Goal: Task Accomplishment & Management: Manage account settings

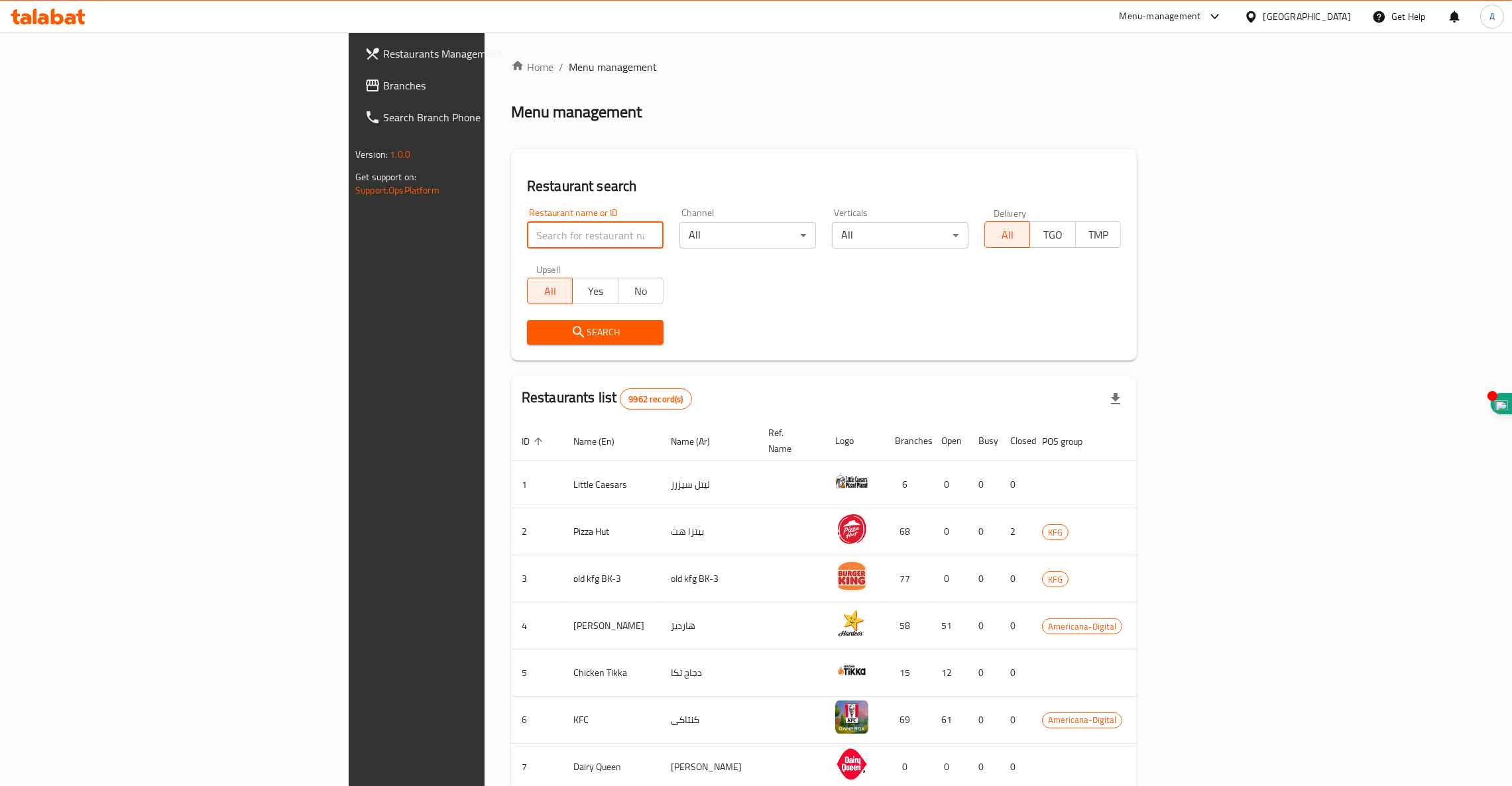
click at [527, 235] on input "search" at bounding box center [595, 235] width 137 height 27
type input "studio [GEOGRAPHIC_DATA]"
click button "Search" at bounding box center [595, 332] width 137 height 25
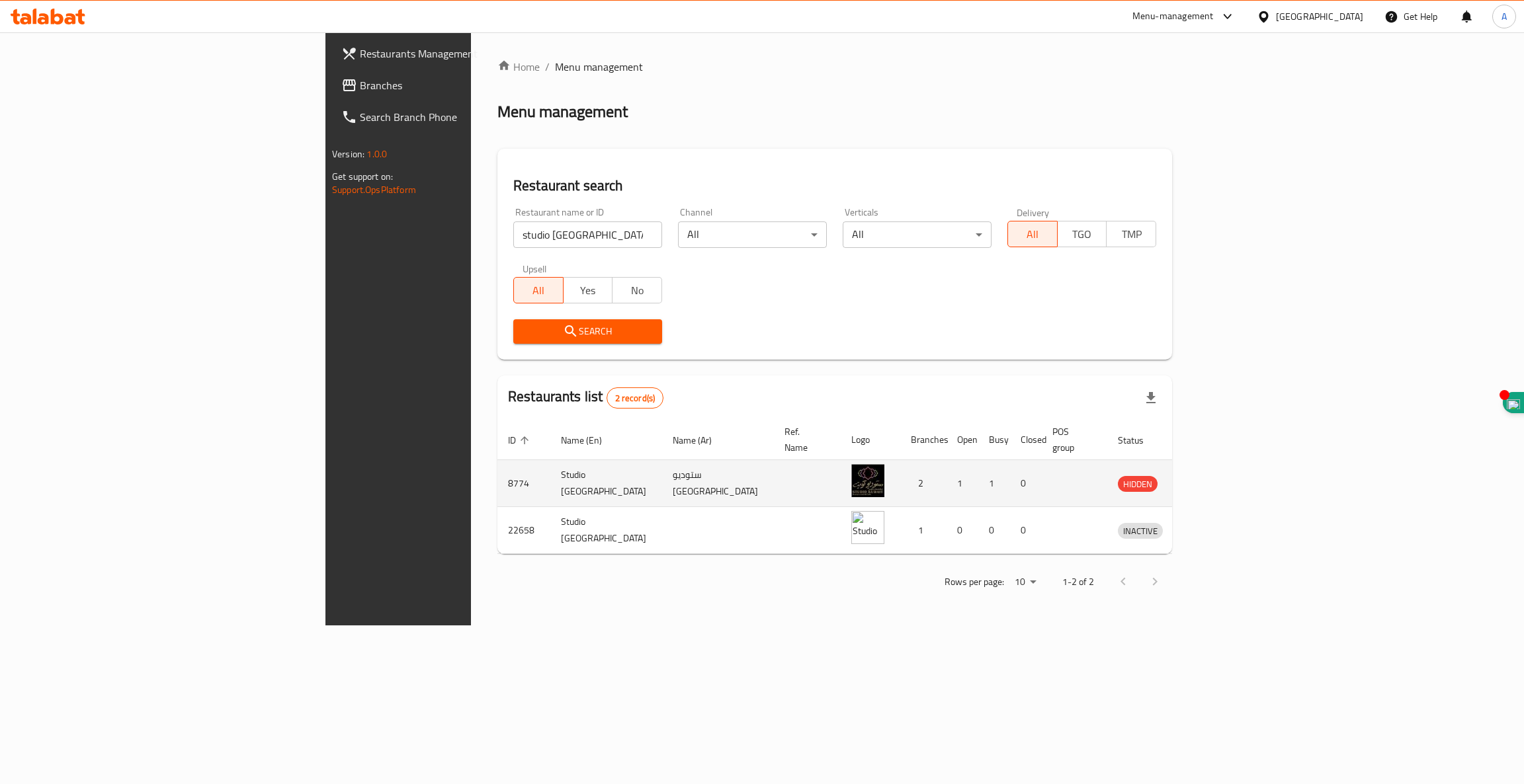
click at [662, 491] on td "ستوديو [GEOGRAPHIC_DATA]" at bounding box center [718, 482] width 112 height 47
click at [1157, 477] on span "HIDDEN" at bounding box center [1136, 484] width 39 height 16
click at [1204, 479] on icon "enhanced table" at bounding box center [1197, 484] width 15 height 11
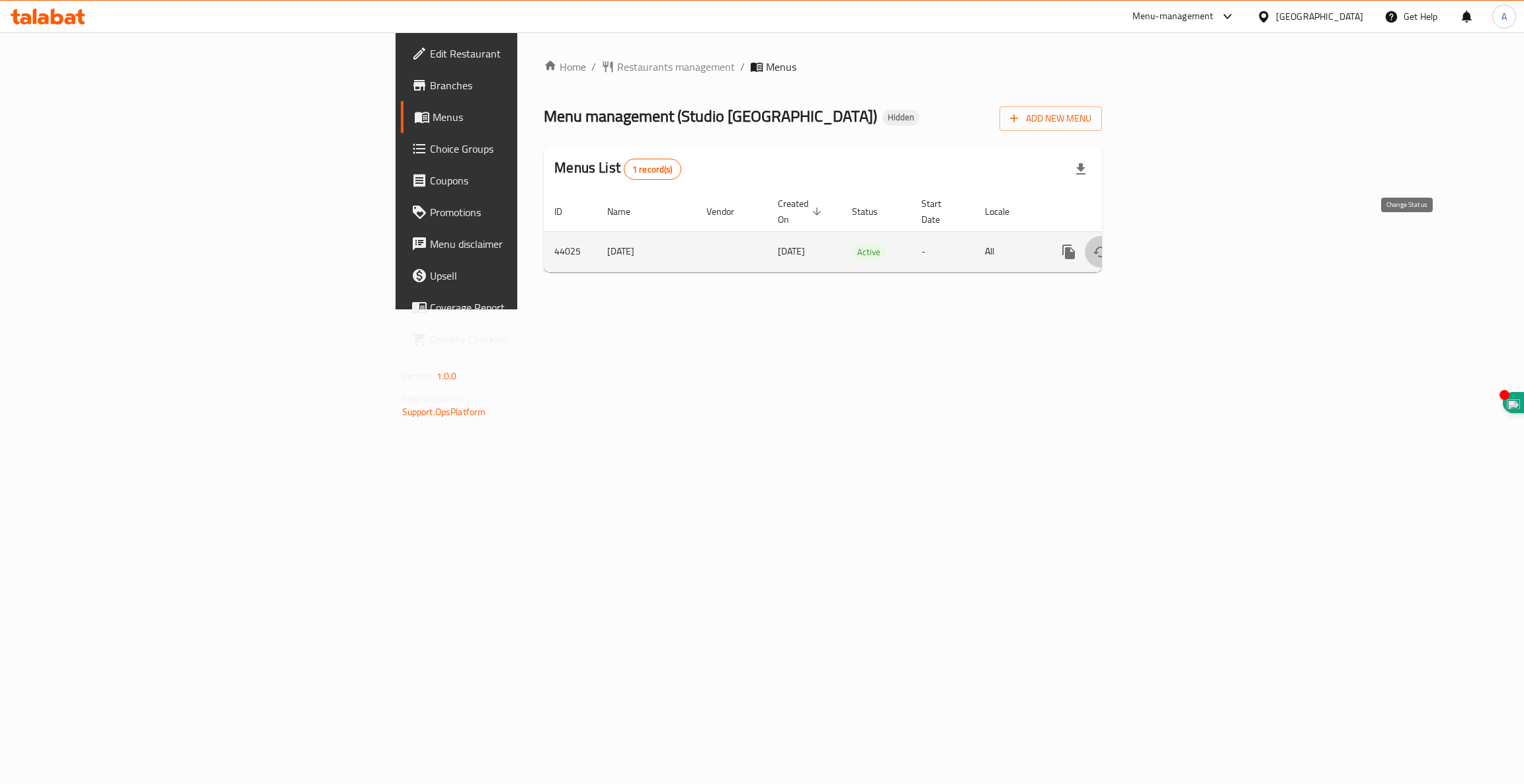
click at [1108, 247] on icon "enhanced table" at bounding box center [1101, 252] width 15 height 11
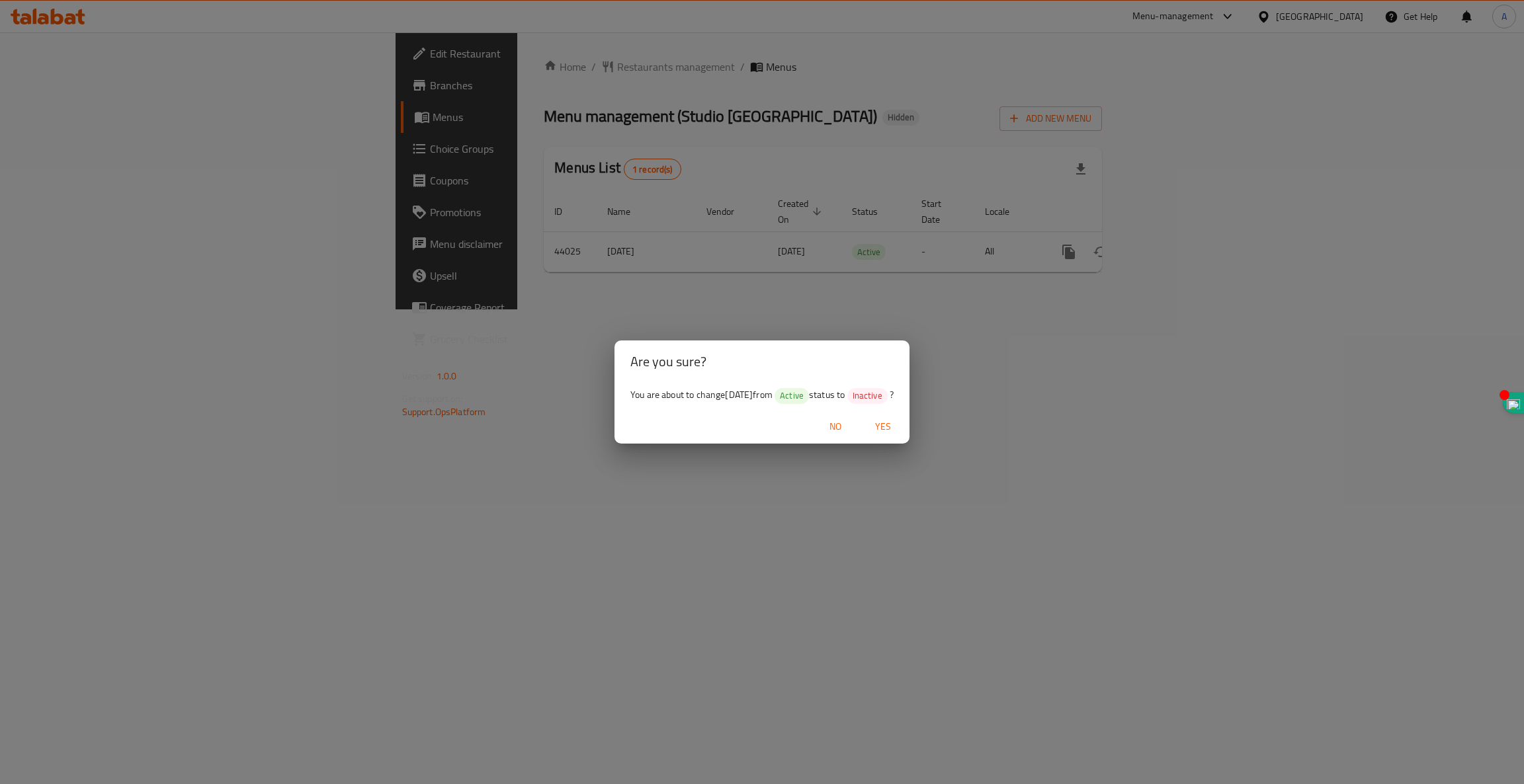
click at [842, 428] on span "No" at bounding box center [835, 427] width 32 height 16
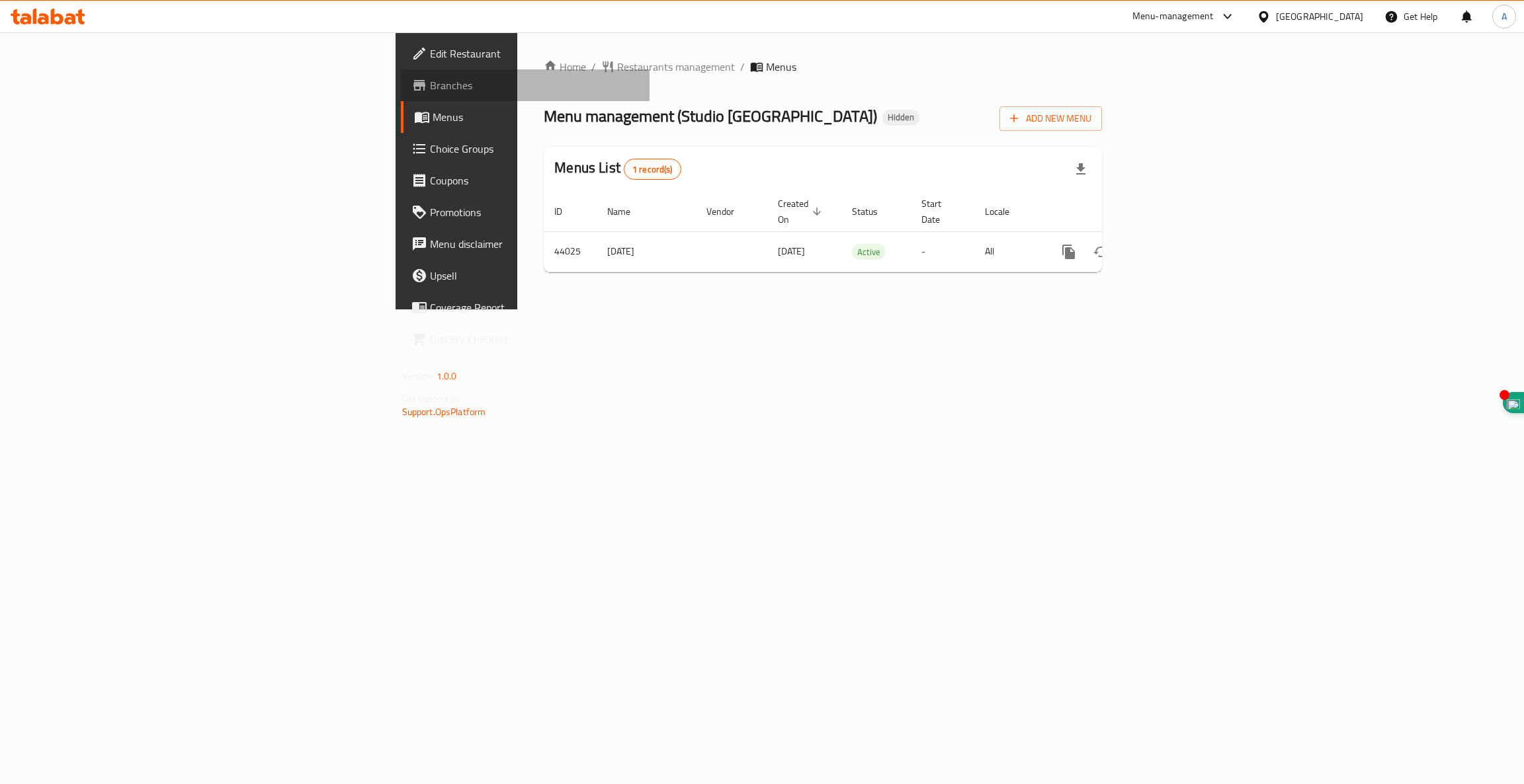
click at [430, 82] on span "Branches" at bounding box center [534, 85] width 209 height 16
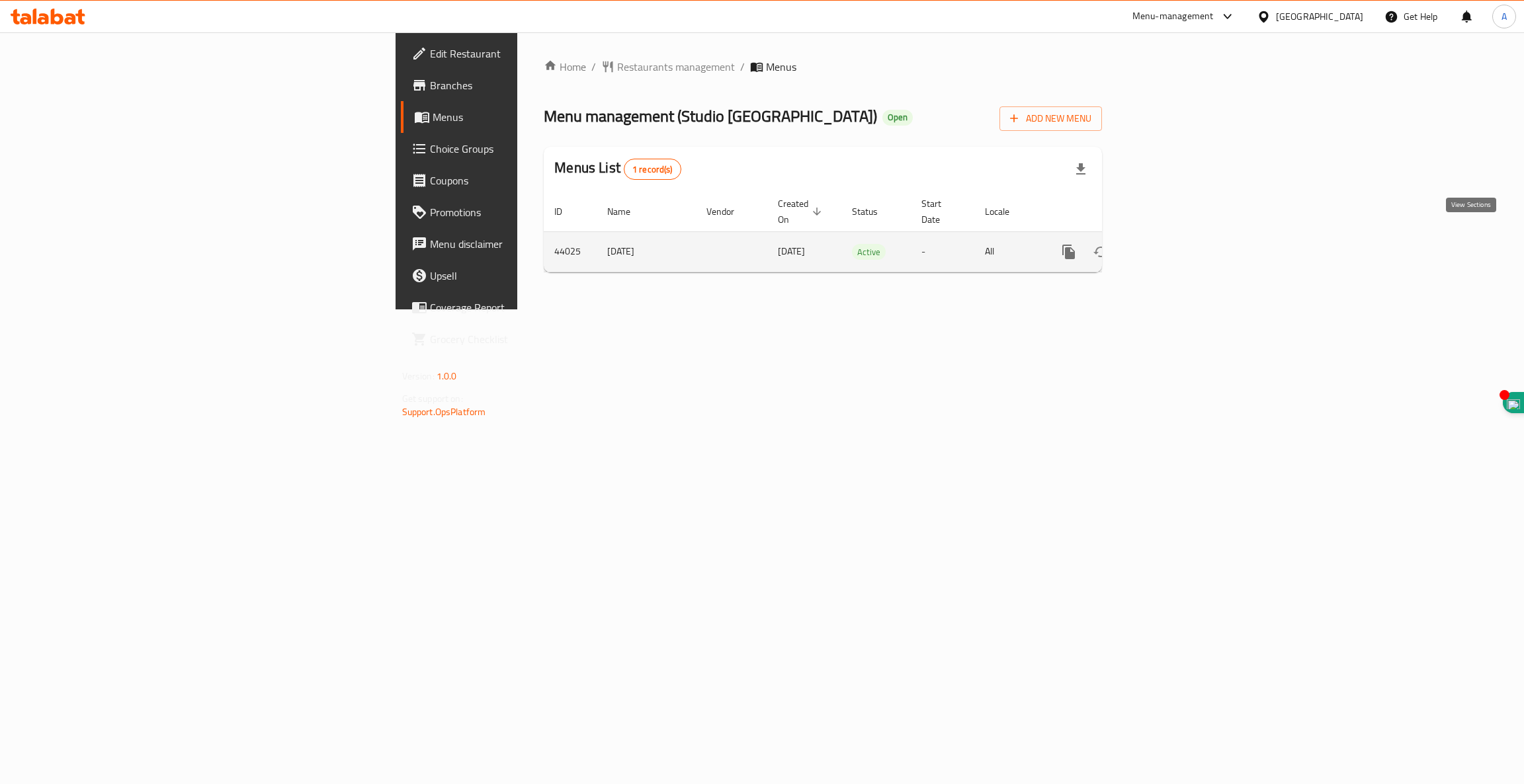
click at [1170, 246] on icon "enhanced table" at bounding box center [1164, 251] width 12 height 12
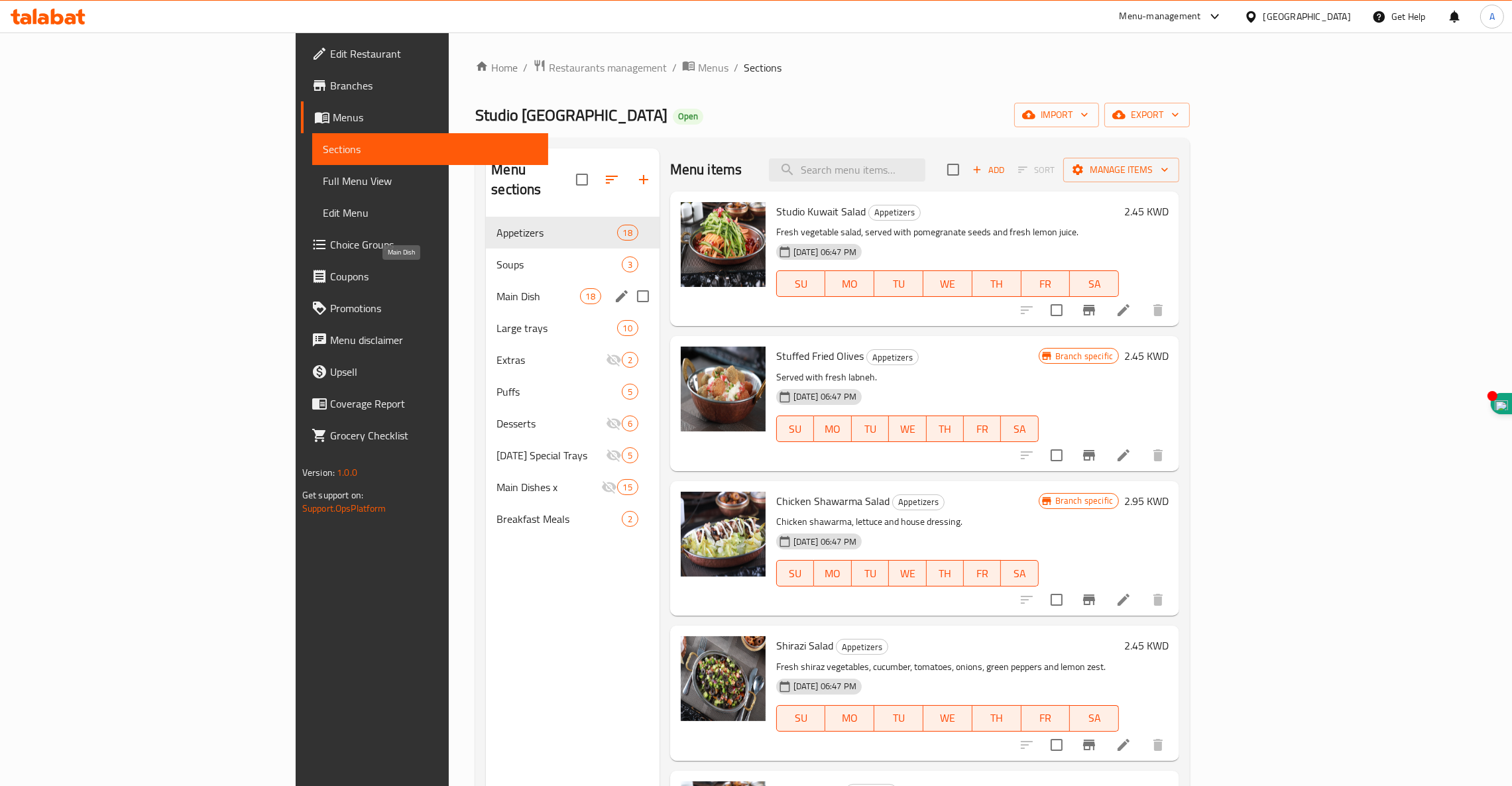
click at [497, 289] on span "Main Dish" at bounding box center [538, 296] width 82 height 16
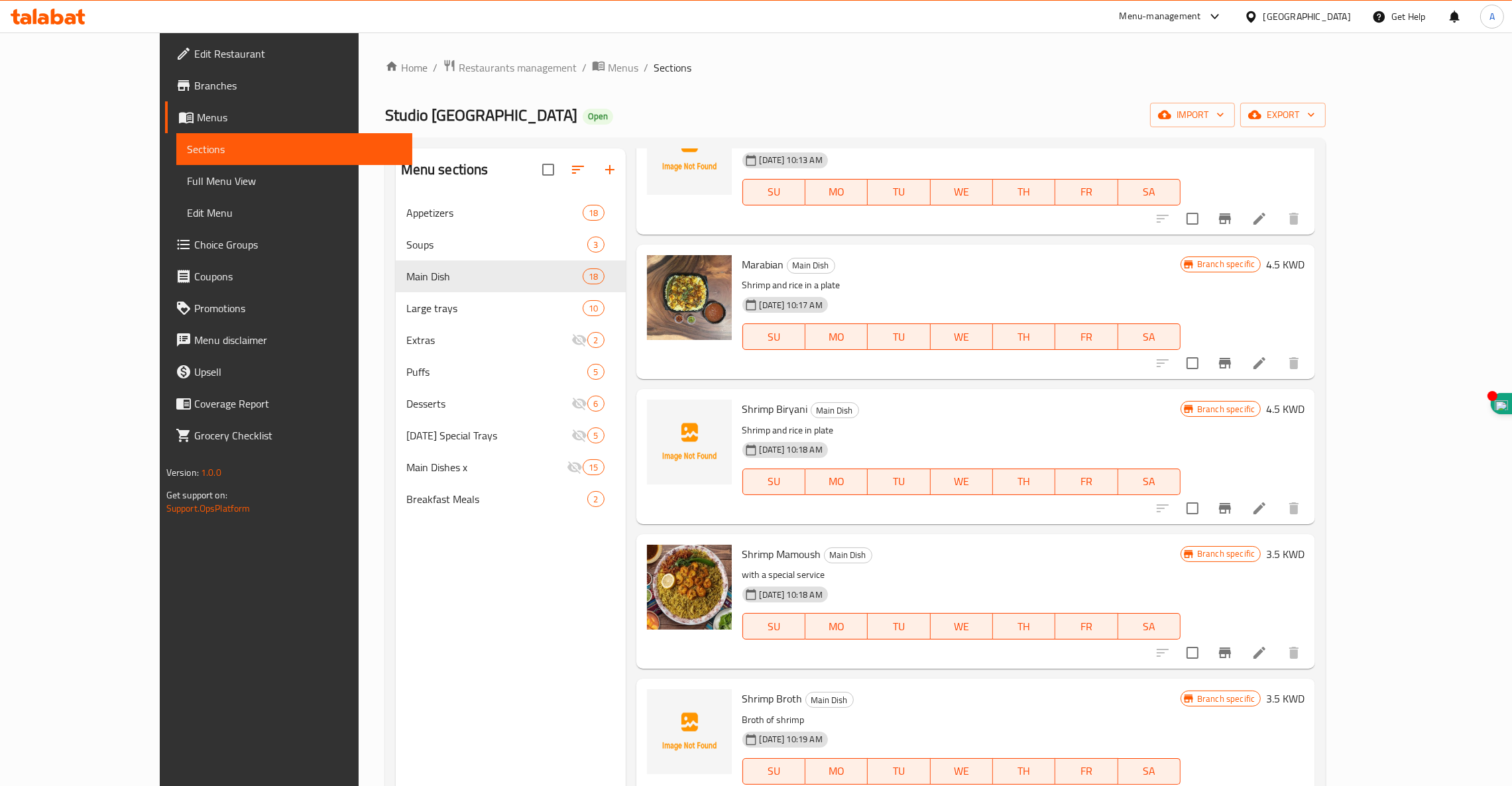
scroll to position [957, 0]
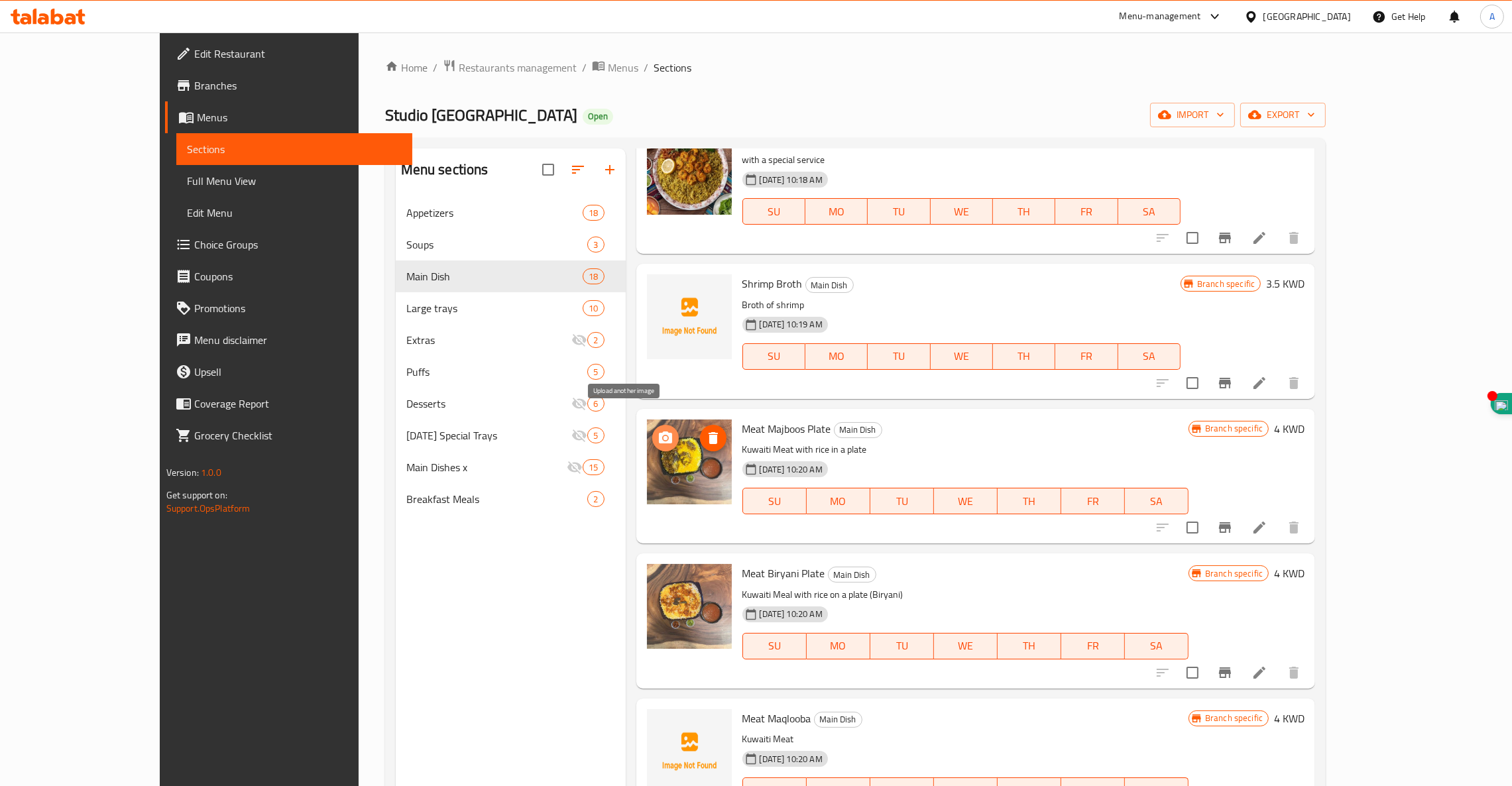
click at [652, 431] on button "upload picture" at bounding box center [665, 438] width 27 height 27
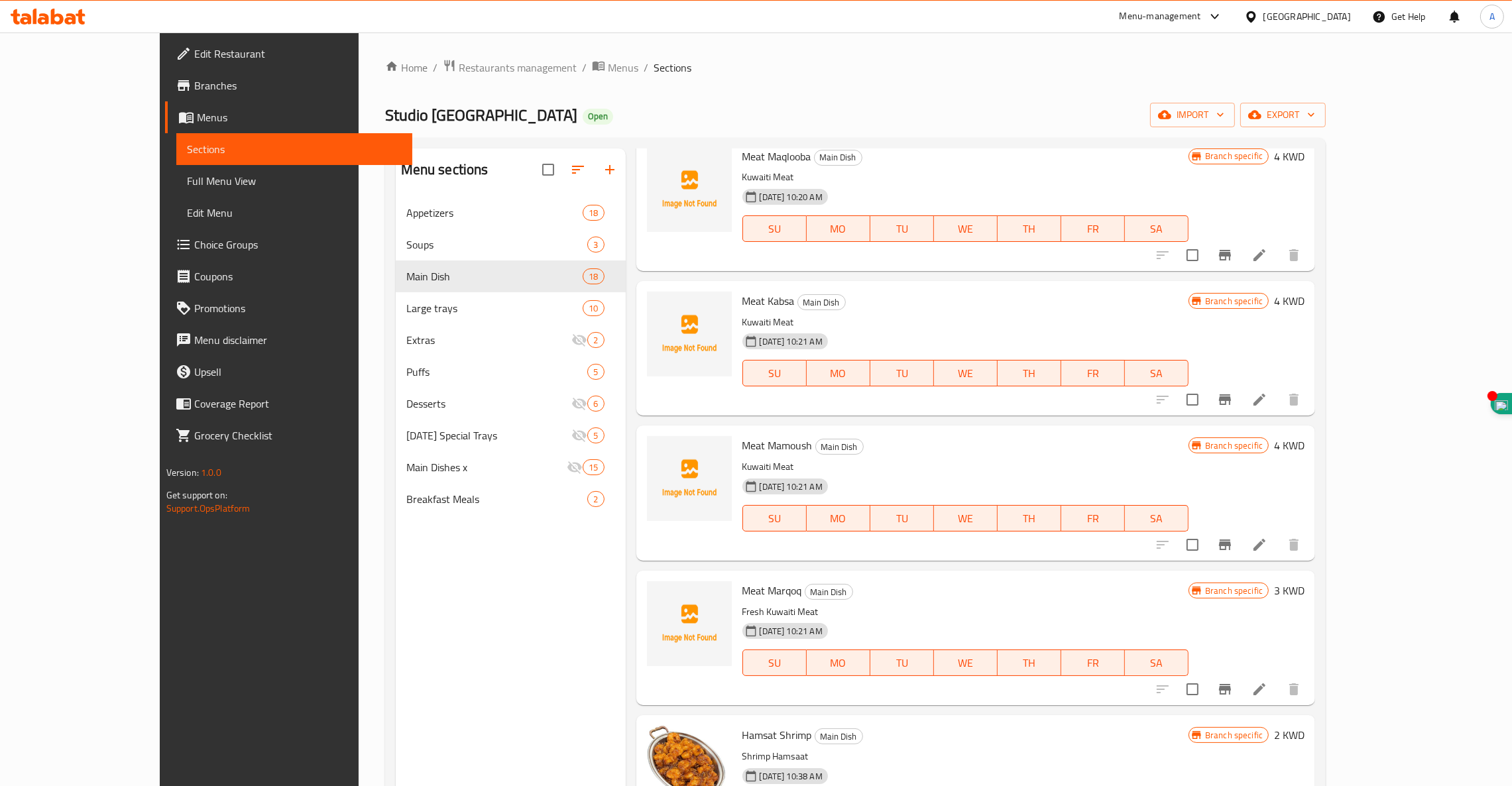
scroll to position [1522, 0]
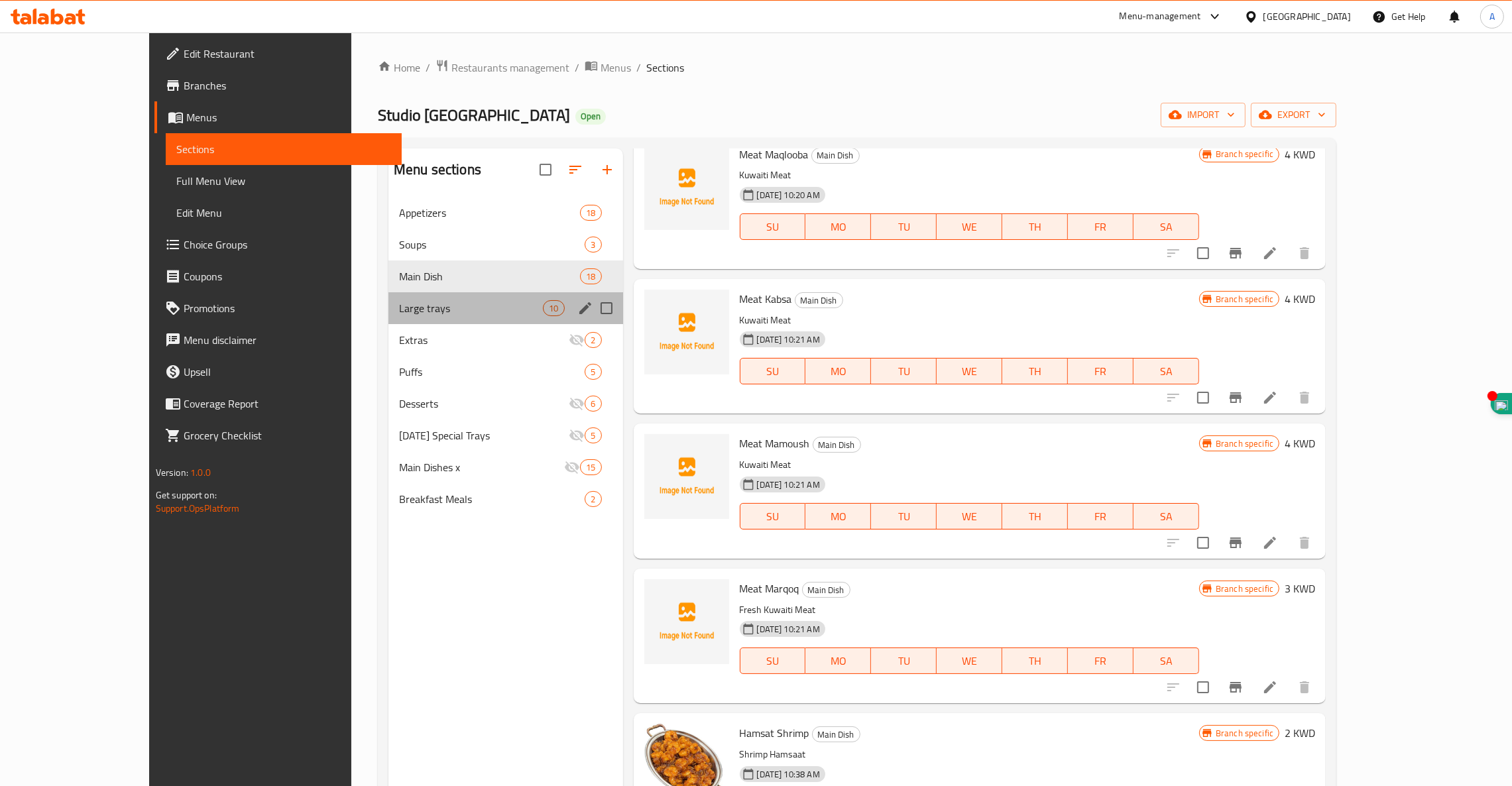
click at [389, 317] on div "Large trays 10" at bounding box center [506, 308] width 235 height 32
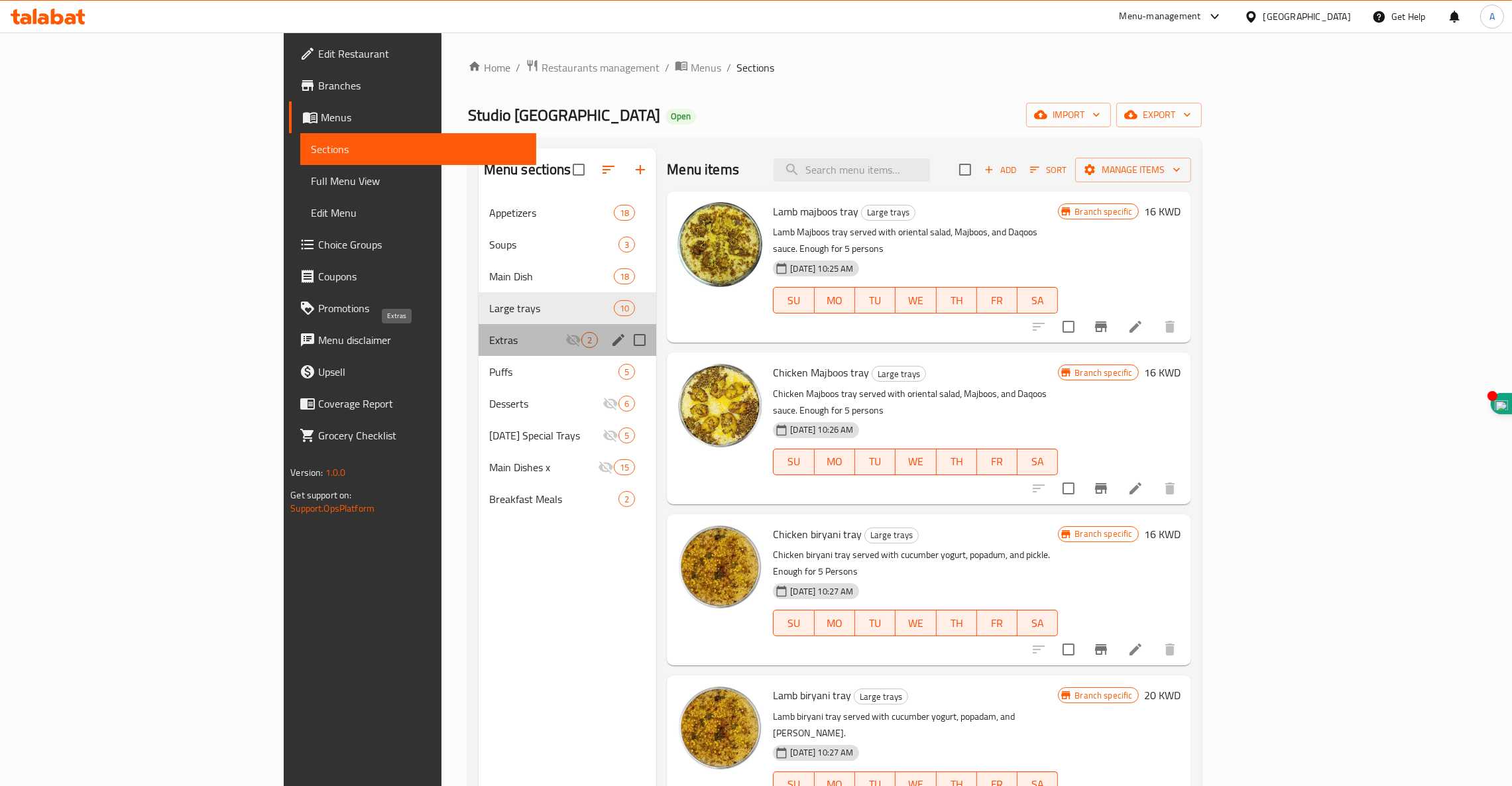
click at [489, 339] on span "Extras" at bounding box center [528, 339] width 77 height 16
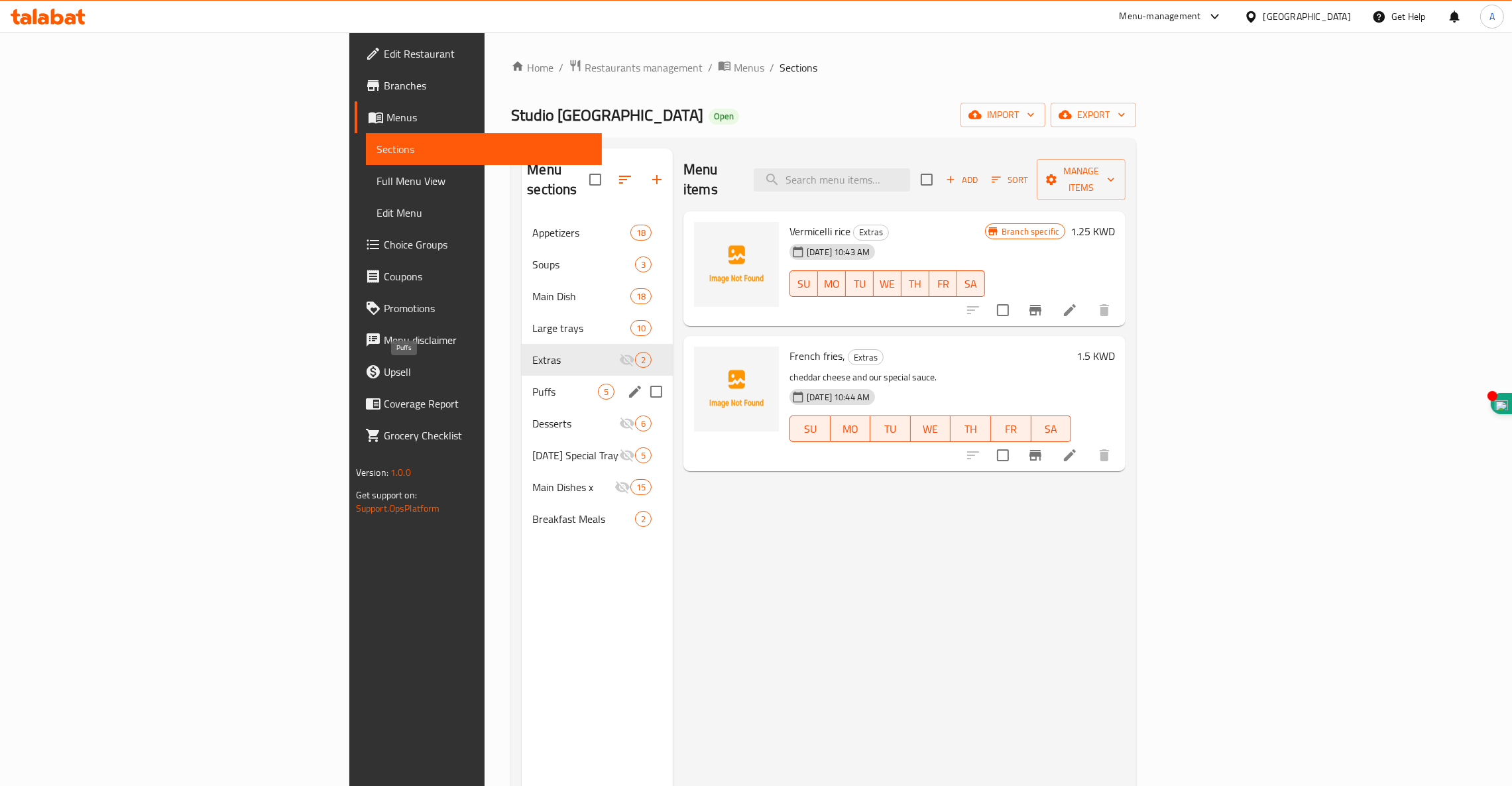
click at [532, 384] on span "Puffs" at bounding box center [565, 391] width 66 height 16
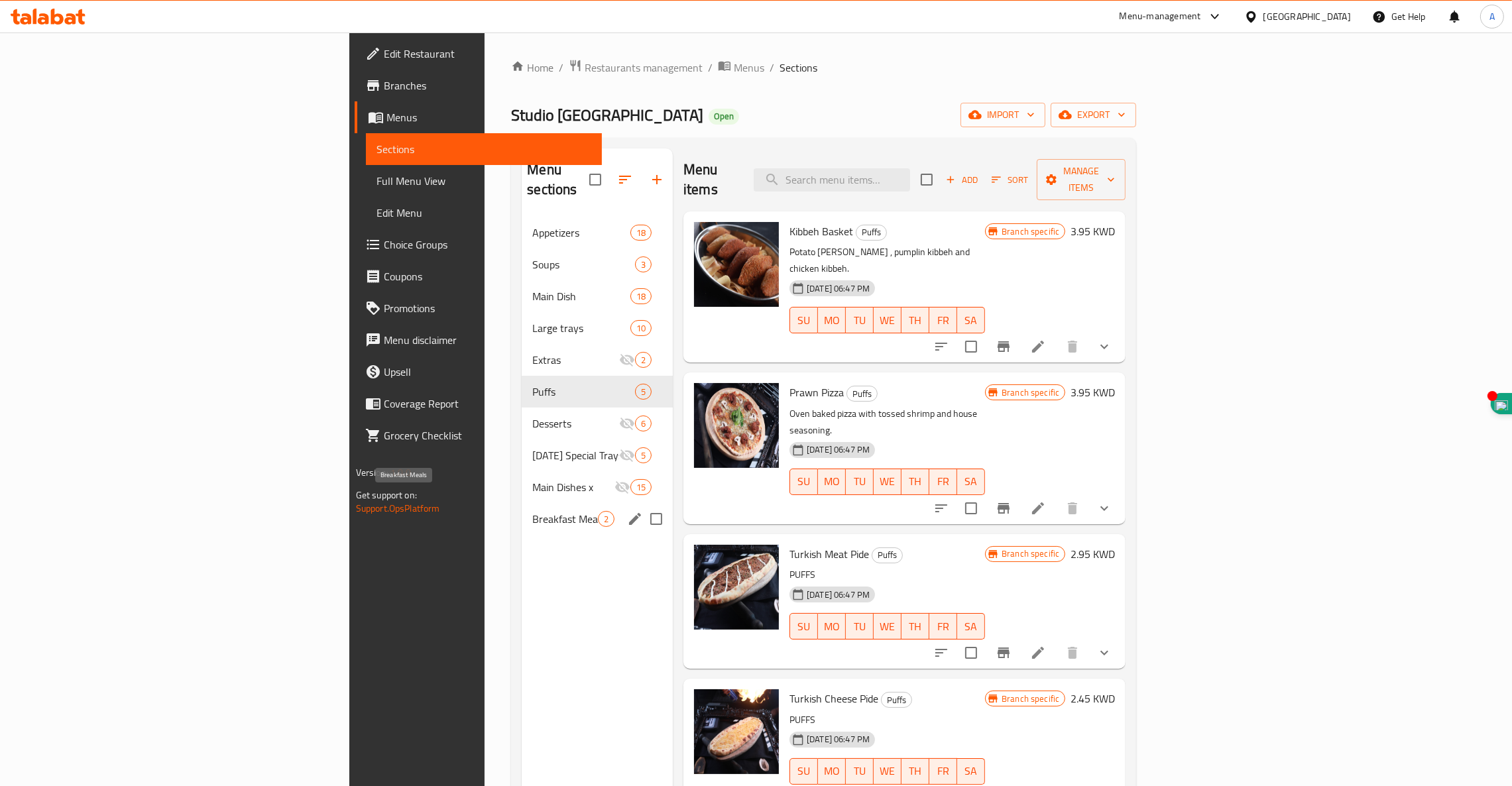
click at [532, 511] on span "Breakfast Meals" at bounding box center [565, 519] width 66 height 16
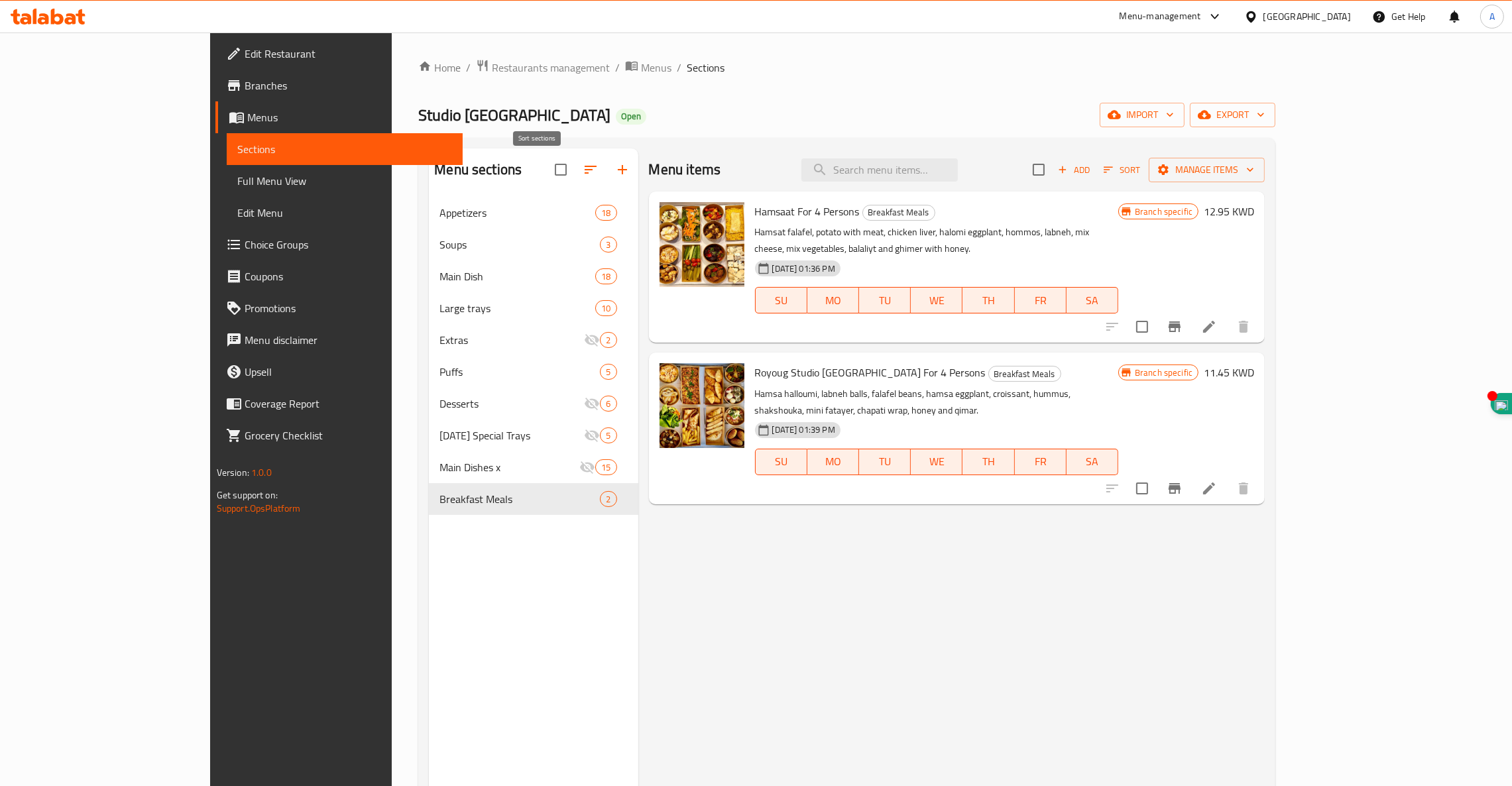
click at [583, 163] on icon "button" at bounding box center [590, 169] width 16 height 16
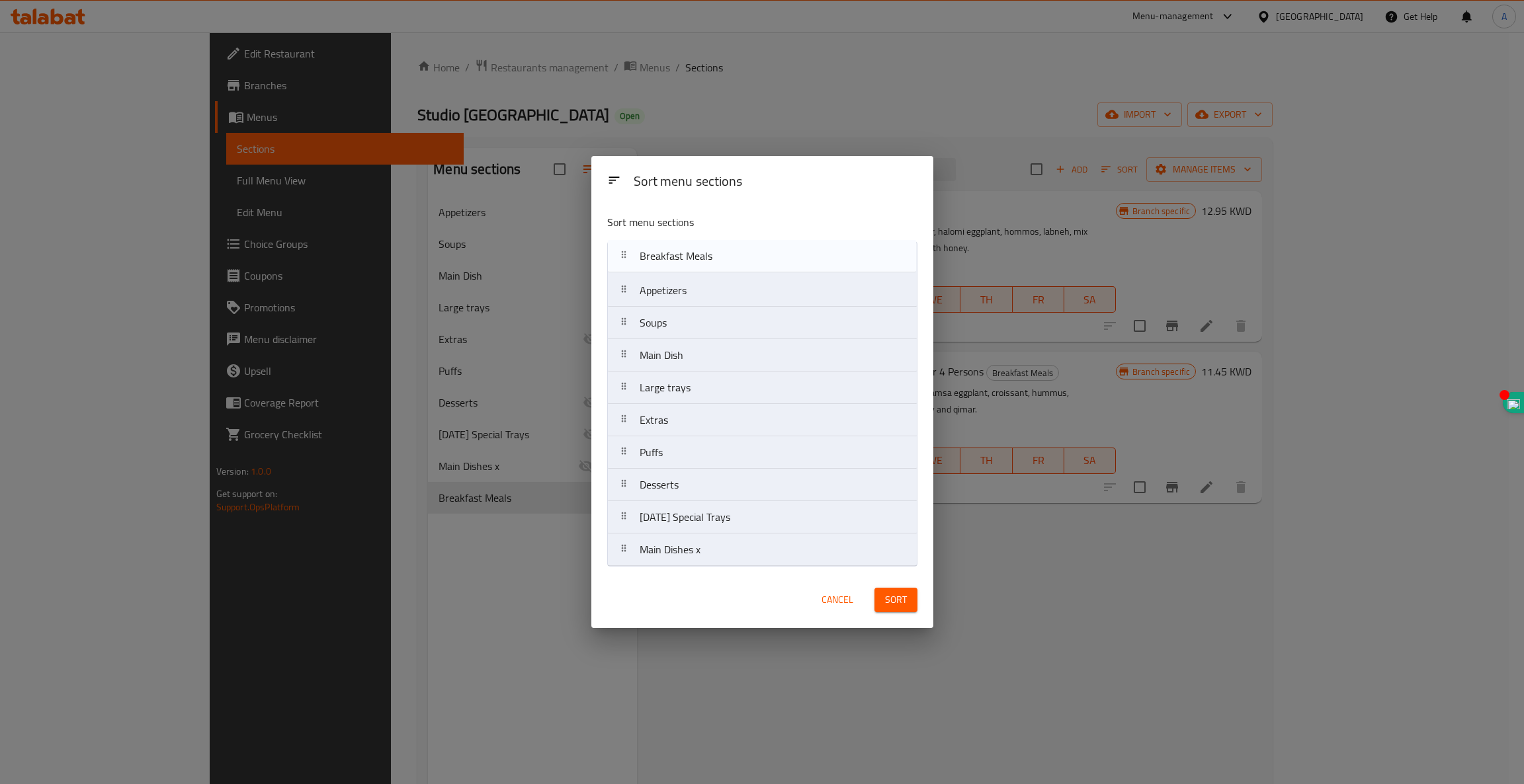
drag, startPoint x: 689, startPoint y: 553, endPoint x: 707, endPoint y: 244, distance: 309.5
click at [707, 244] on nav "Appetizers Soups Main Dish Large trays Extras Puffs Desserts Ramadan Special Tr…" at bounding box center [762, 404] width 310 height 325
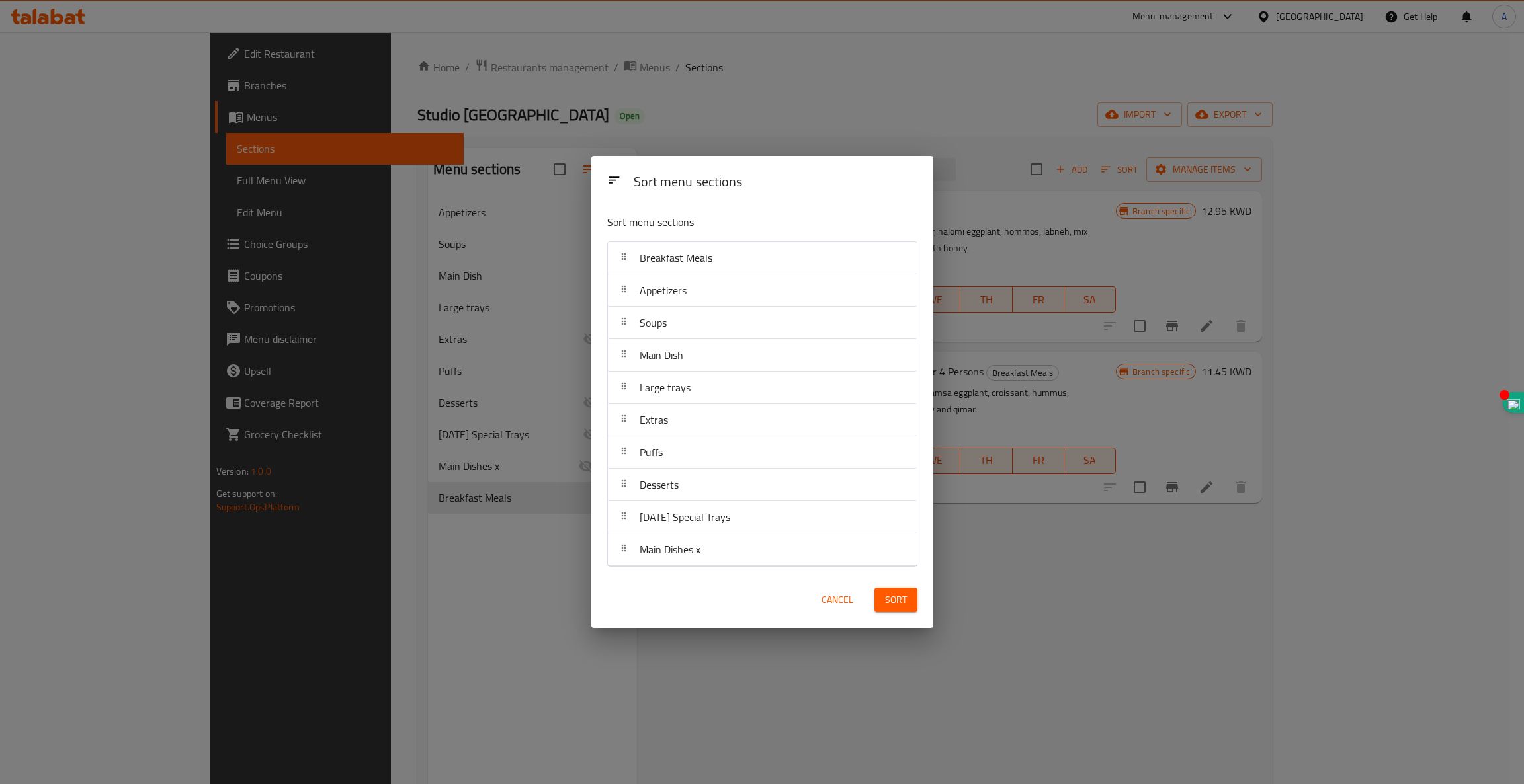
click at [895, 601] on span "Sort" at bounding box center [896, 599] width 22 height 16
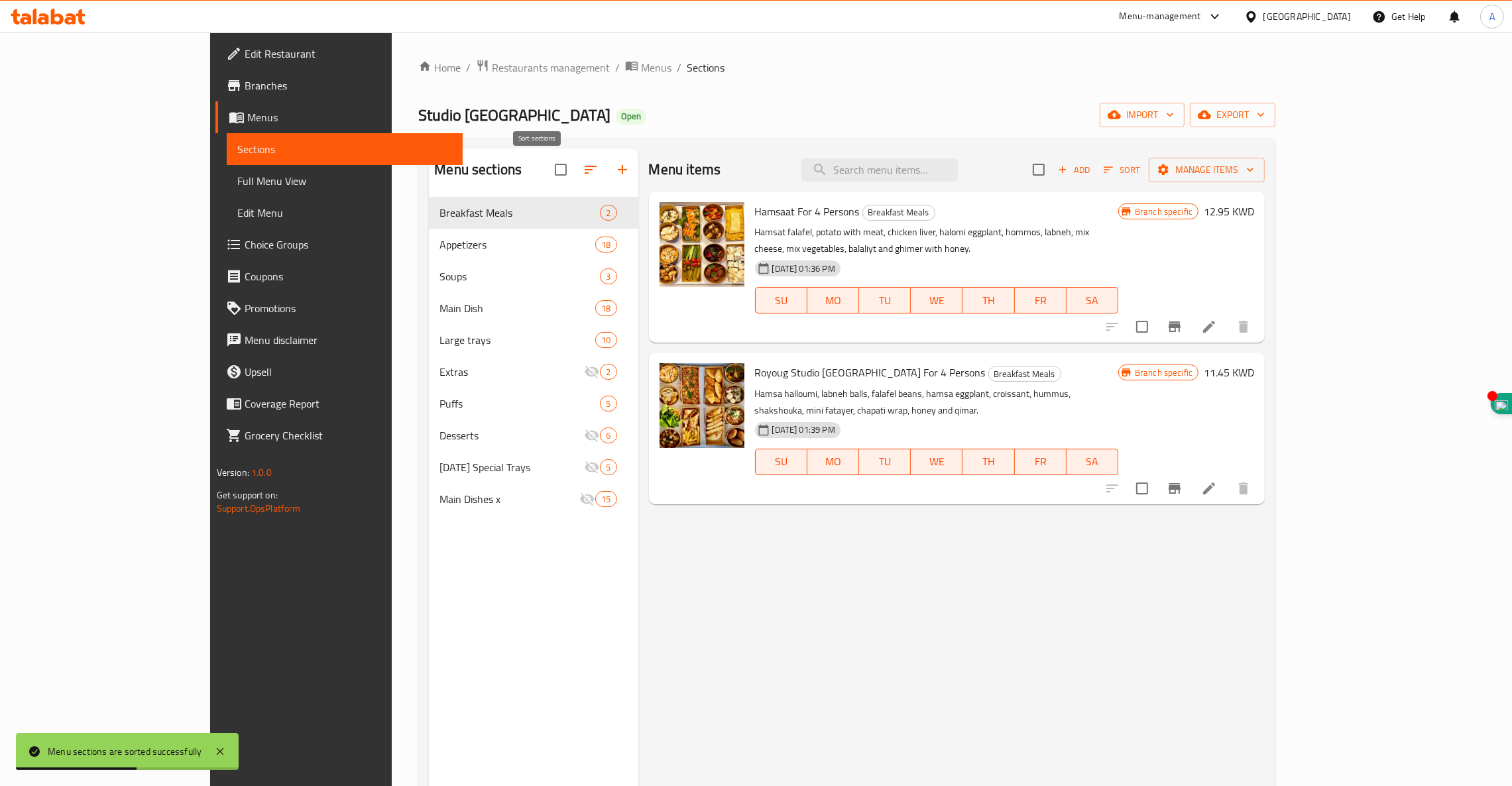
click at [583, 172] on icon "button" at bounding box center [590, 169] width 16 height 16
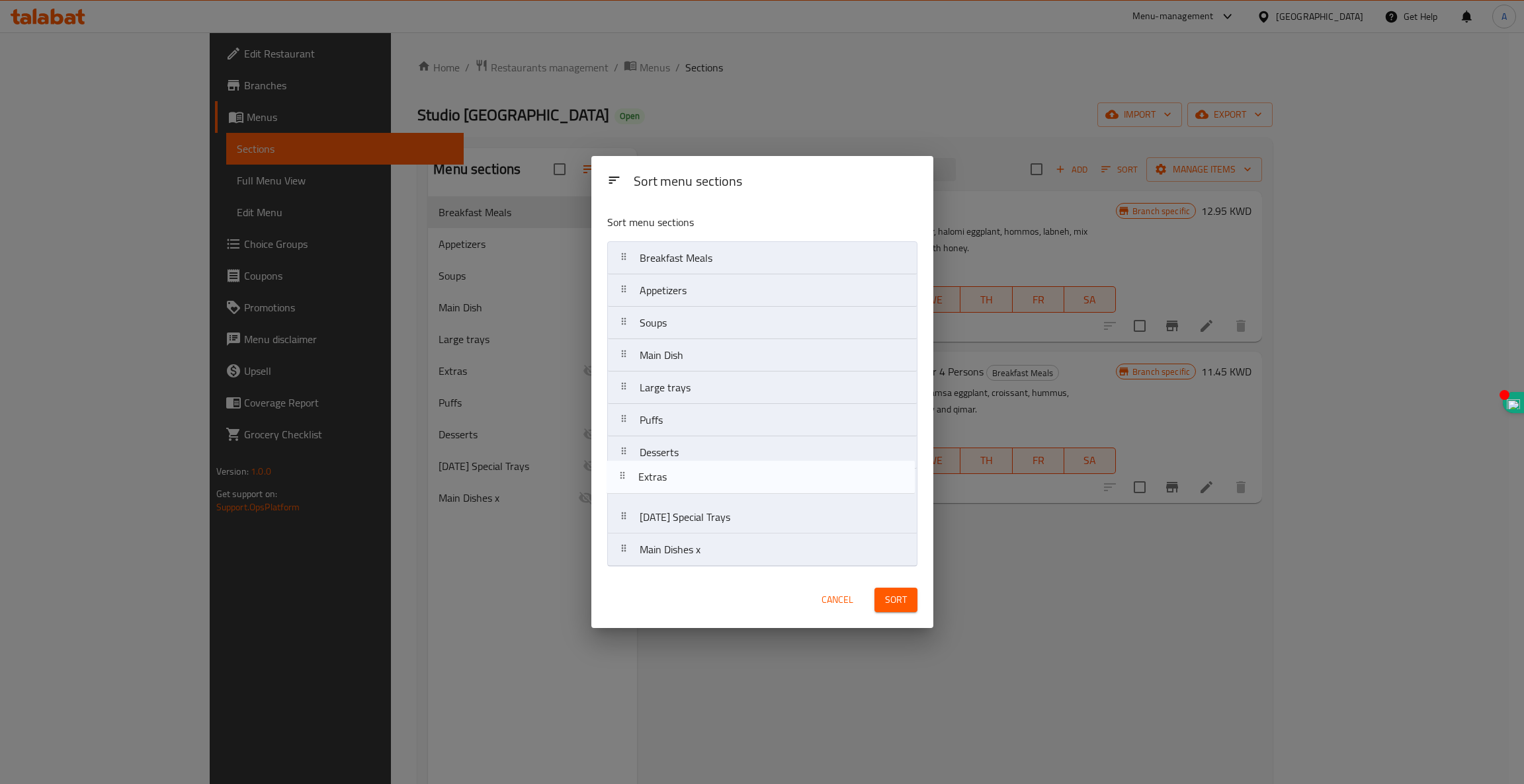
drag, startPoint x: 652, startPoint y: 423, endPoint x: 654, endPoint y: 485, distance: 62.0
click at [654, 485] on nav "Breakfast Meals Appetizers Soups Main Dish Large trays Extras Puffs Desserts Ra…" at bounding box center [762, 404] width 310 height 325
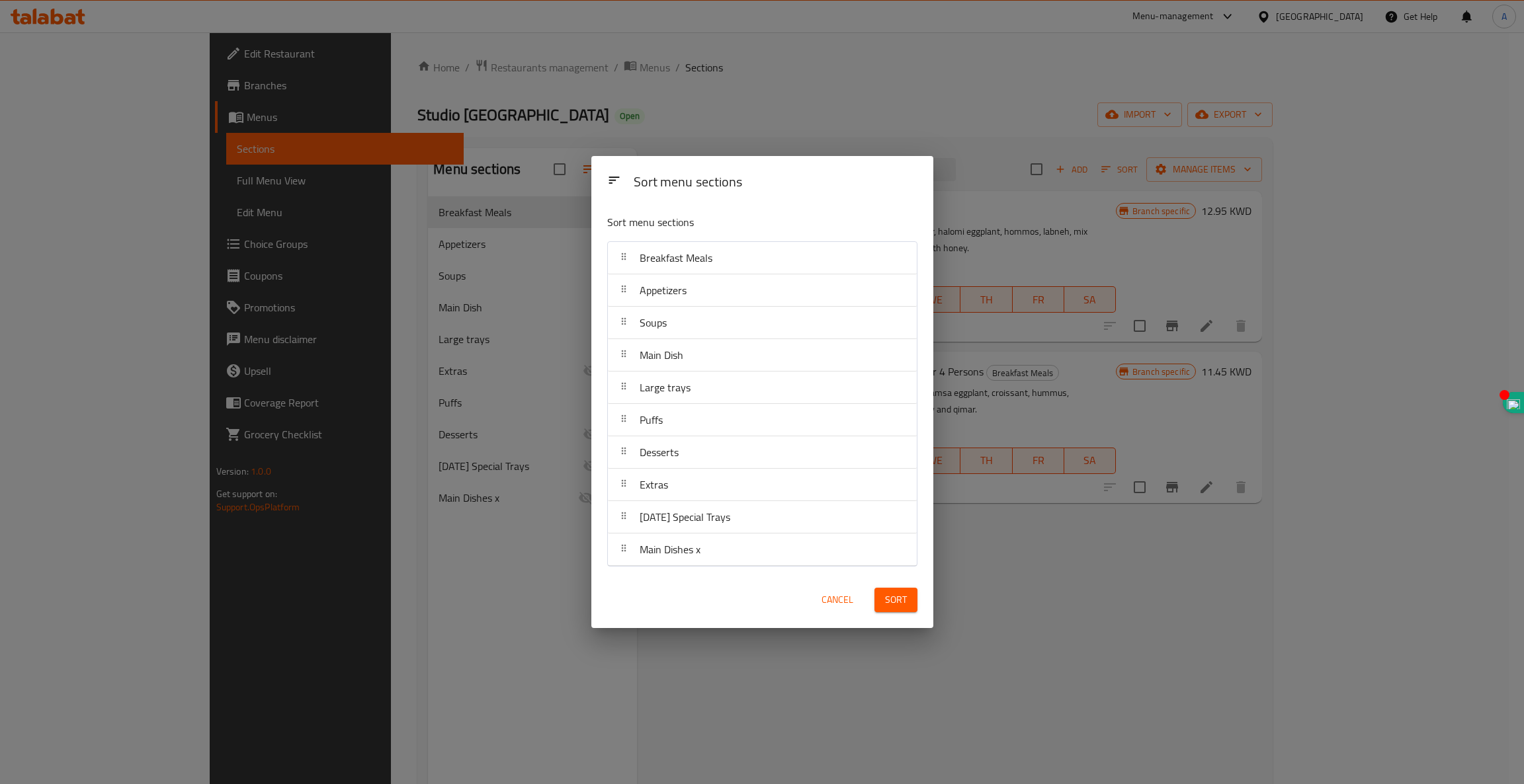
click at [895, 606] on span "Sort" at bounding box center [896, 599] width 22 height 16
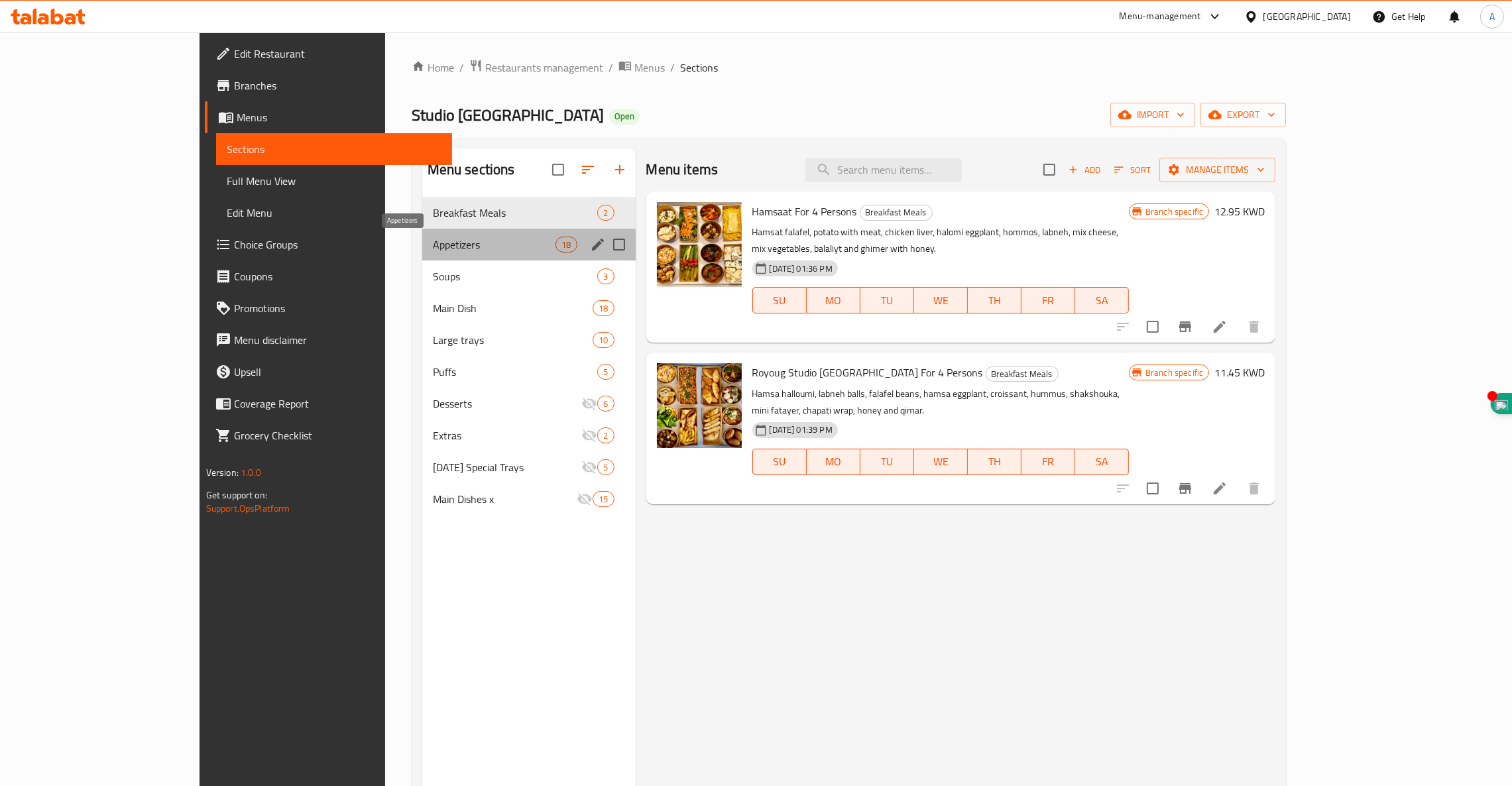
click at [433, 243] on span "Appetizers" at bounding box center [494, 244] width 124 height 16
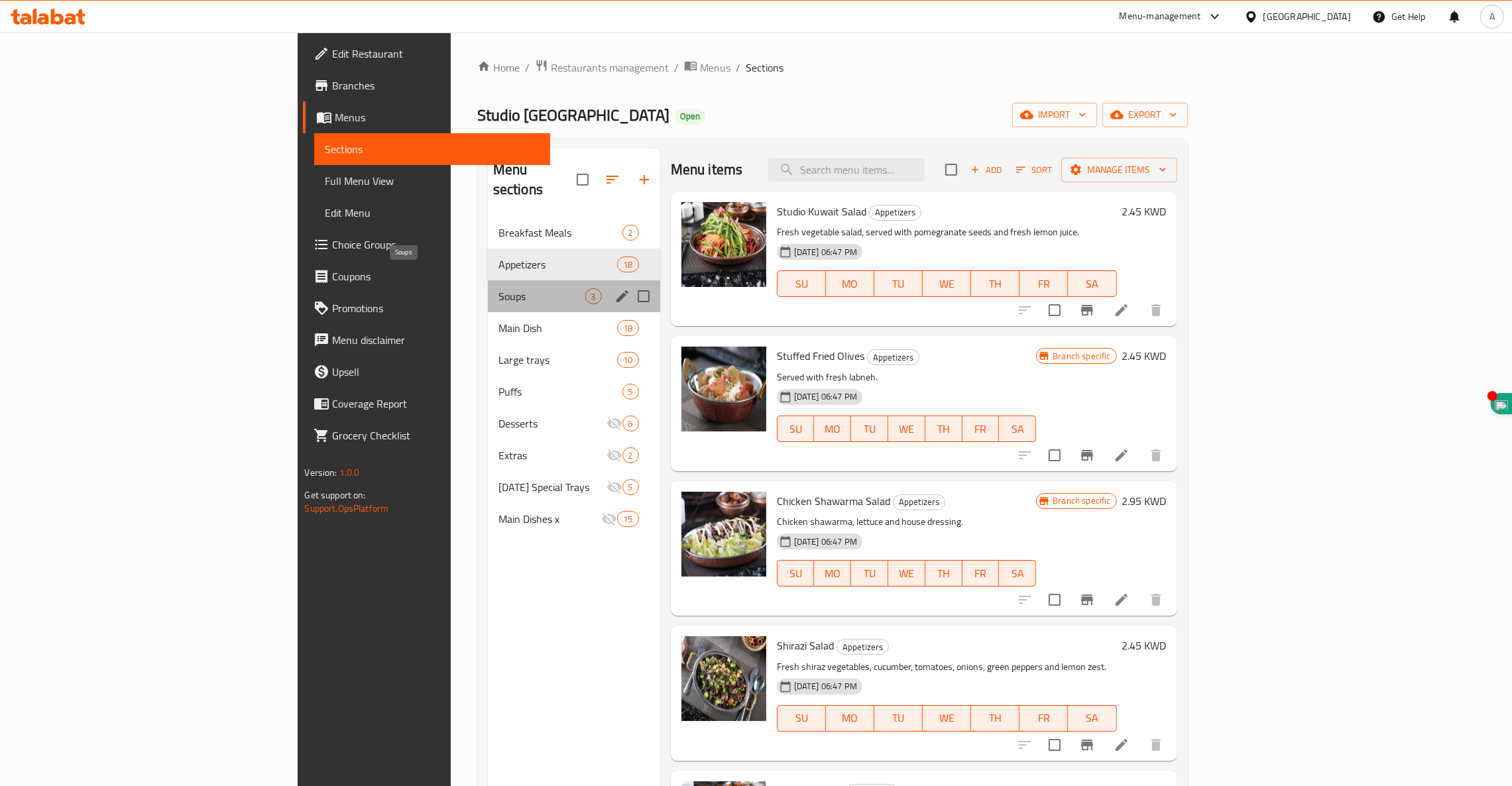
click at [499, 289] on span "Soups" at bounding box center [542, 296] width 87 height 16
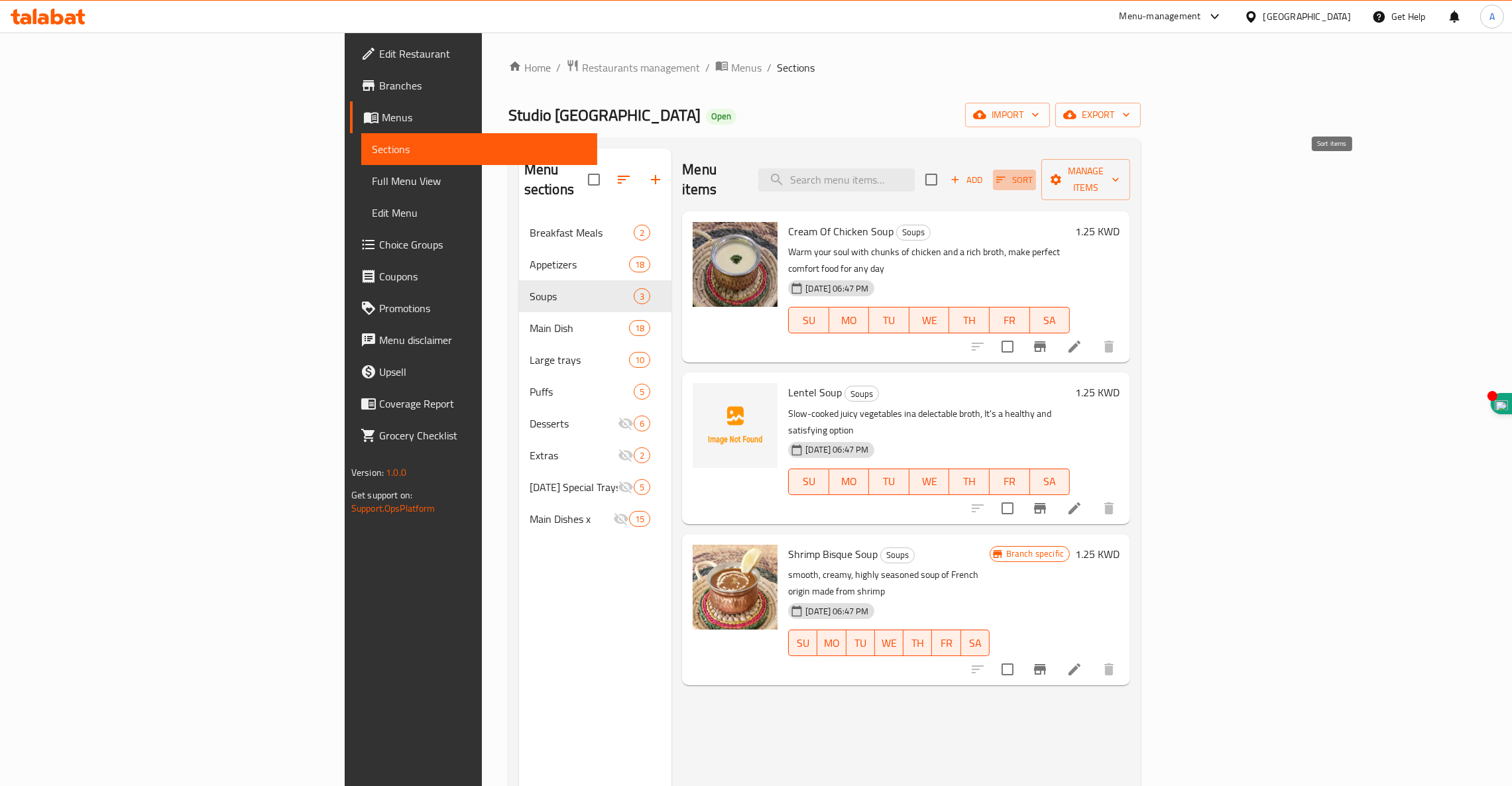
click at [1007, 174] on icon "button" at bounding box center [1001, 180] width 12 height 12
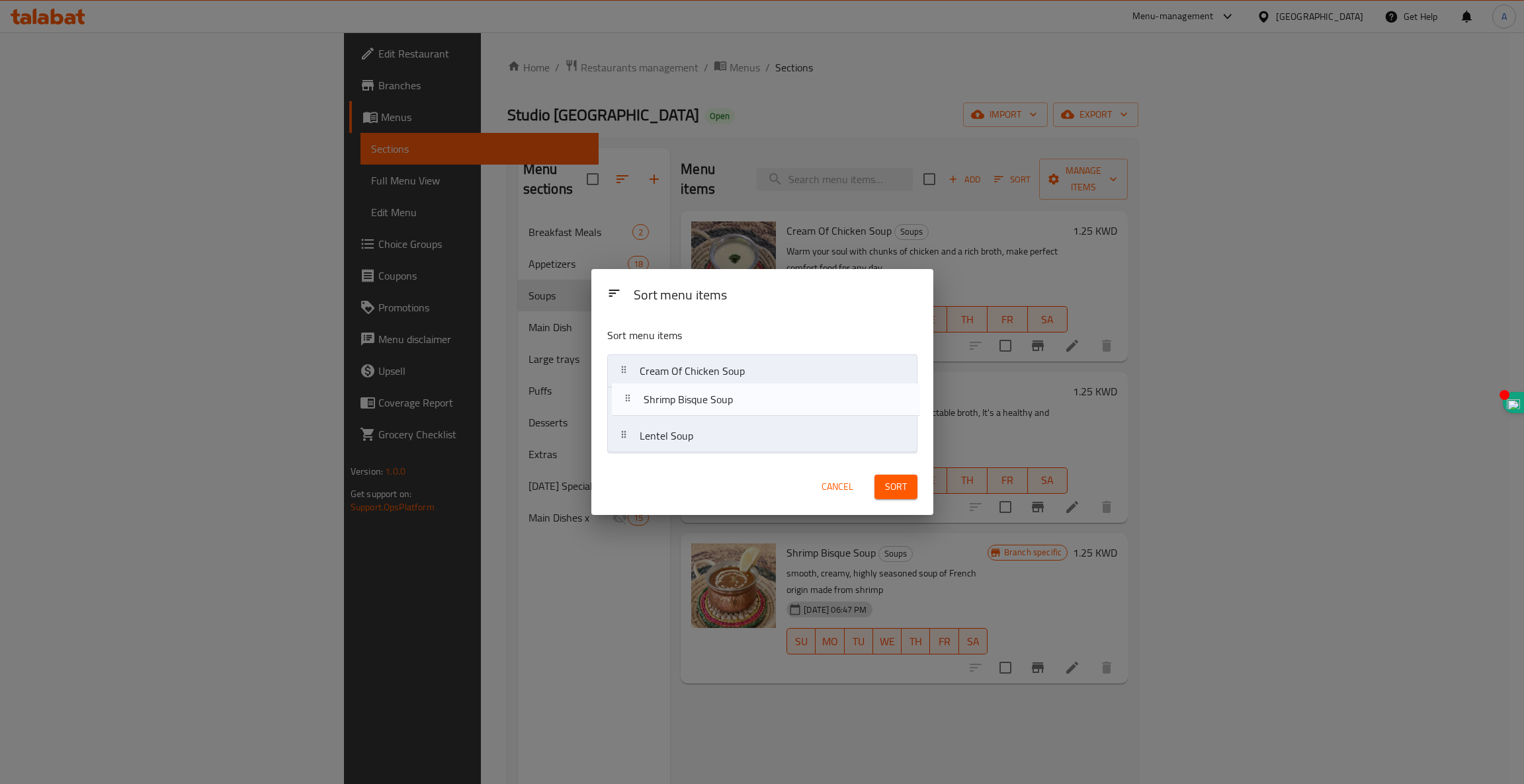
drag, startPoint x: 656, startPoint y: 443, endPoint x: 666, endPoint y: 397, distance: 47.1
click at [666, 397] on nav "Cream Of Chicken Soup Lentel Soup Shrimp Bisque Soup" at bounding box center [762, 404] width 310 height 99
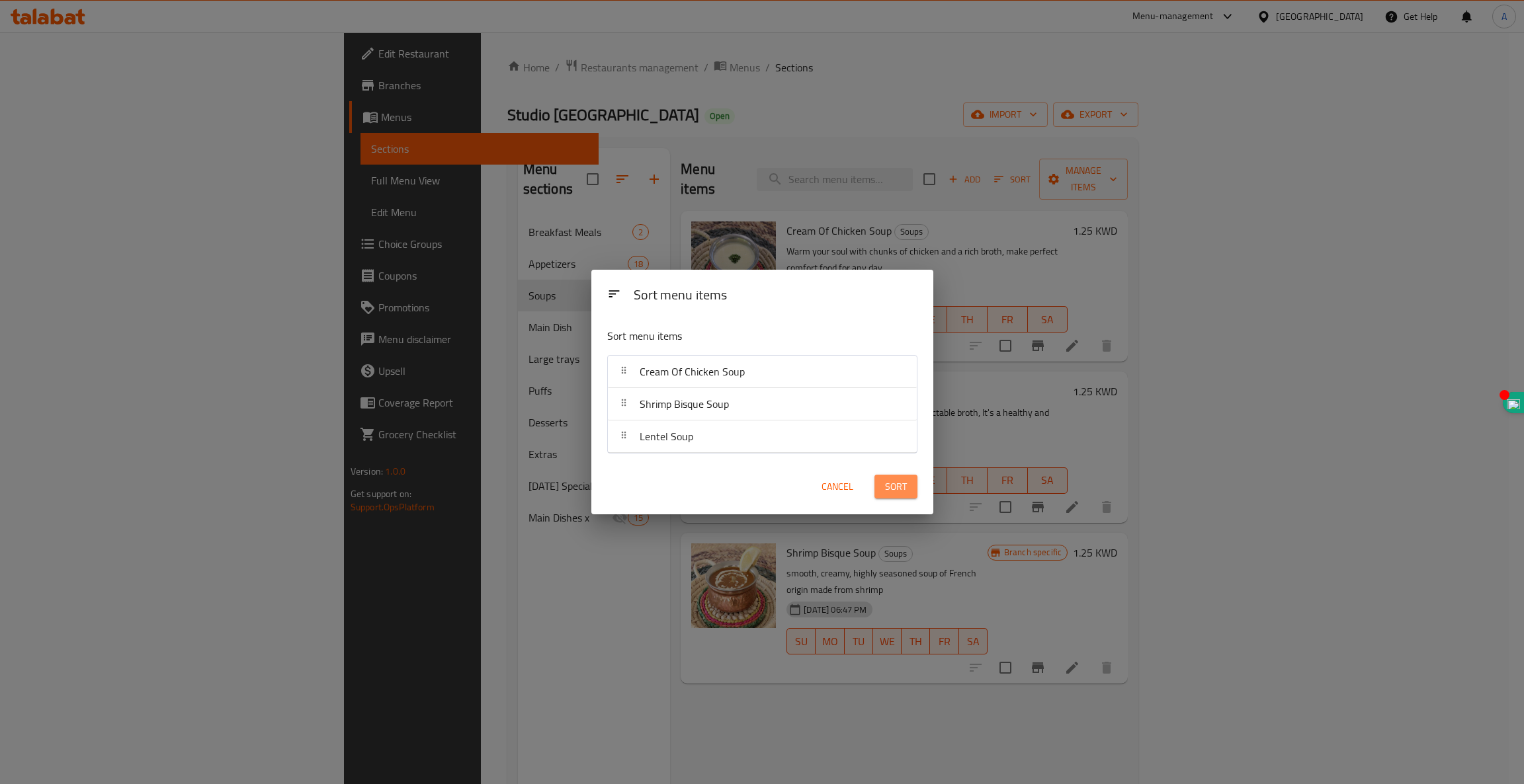
click at [901, 485] on span "Sort" at bounding box center [896, 487] width 22 height 16
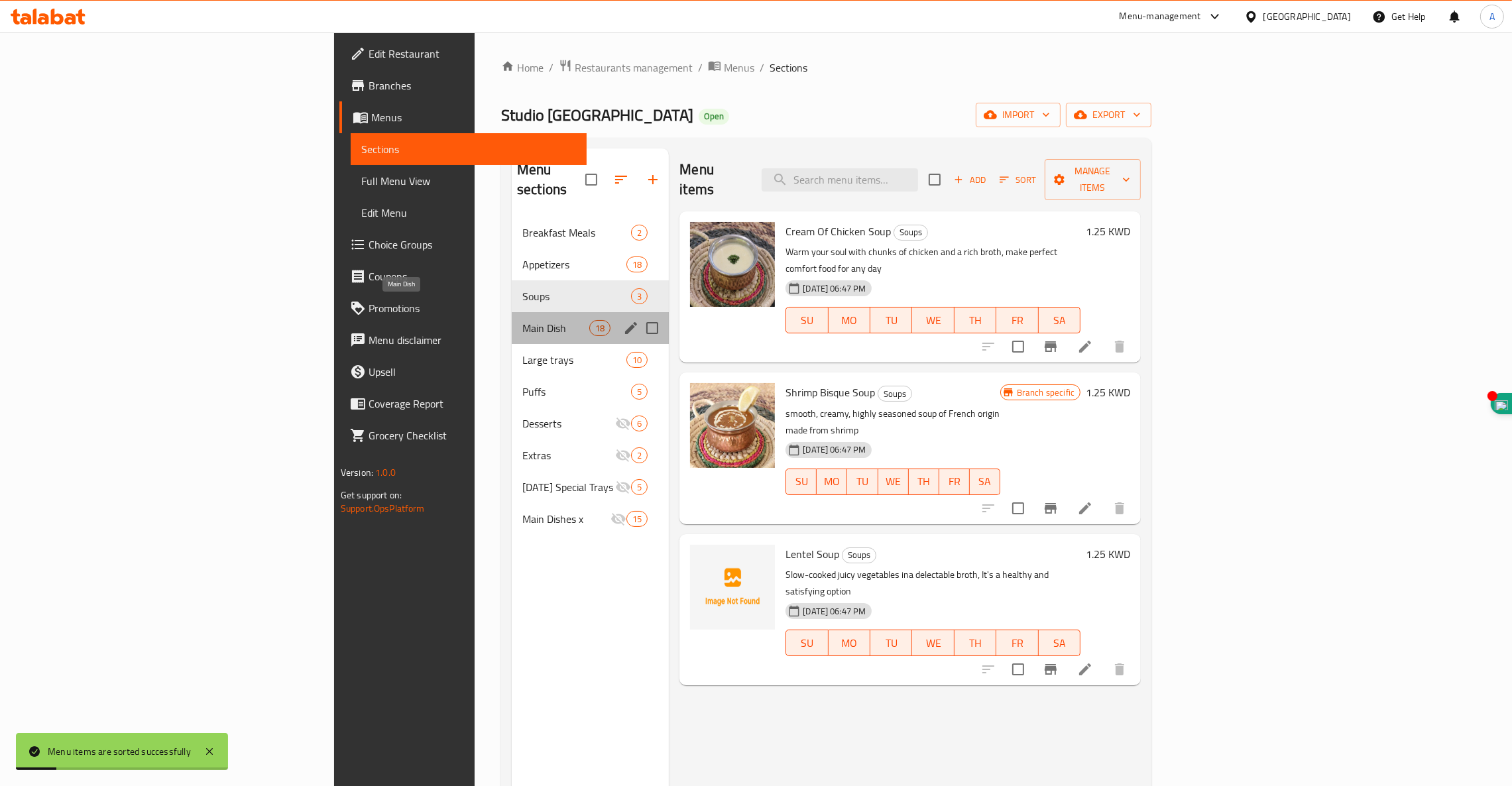
click at [522, 320] on span "Main Dish" at bounding box center [555, 327] width 67 height 16
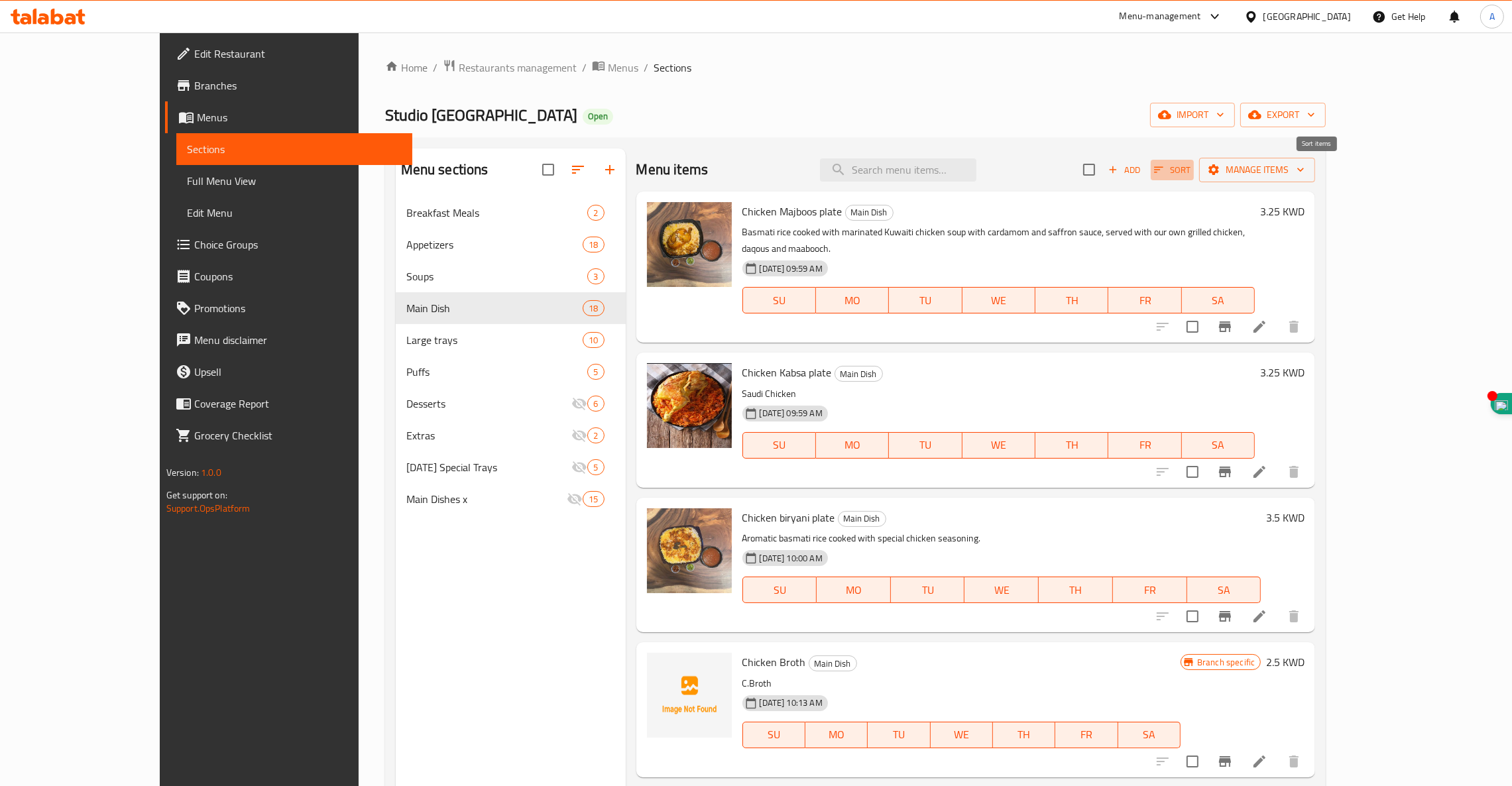
click at [1165, 164] on icon "button" at bounding box center [1158, 169] width 12 height 12
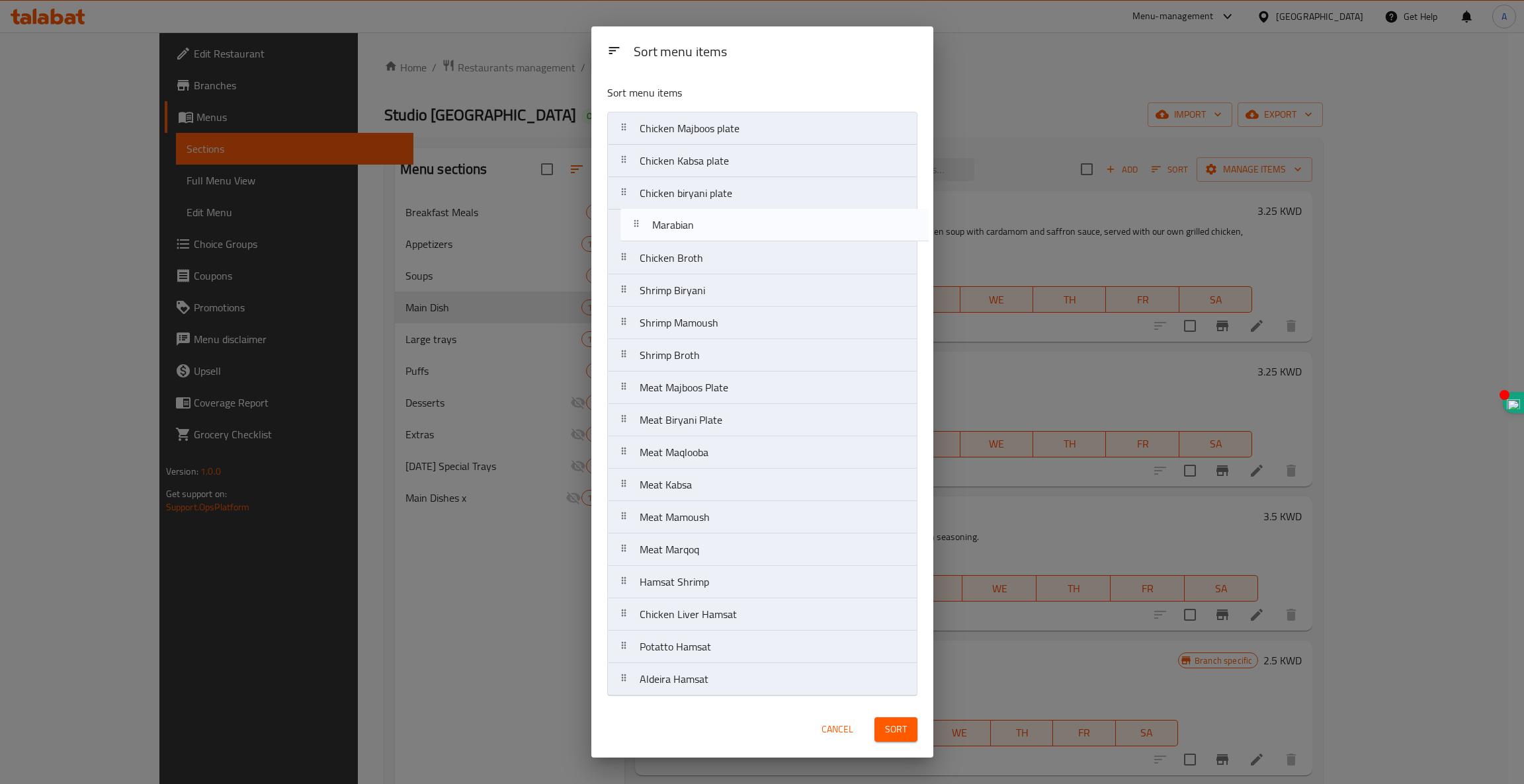
drag, startPoint x: 671, startPoint y: 261, endPoint x: 692, endPoint y: 217, distance: 48.8
click at [692, 217] on nav "Chicken Majboos plate Chicken Kabsa plate Chicken biryani plate Chicken Broth M…" at bounding box center [762, 403] width 310 height 584
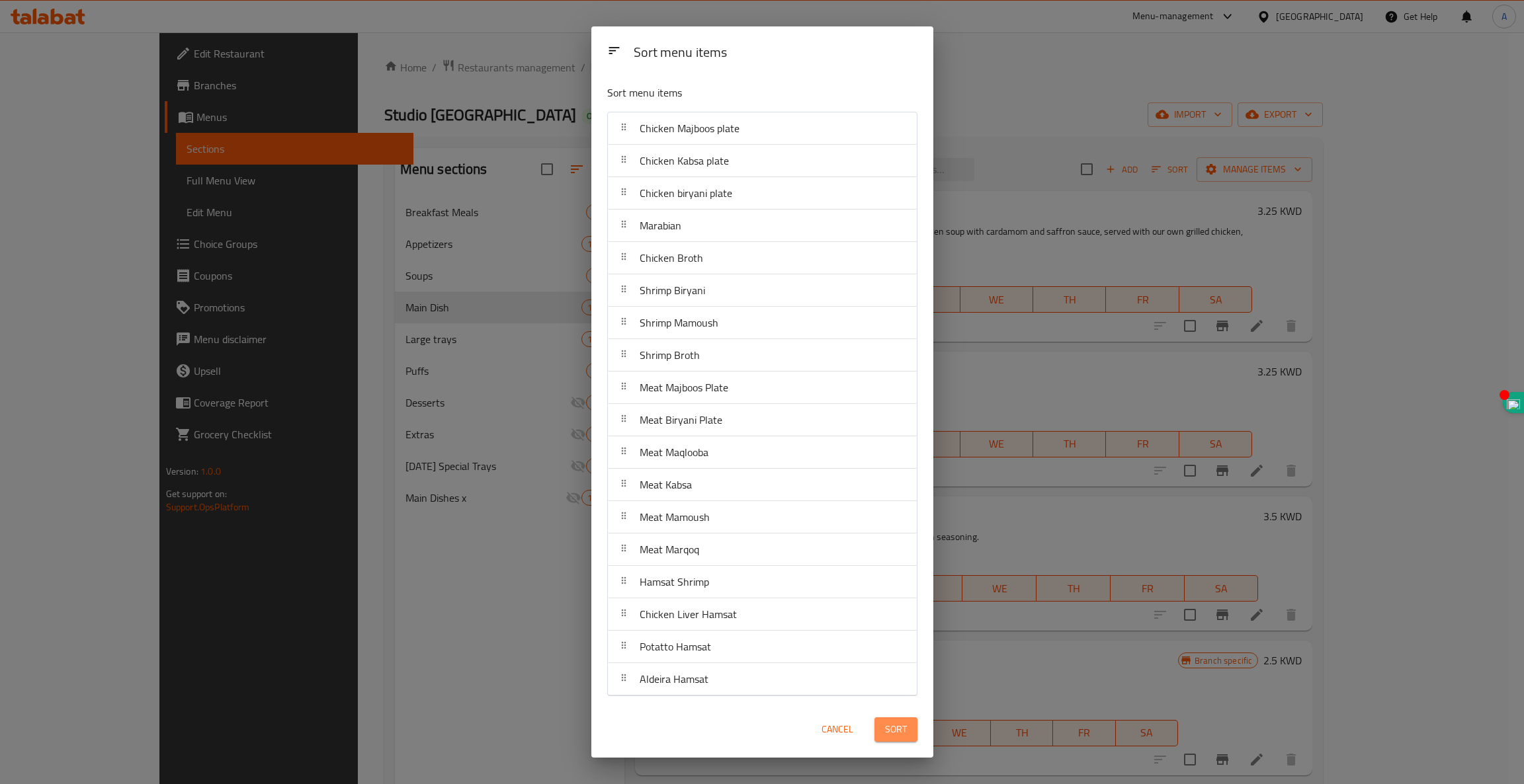
click at [904, 737] on span "Sort" at bounding box center [896, 729] width 22 height 16
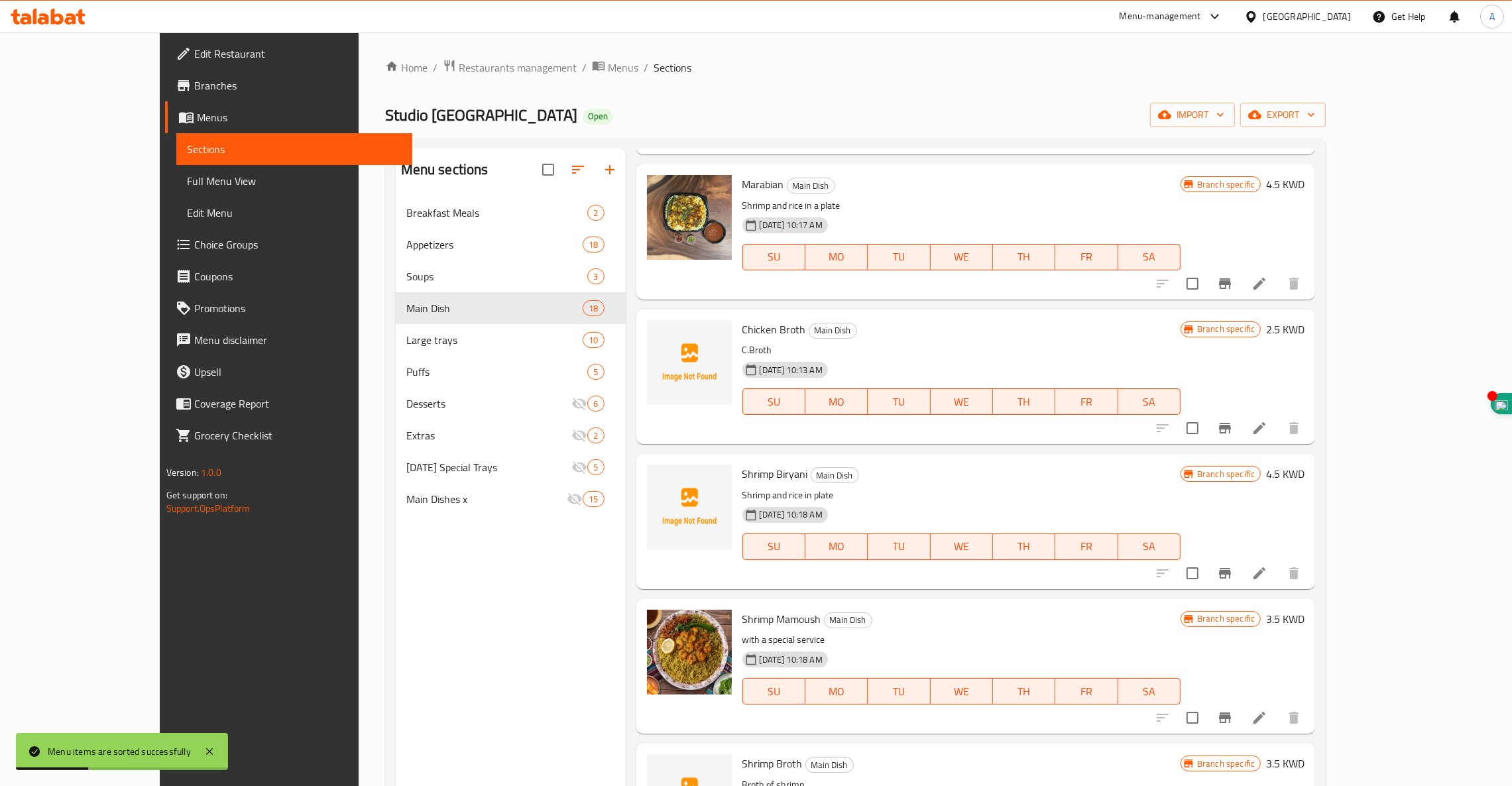
scroll to position [476, 0]
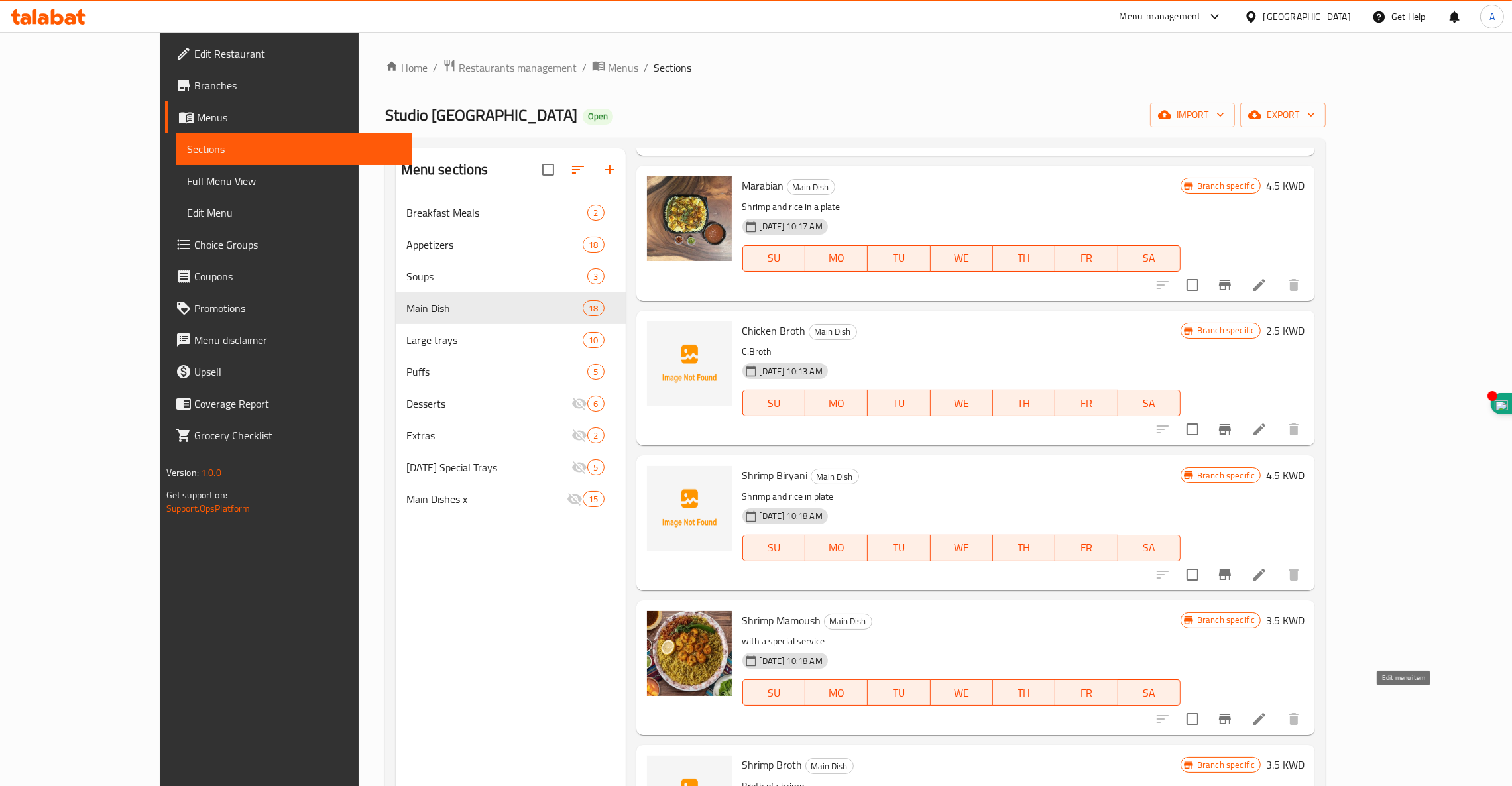
click at [1267, 711] on icon at bounding box center [1259, 718] width 16 height 16
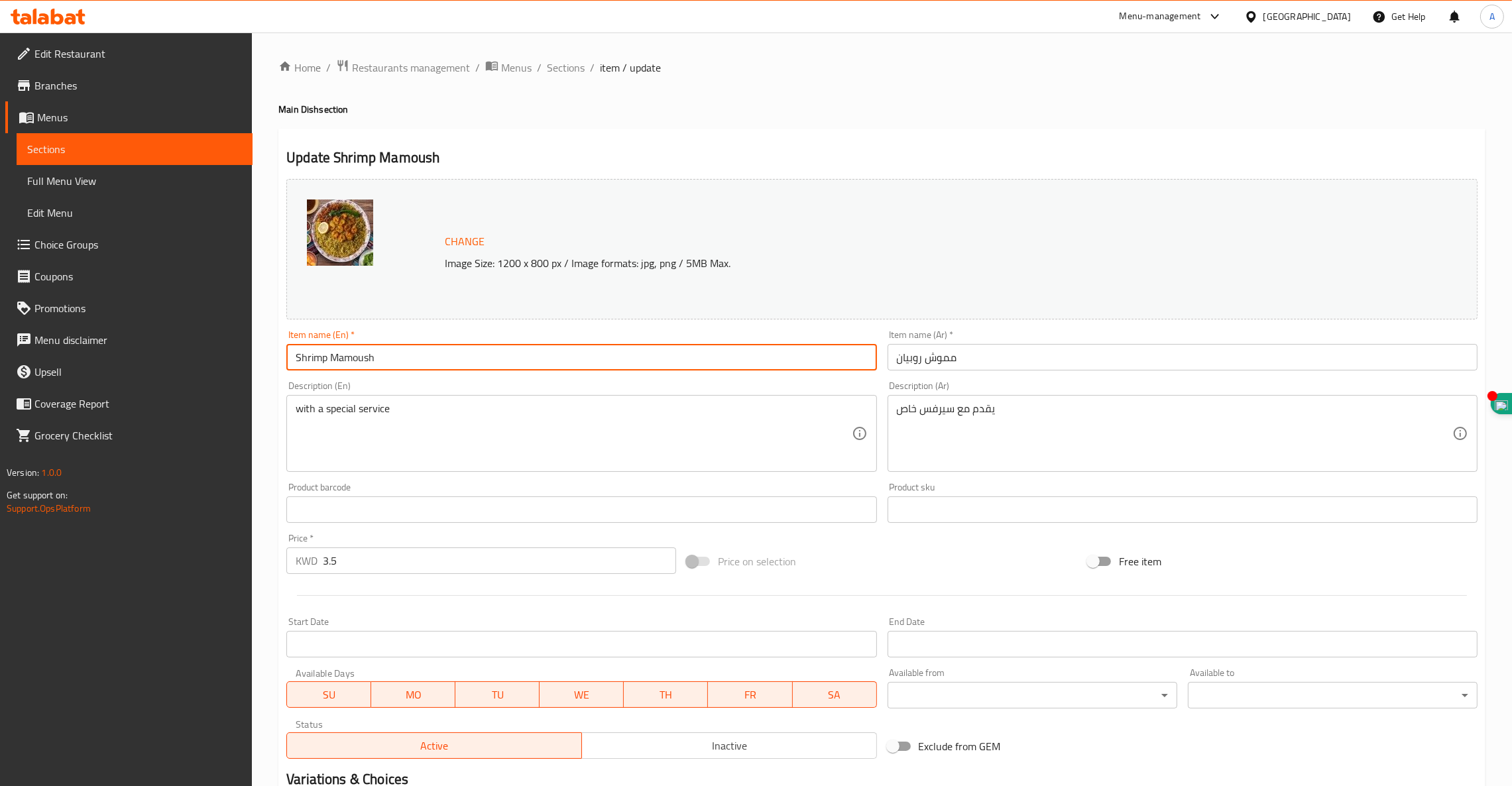
click at [384, 360] on input "Shrimp Mamoush" at bounding box center [581, 356] width 590 height 27
drag, startPoint x: 384, startPoint y: 360, endPoint x: 677, endPoint y: 355, distance: 293.0
click at [677, 355] on input "Shrimp Mamoush" at bounding box center [581, 356] width 590 height 27
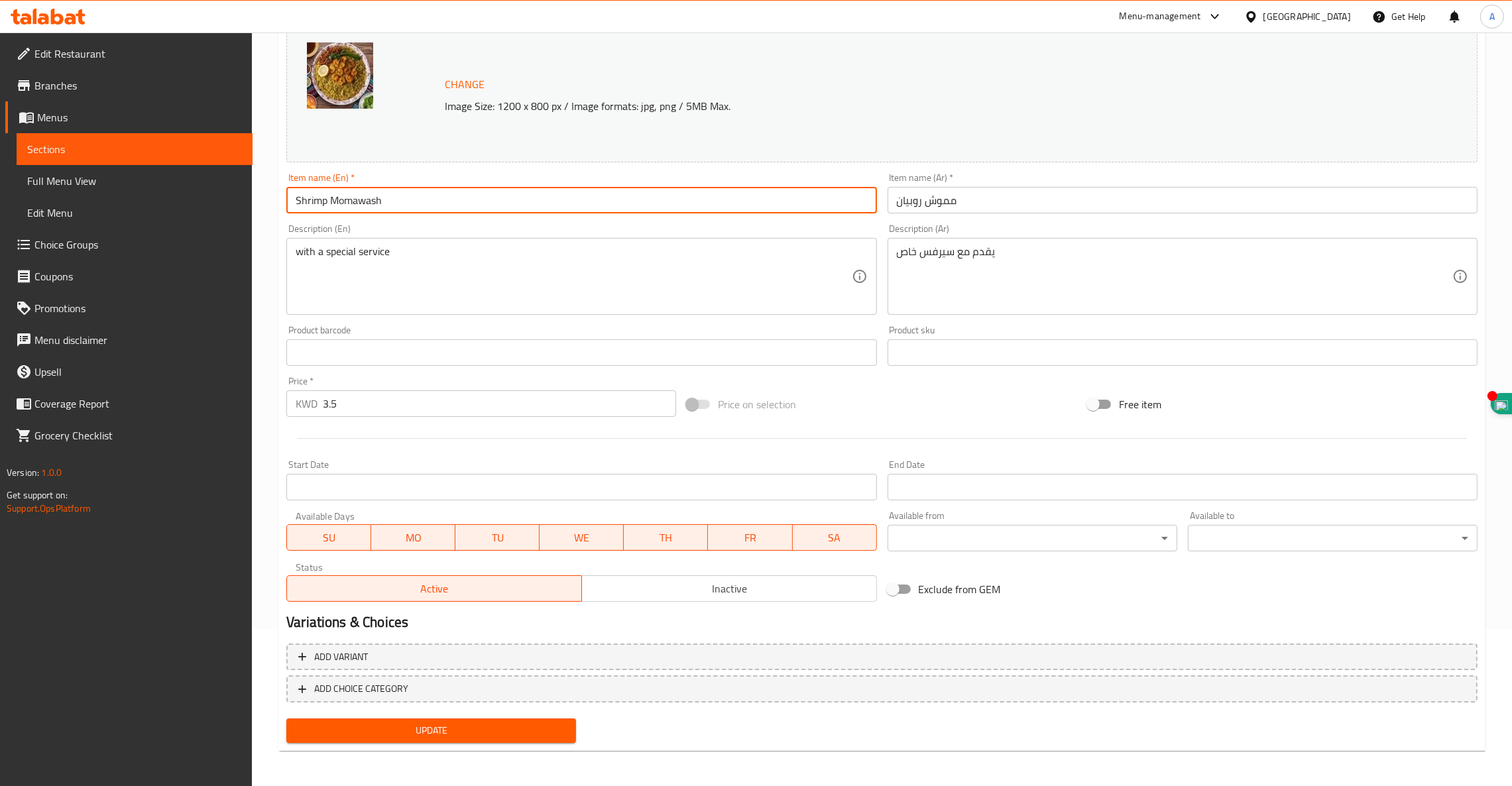
type input "Shrimp Momawash"
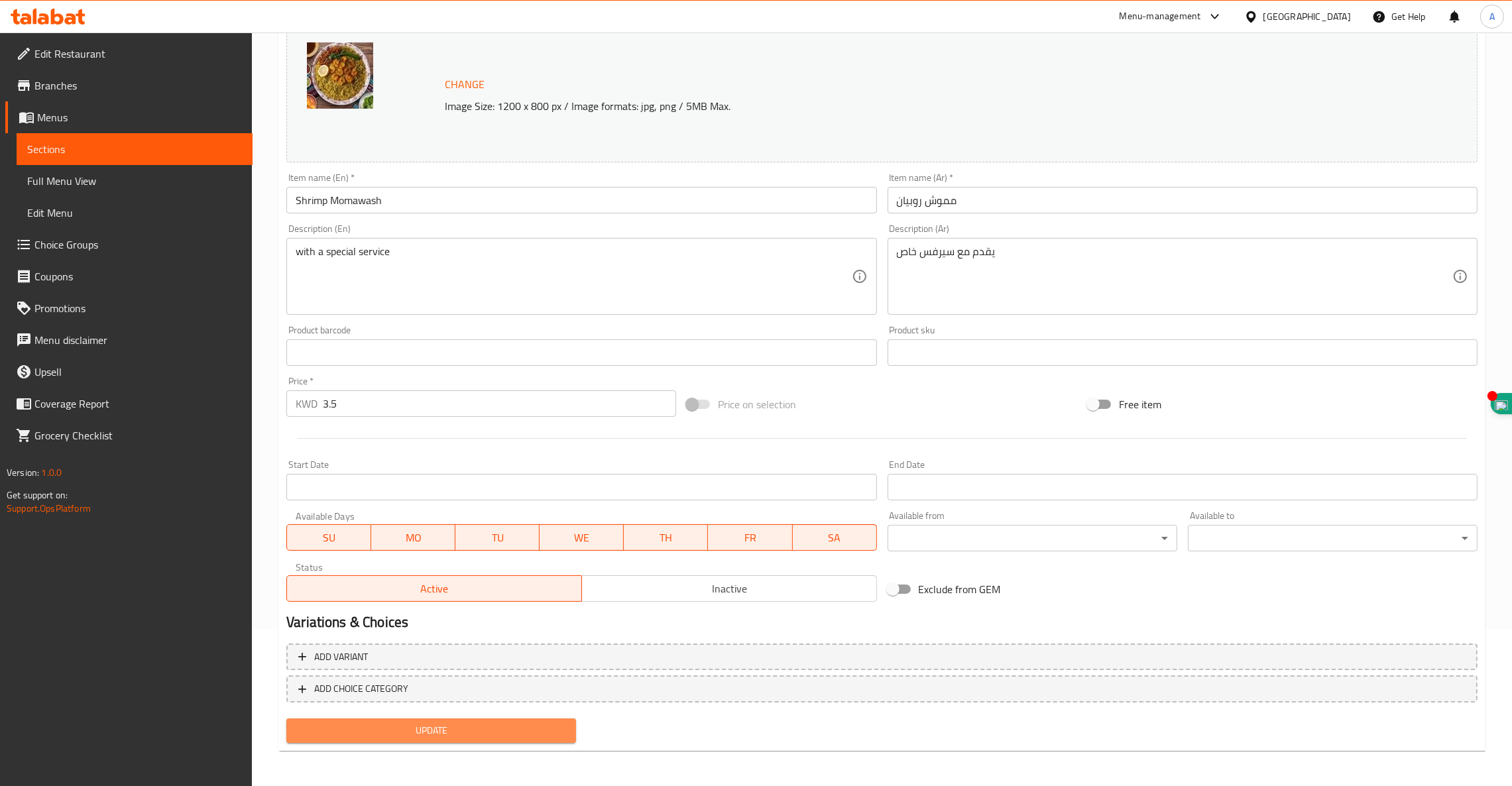
click at [433, 726] on span "Update" at bounding box center [431, 730] width 268 height 16
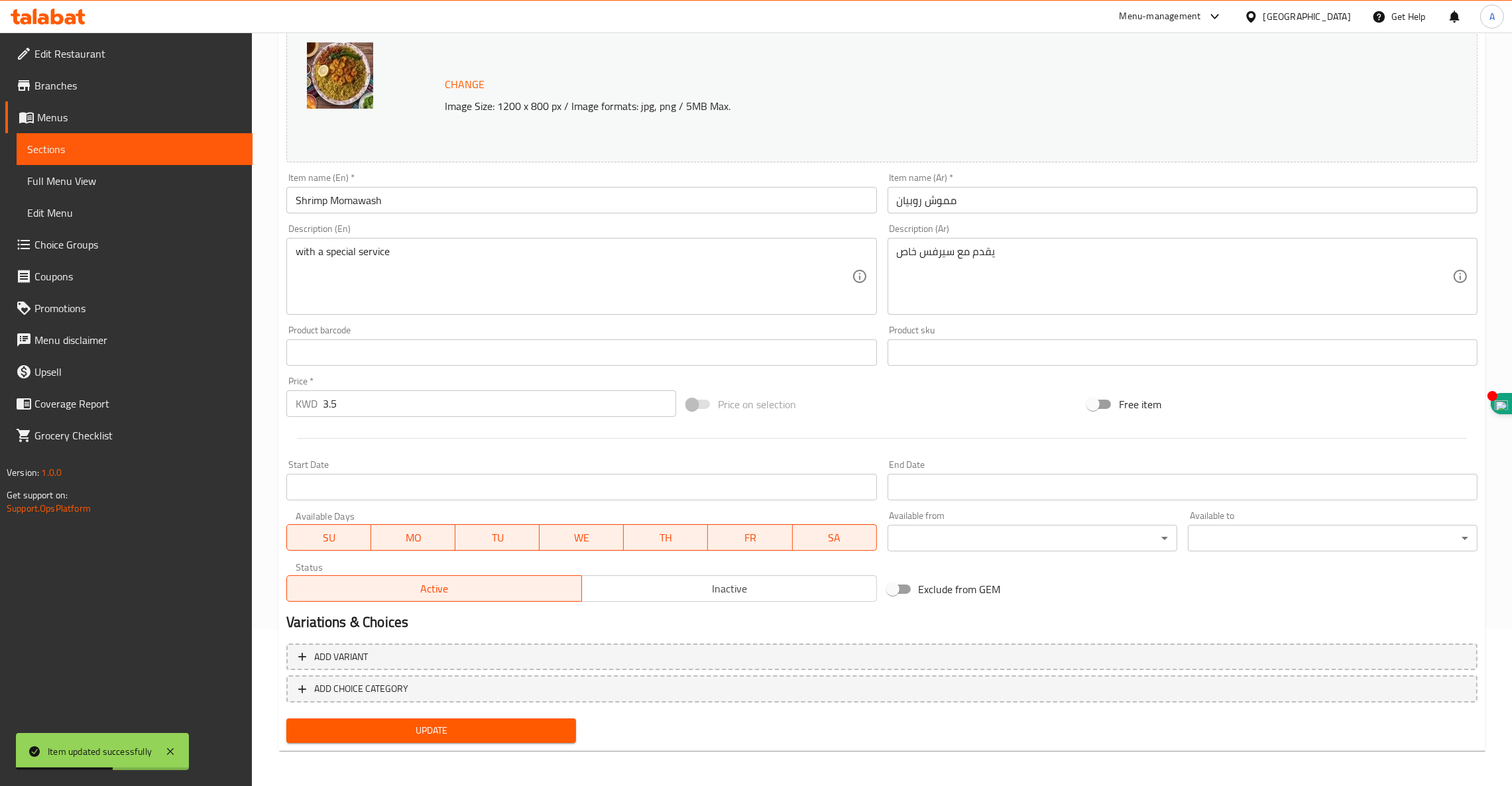
click at [447, 729] on span "Update" at bounding box center [431, 730] width 268 height 16
click at [171, 753] on icon at bounding box center [170, 751] width 6 height 6
click at [451, 731] on span "Update" at bounding box center [431, 731] width 268 height 16
click at [480, 731] on span "Update" at bounding box center [431, 731] width 268 height 16
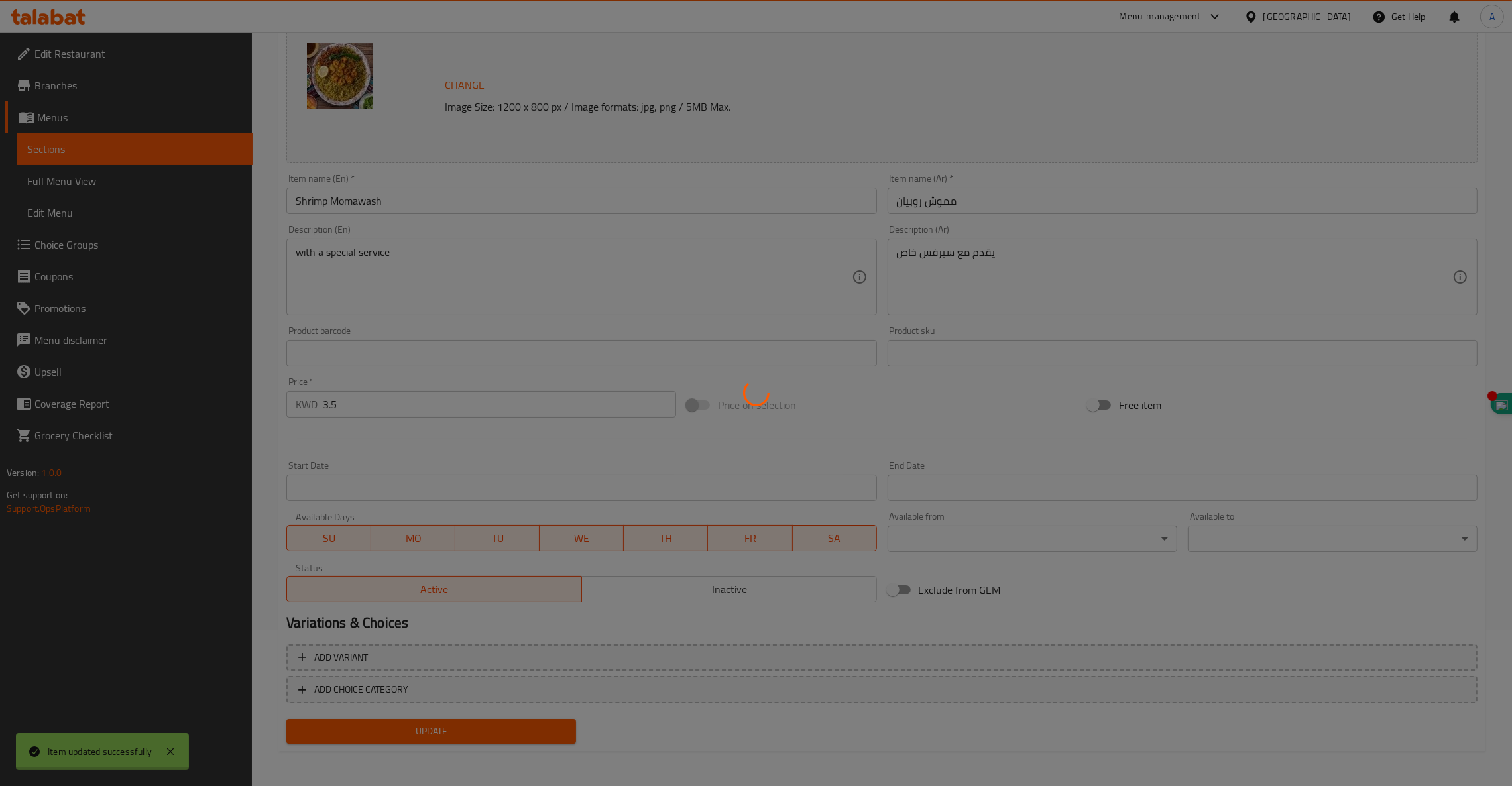
scroll to position [0, 0]
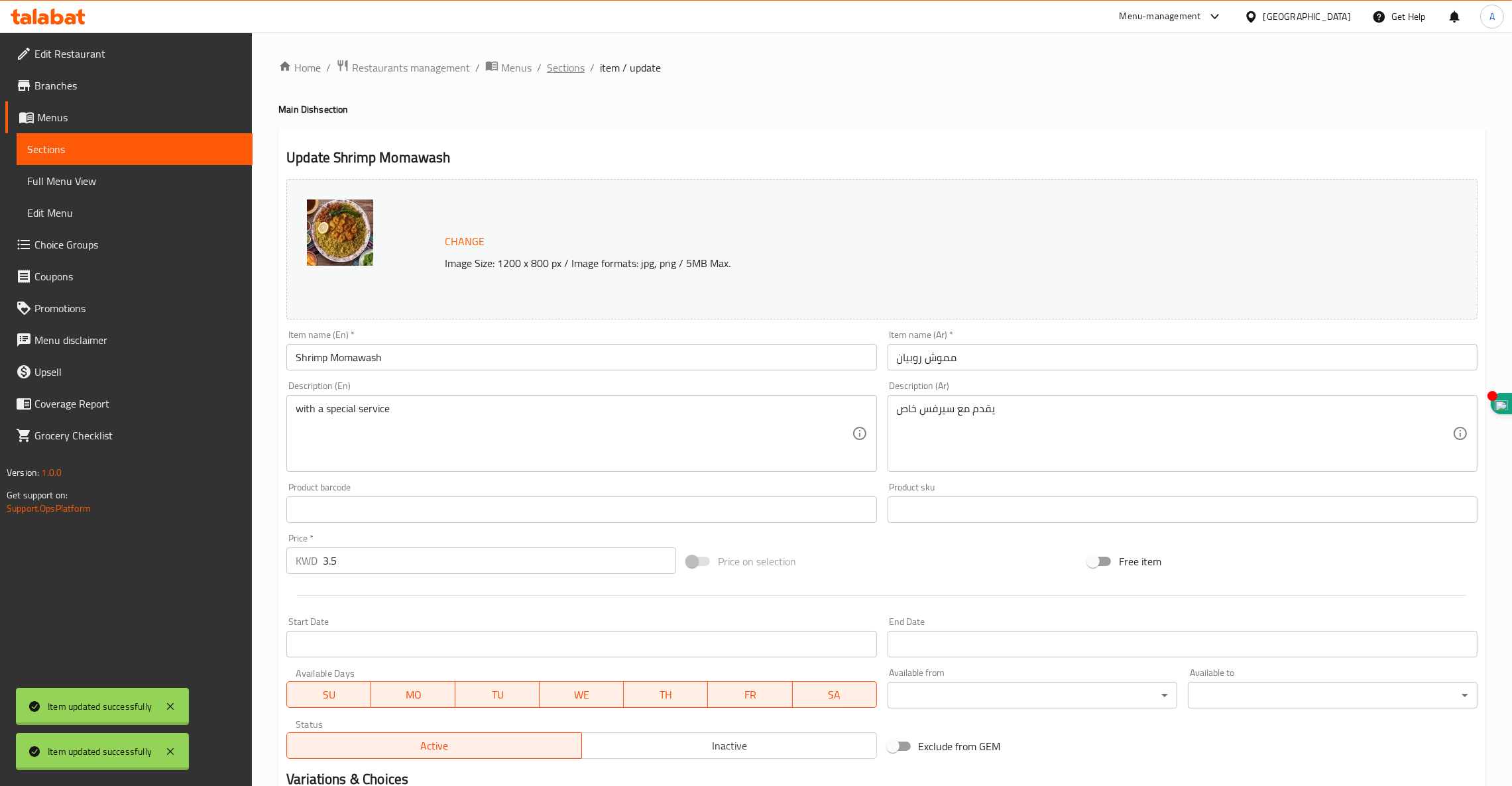
click at [564, 63] on span "Sections" at bounding box center [565, 67] width 38 height 16
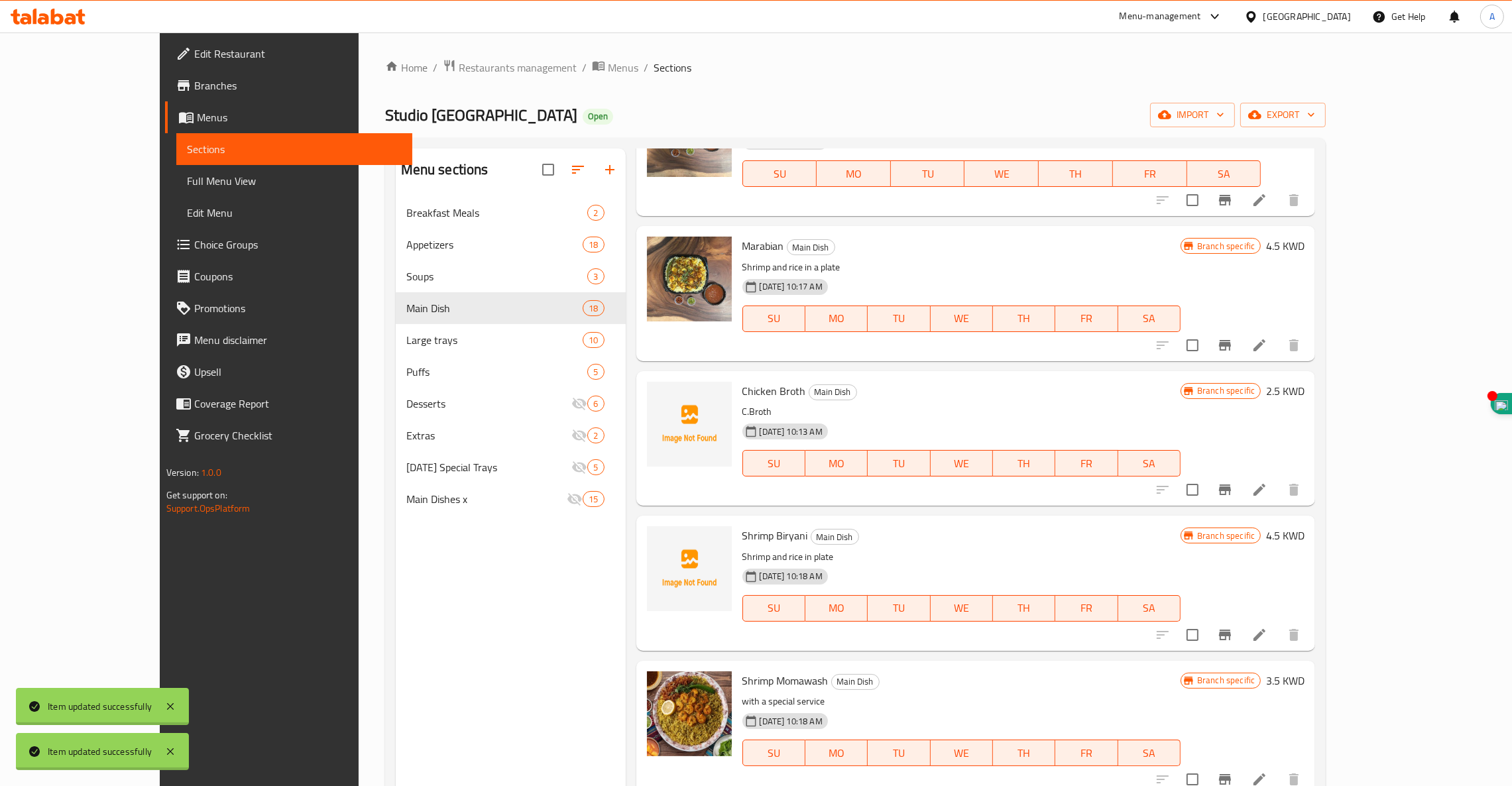
scroll to position [411, 0]
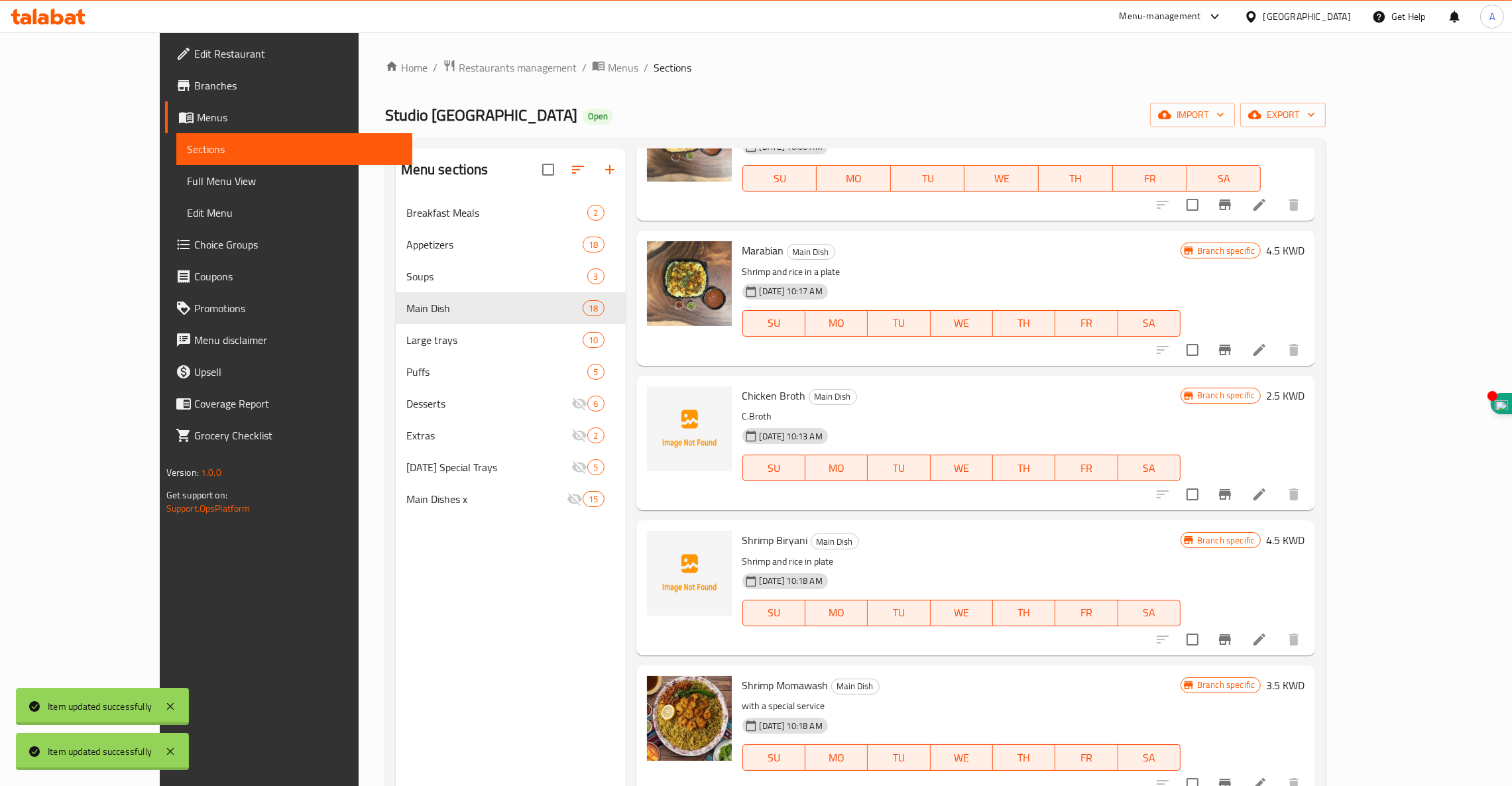
click at [1309, 191] on div at bounding box center [1228, 204] width 163 height 32
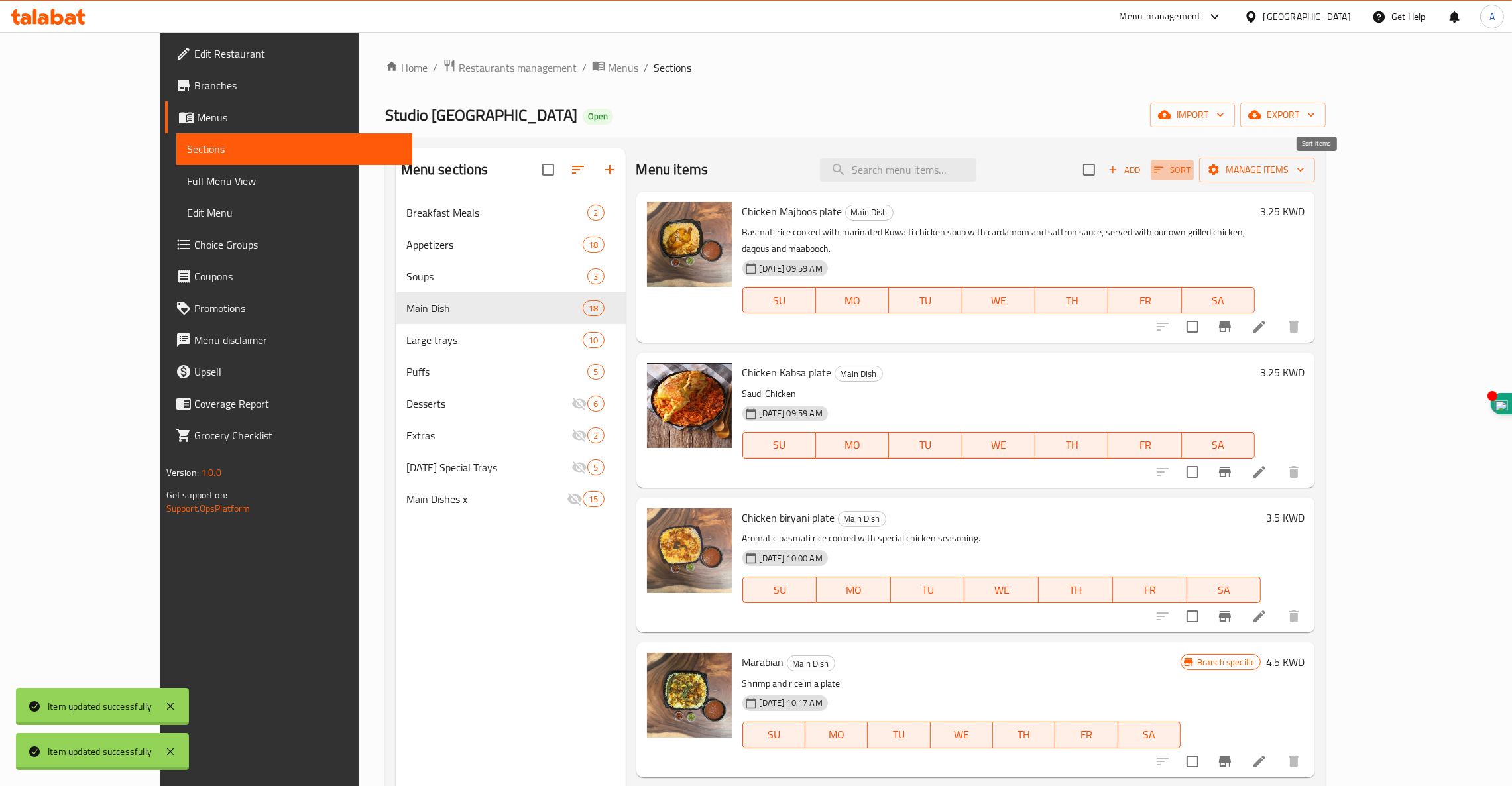
click at [1164, 169] on icon "button" at bounding box center [1159, 169] width 9 height 6
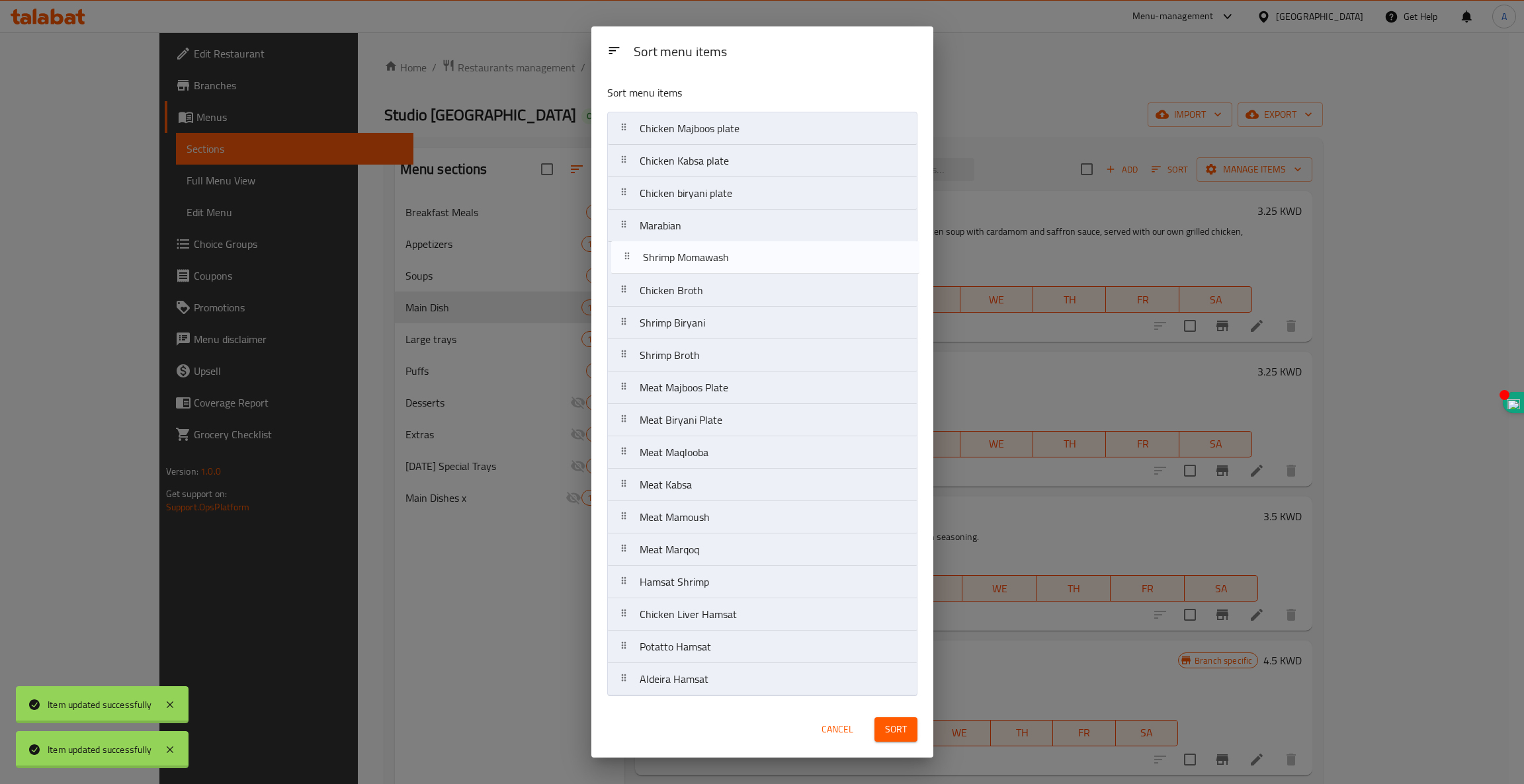
drag, startPoint x: 719, startPoint y: 324, endPoint x: 723, endPoint y: 255, distance: 69.1
click at [723, 255] on nav "Chicken Majboos plate Chicken Kabsa plate Chicken biryani plate Marabian Chicke…" at bounding box center [762, 403] width 310 height 584
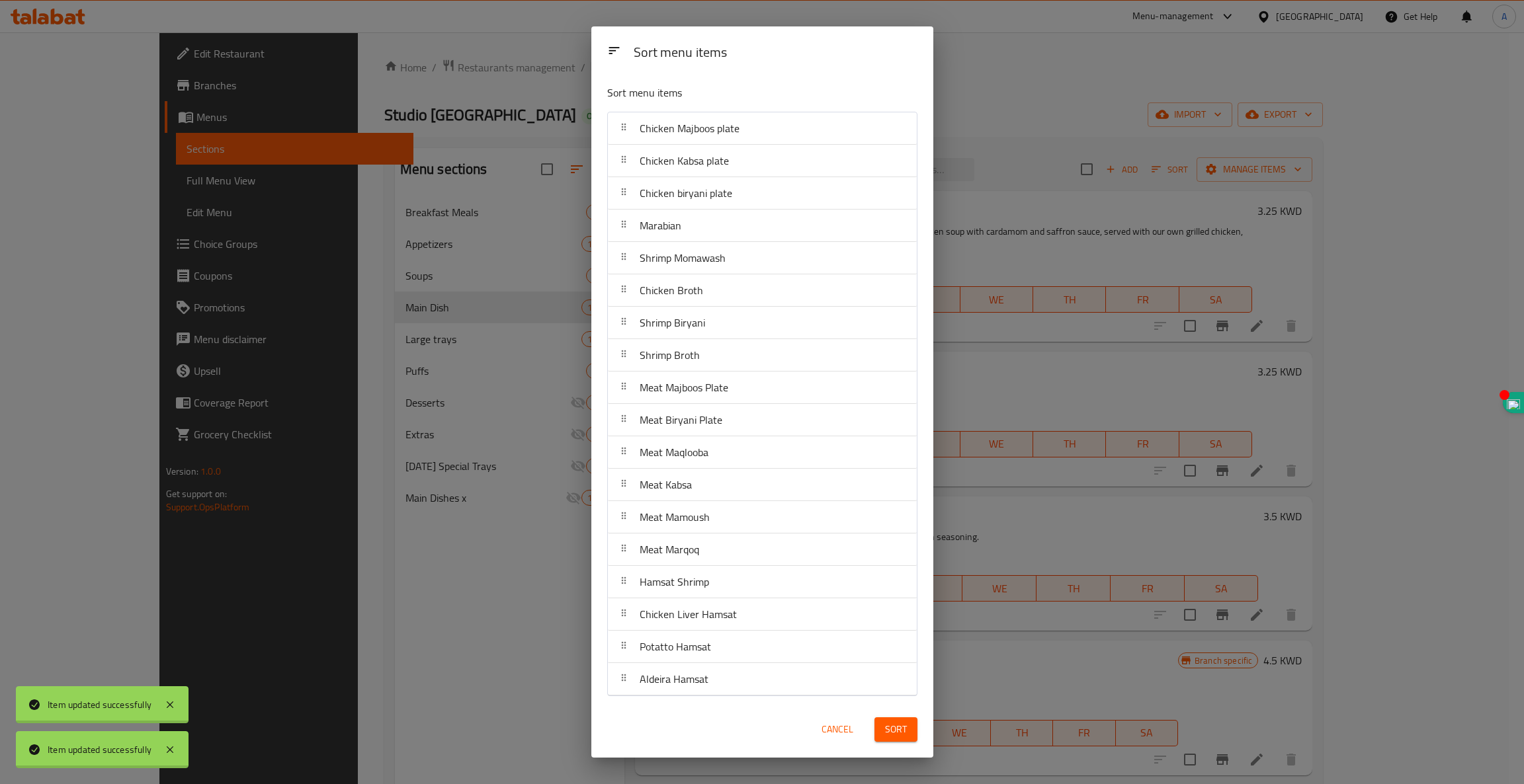
click at [888, 720] on button "Sort" at bounding box center [895, 729] width 43 height 25
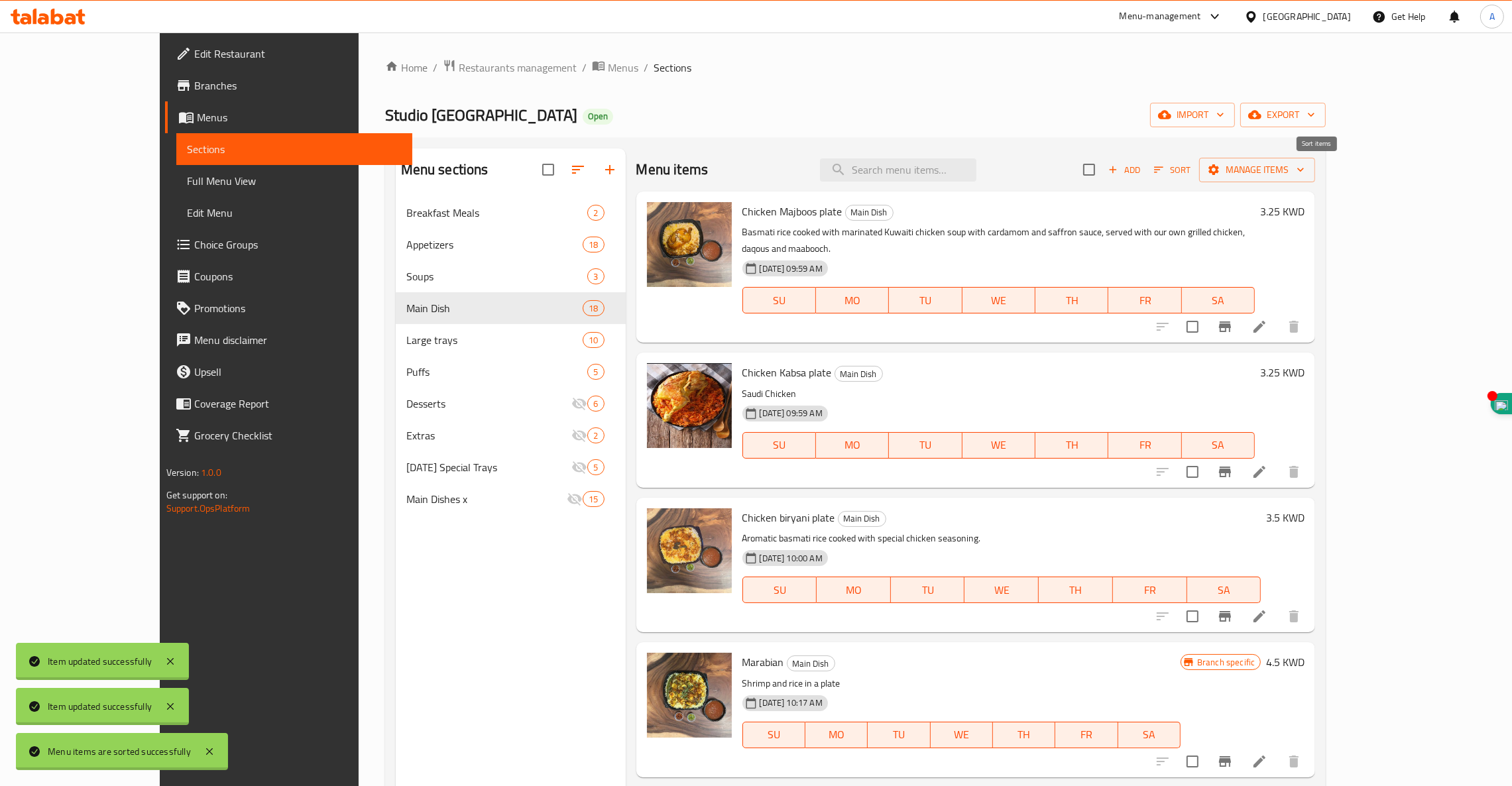
click at [1165, 171] on icon "button" at bounding box center [1158, 169] width 12 height 12
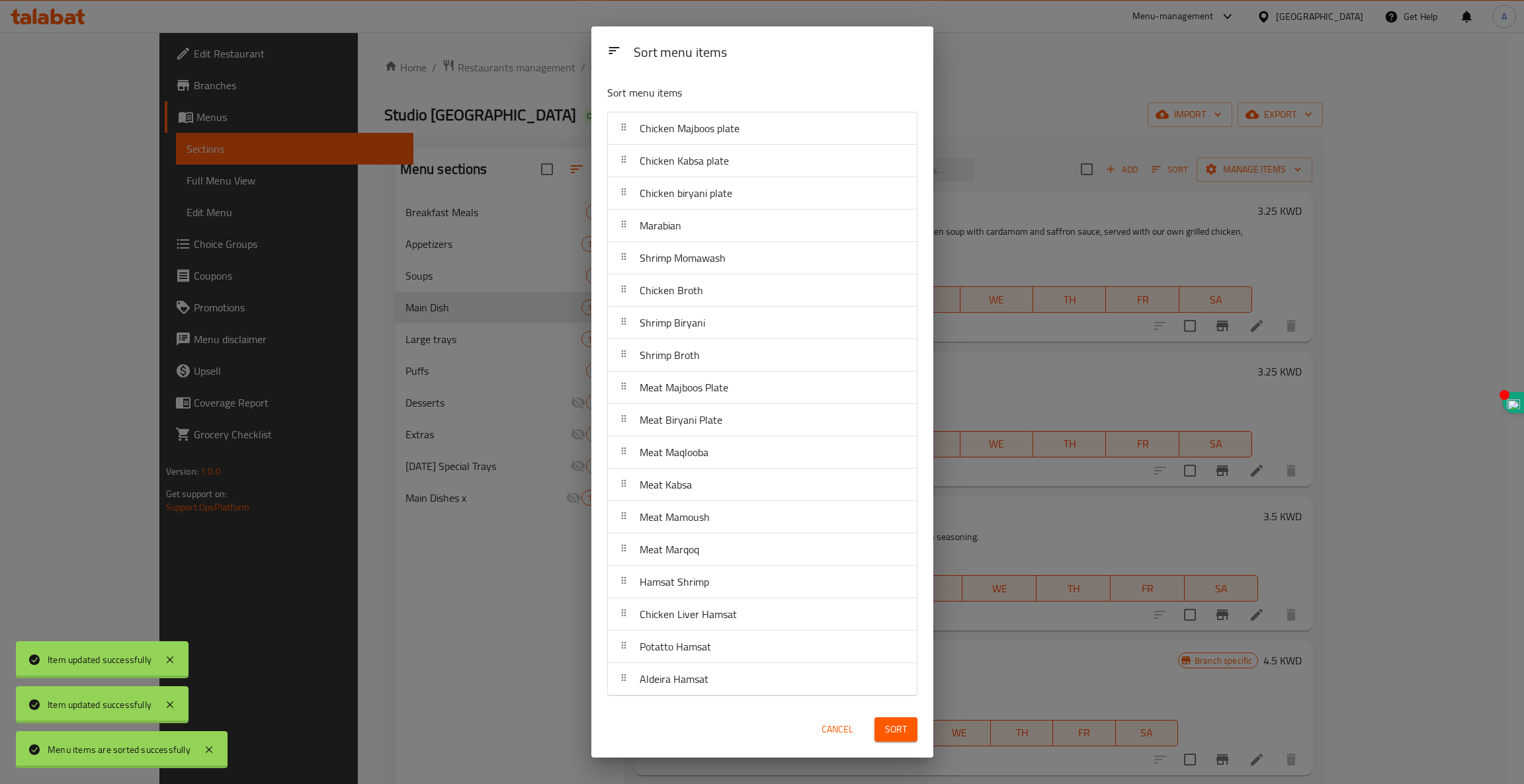
drag, startPoint x: 677, startPoint y: 529, endPoint x: 642, endPoint y: 479, distance: 61.0
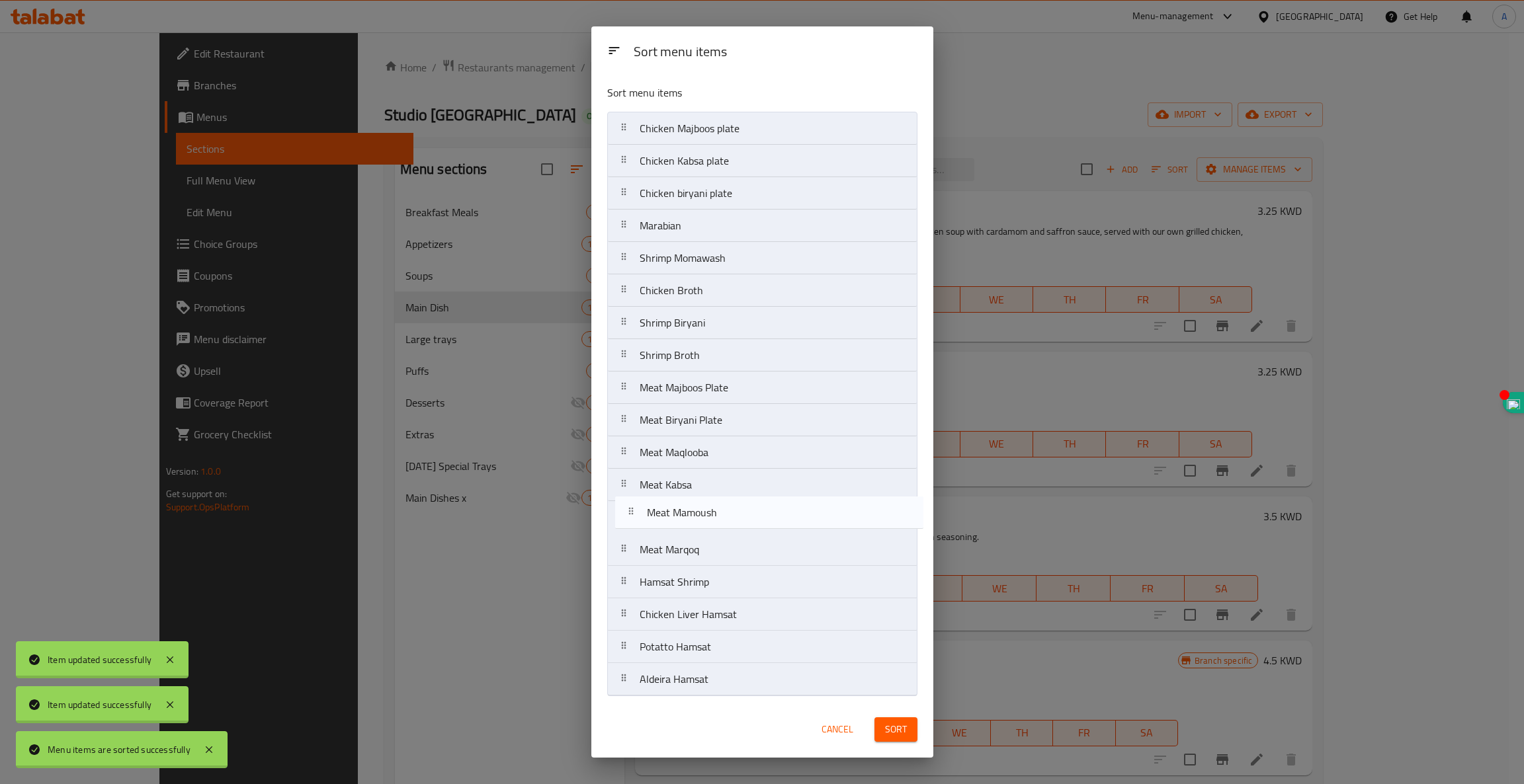
drag, startPoint x: 642, startPoint y: 479, endPoint x: 687, endPoint y: 510, distance: 54.6
click at [687, 510] on nav "Chicken Majboos plate Chicken Kabsa plate Chicken biryani plate Marabian Shrimp…" at bounding box center [762, 403] width 310 height 584
drag, startPoint x: 719, startPoint y: 395, endPoint x: 728, endPoint y: 288, distance: 107.4
click at [728, 288] on nav "Chicken Majboos plate Chicken Kabsa plate Chicken biryani plate Marabian Shrimp…" at bounding box center [762, 403] width 310 height 584
drag, startPoint x: 704, startPoint y: 424, endPoint x: 719, endPoint y: 311, distance: 114.0
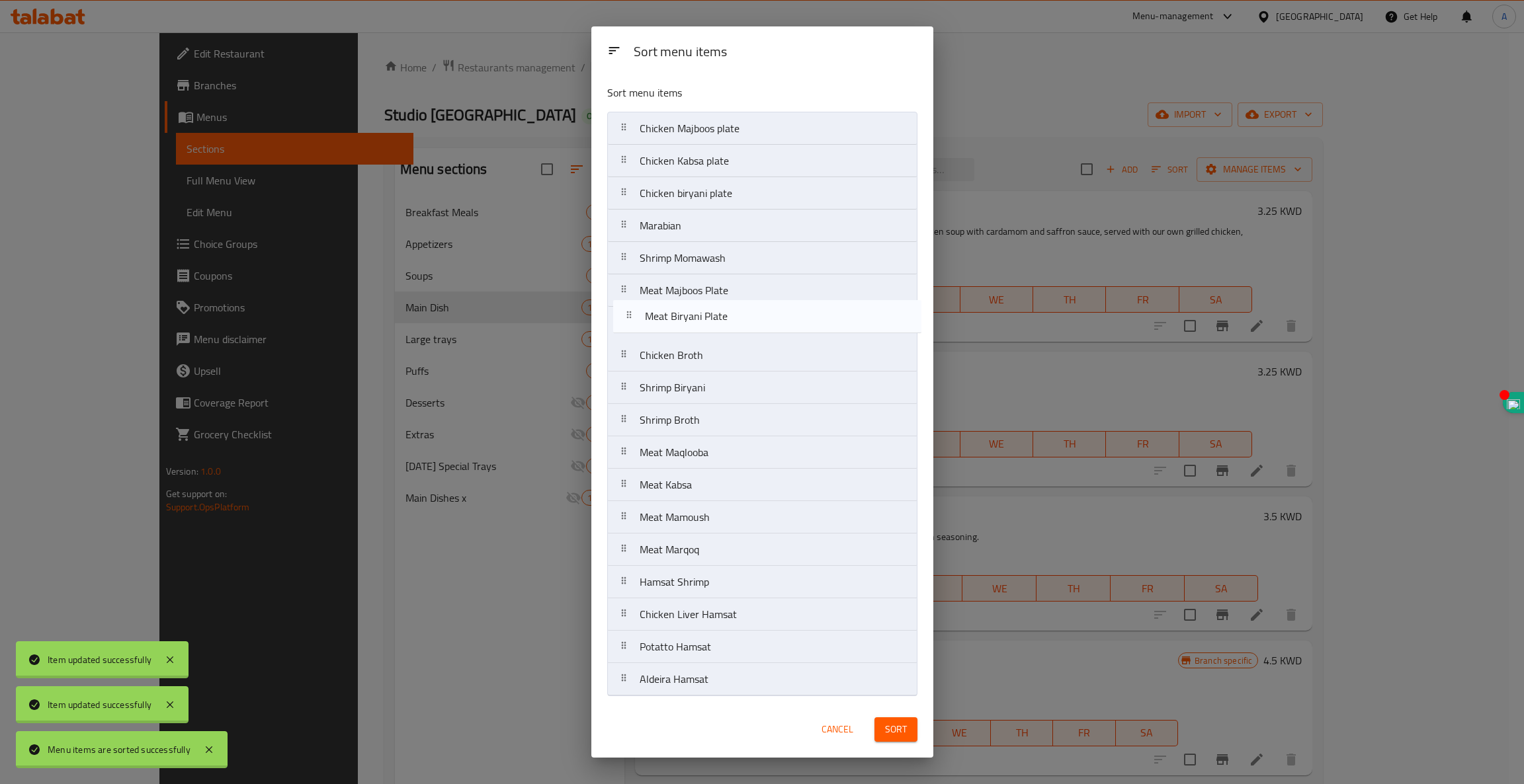
click at [719, 311] on nav "Chicken Majboos plate Chicken Kabsa plate Chicken biryani plate Marabian Shrimp…" at bounding box center [762, 403] width 310 height 584
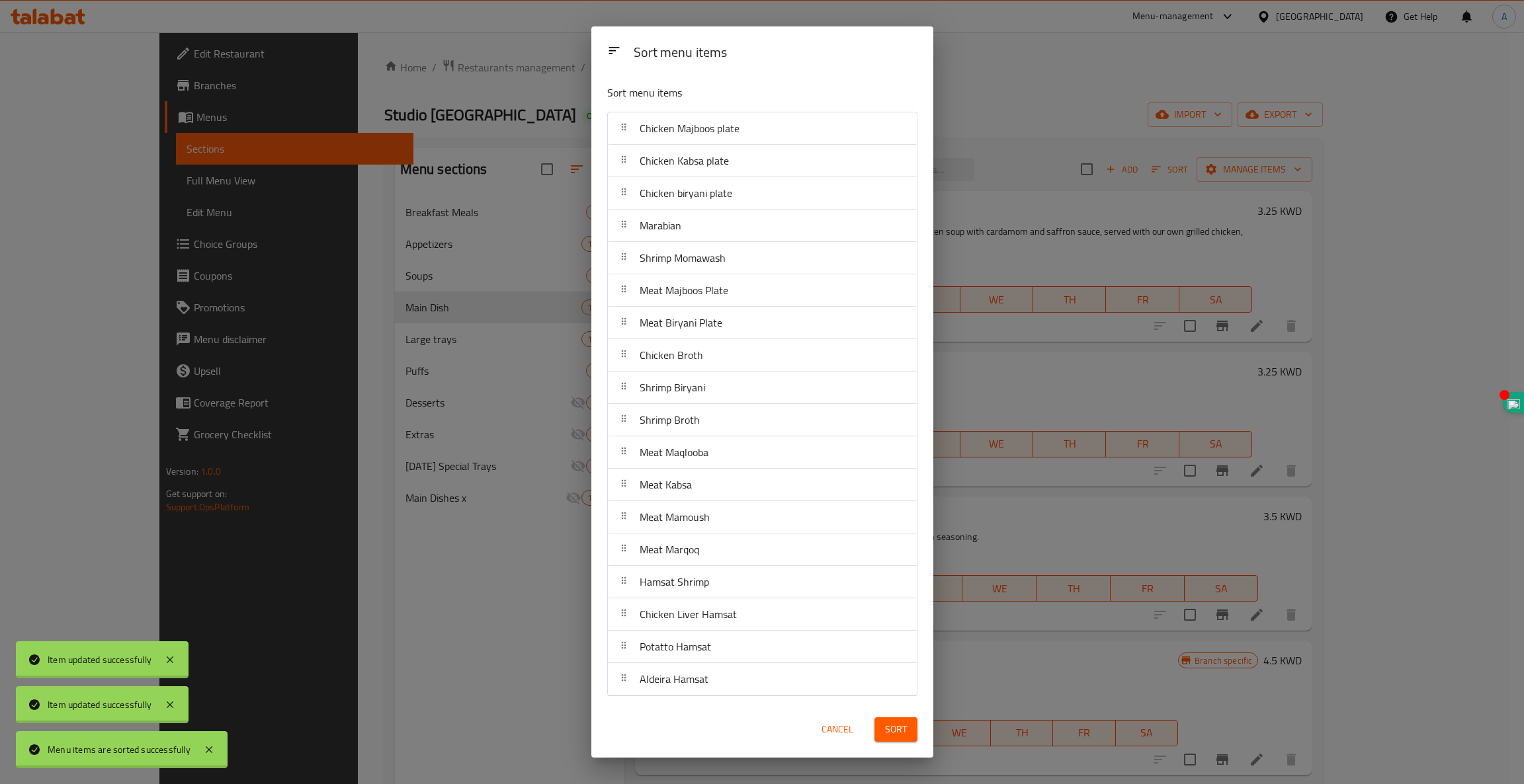
click at [890, 726] on span "Sort" at bounding box center [896, 729] width 22 height 16
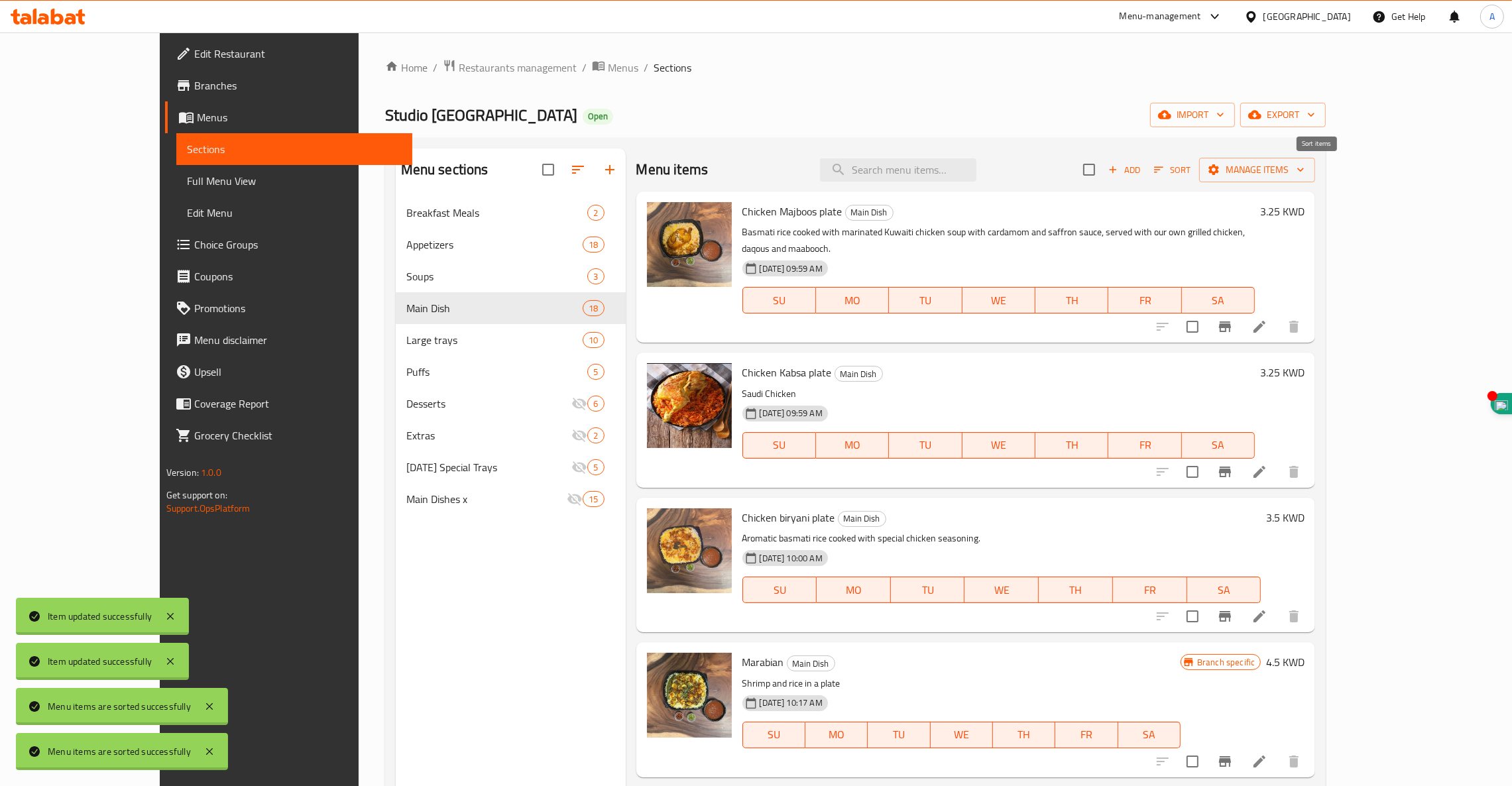
click at [1165, 171] on icon "button" at bounding box center [1158, 169] width 12 height 12
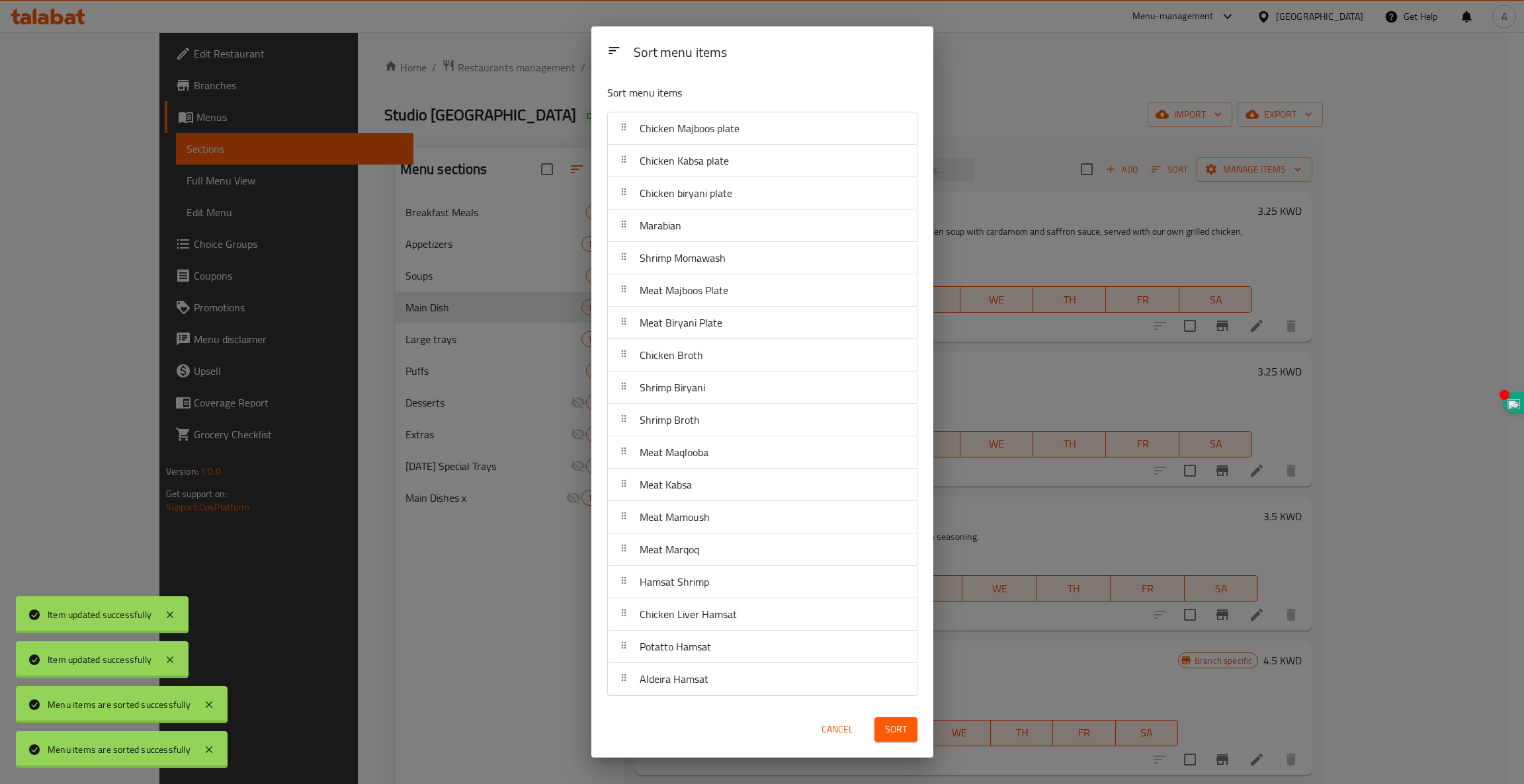
drag, startPoint x: 836, startPoint y: 582, endPoint x: 802, endPoint y: 513, distance: 76.9
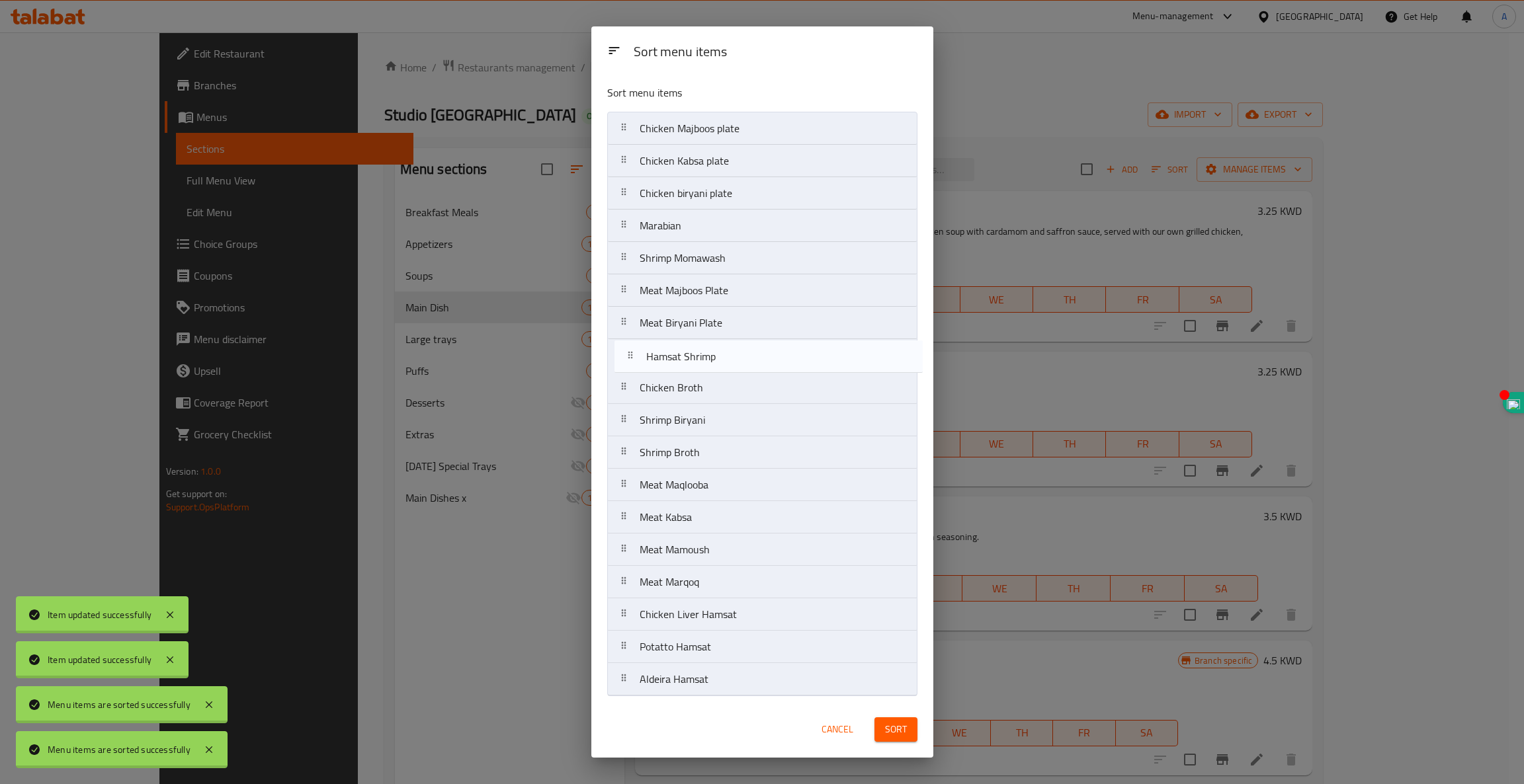
drag, startPoint x: 802, startPoint y: 513, endPoint x: 699, endPoint y: 356, distance: 187.8
click at [699, 356] on nav "Chicken Majboos plate Chicken Kabsa plate Chicken biryani plate Marabian Shrimp…" at bounding box center [762, 403] width 310 height 584
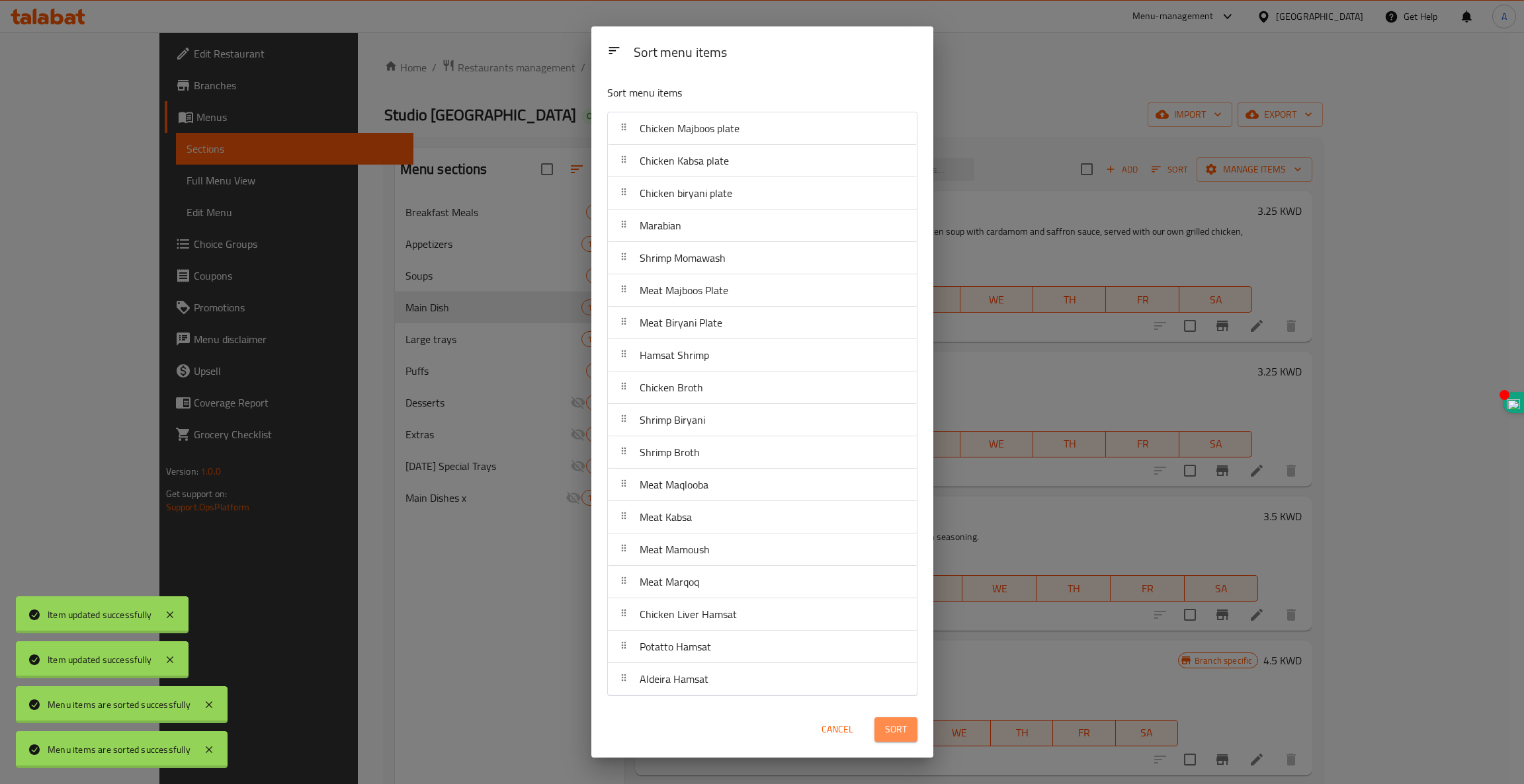
click at [901, 739] on button "Sort" at bounding box center [895, 729] width 43 height 25
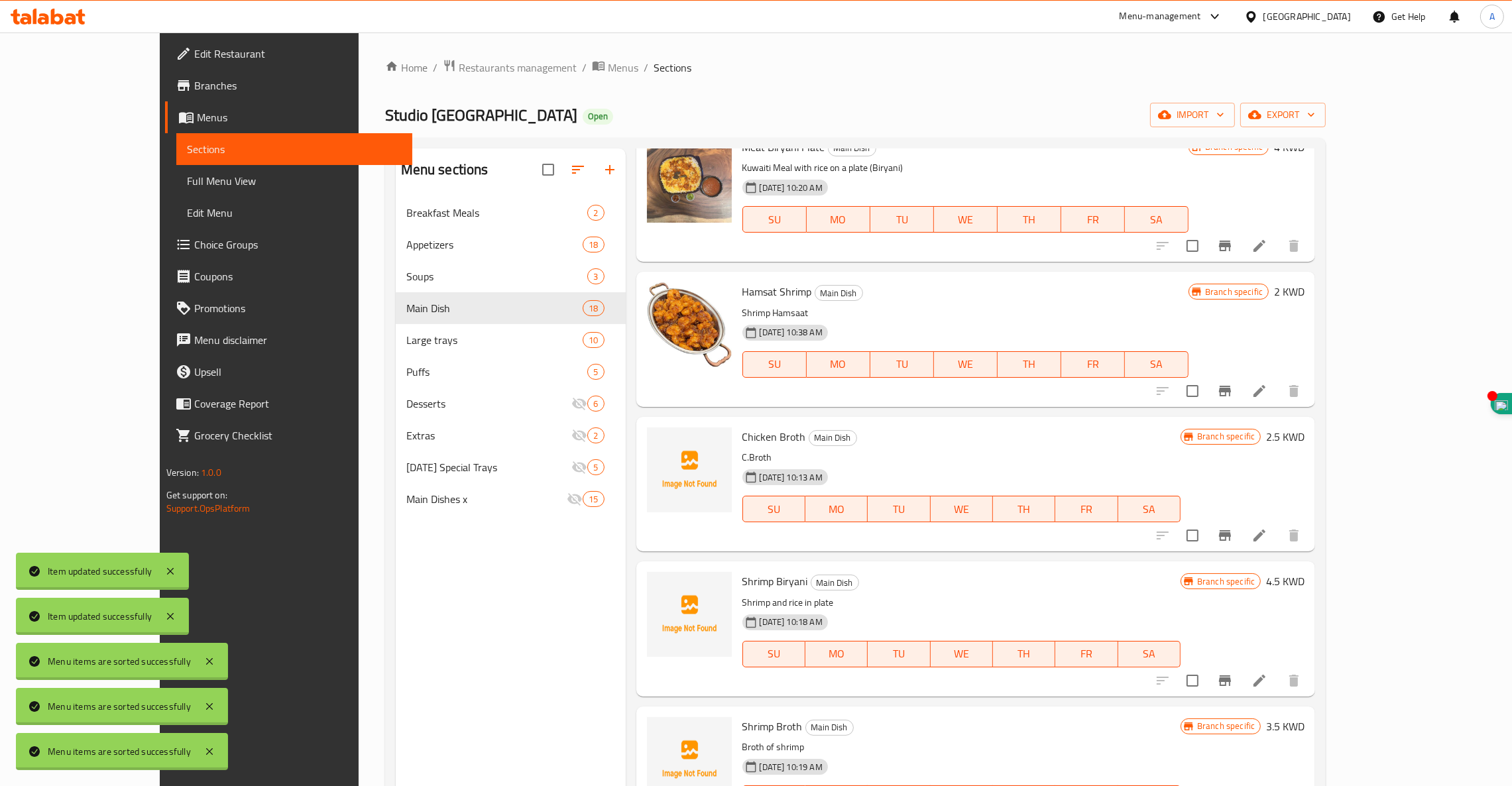
scroll to position [949, 0]
click at [171, 572] on icon at bounding box center [170, 571] width 6 height 6
click at [174, 614] on icon at bounding box center [170, 616] width 6 height 6
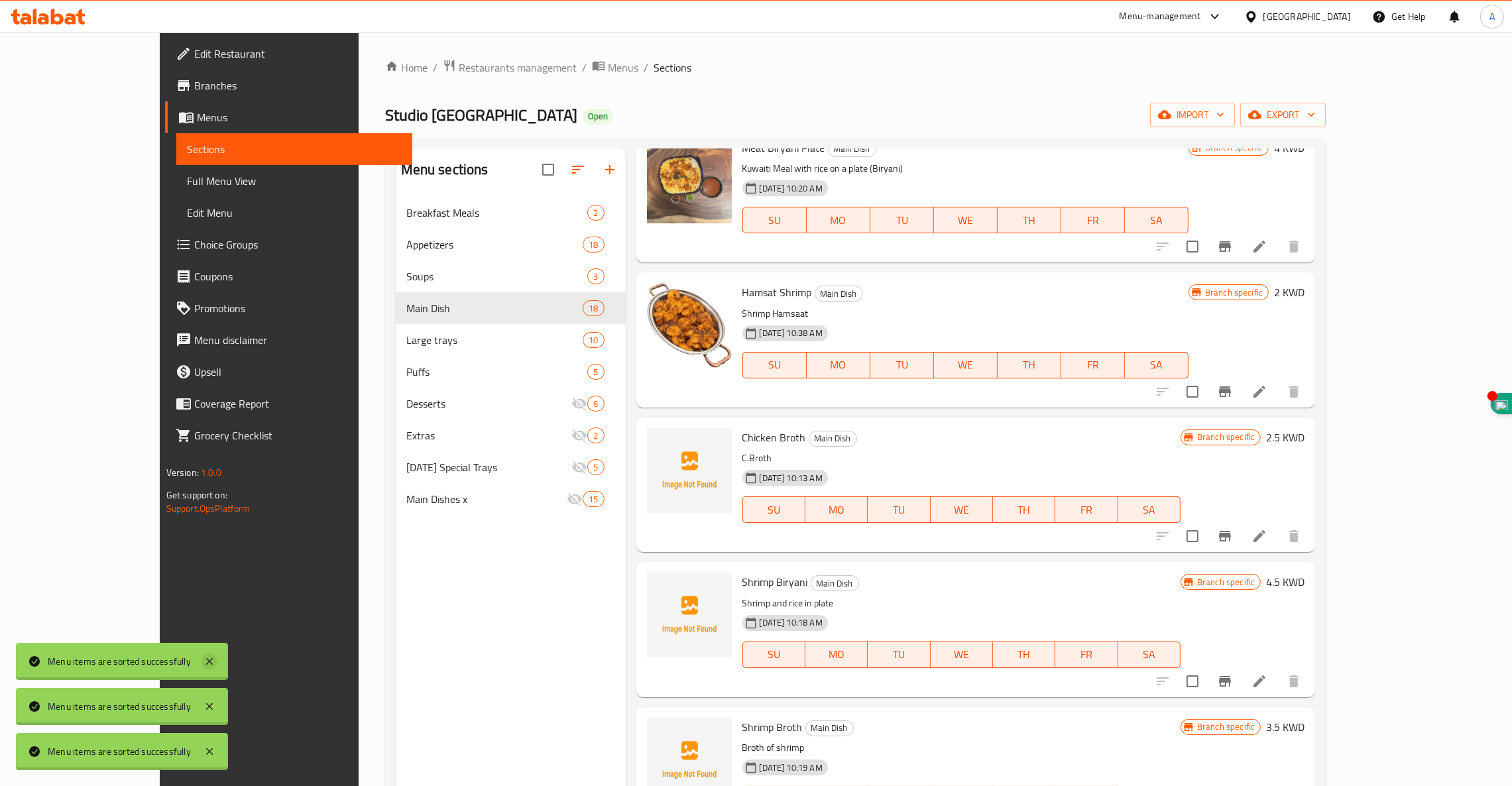
click at [206, 658] on icon at bounding box center [209, 660] width 16 height 16
click at [208, 704] on icon at bounding box center [209, 705] width 16 height 16
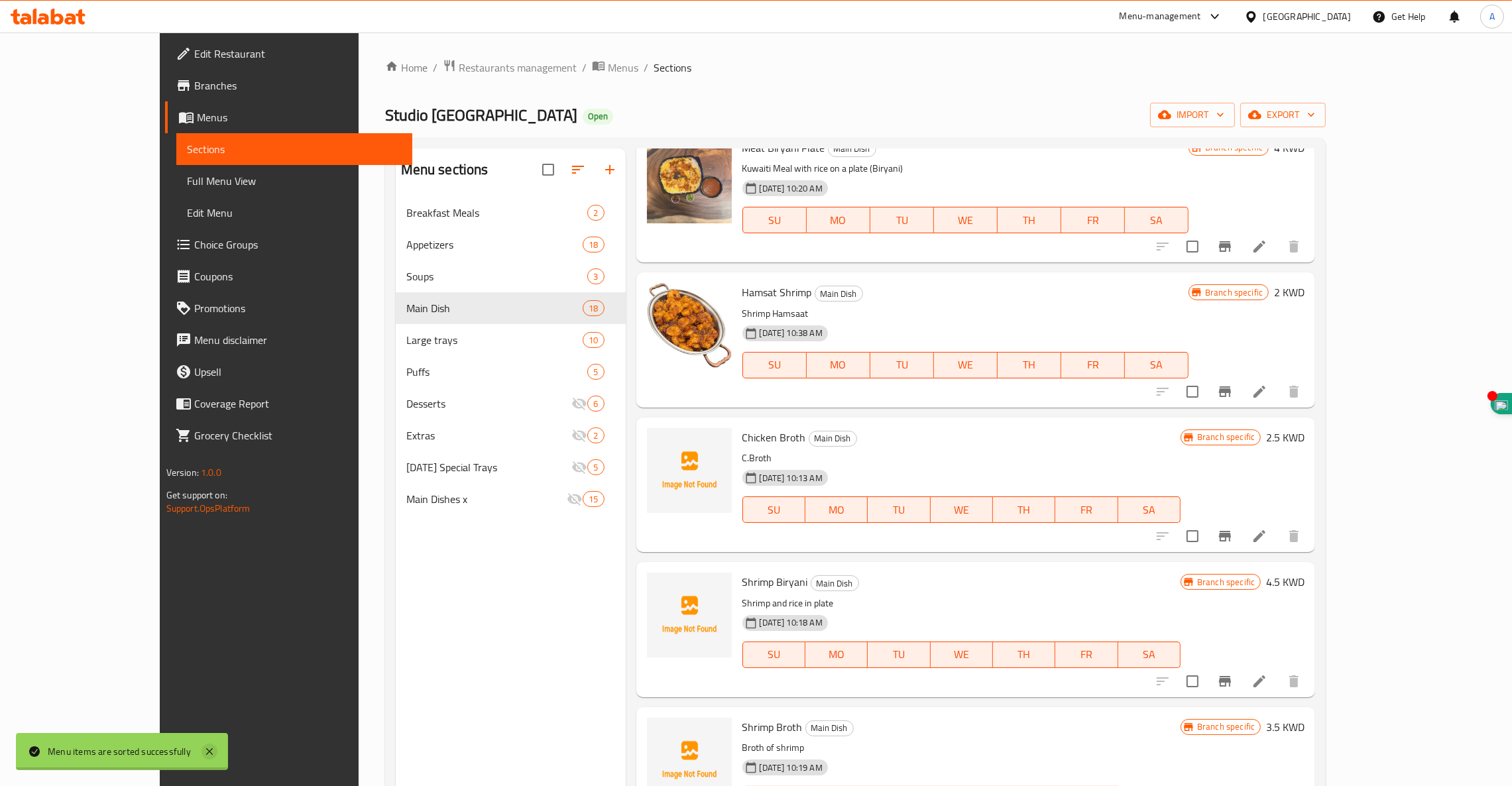
click at [208, 747] on icon at bounding box center [209, 751] width 16 height 16
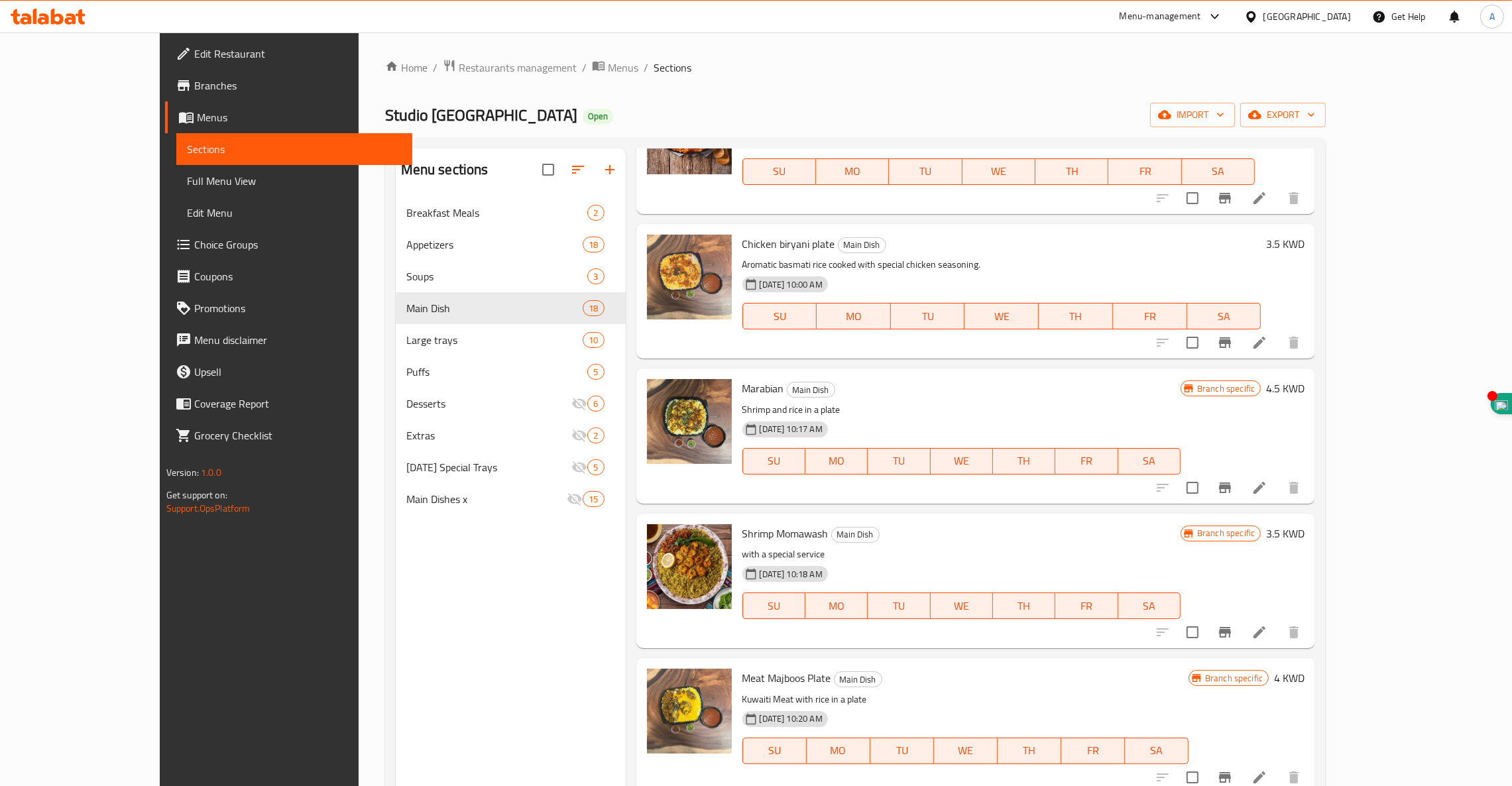
scroll to position [0, 0]
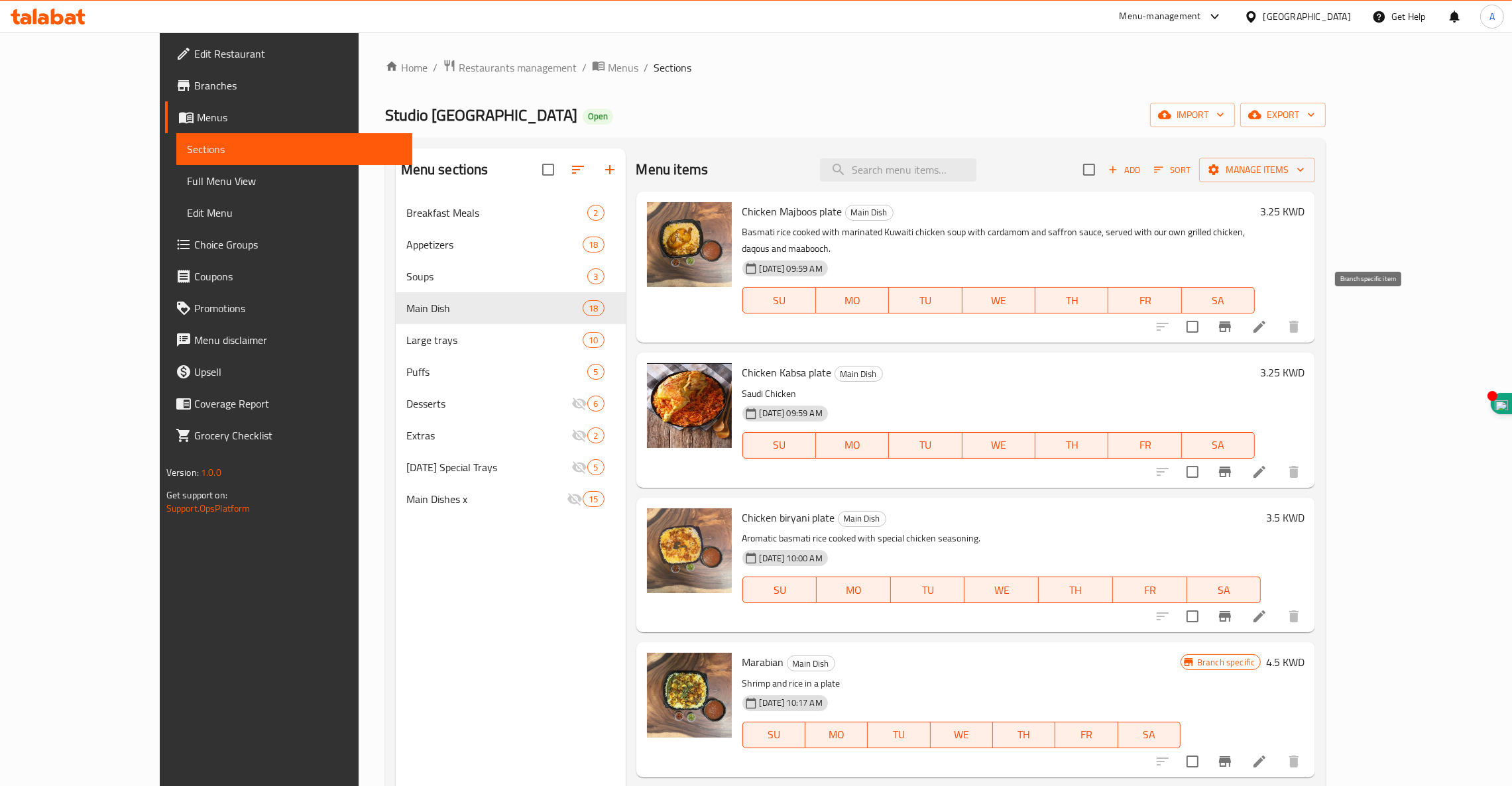
click at [1231, 322] on icon "Branch-specific-item" at bounding box center [1224, 327] width 12 height 11
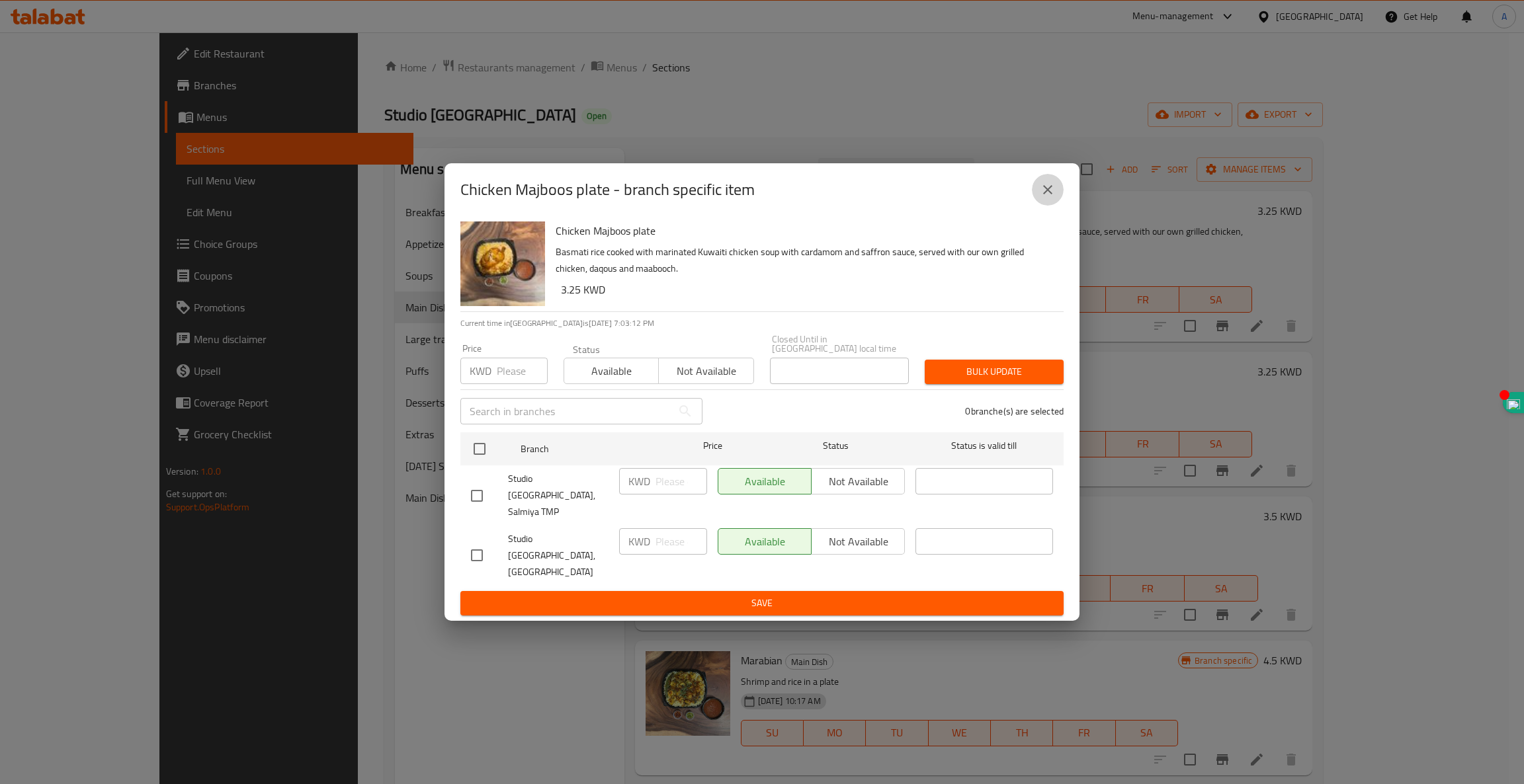
click at [1050, 197] on icon "close" at bounding box center [1047, 189] width 16 height 16
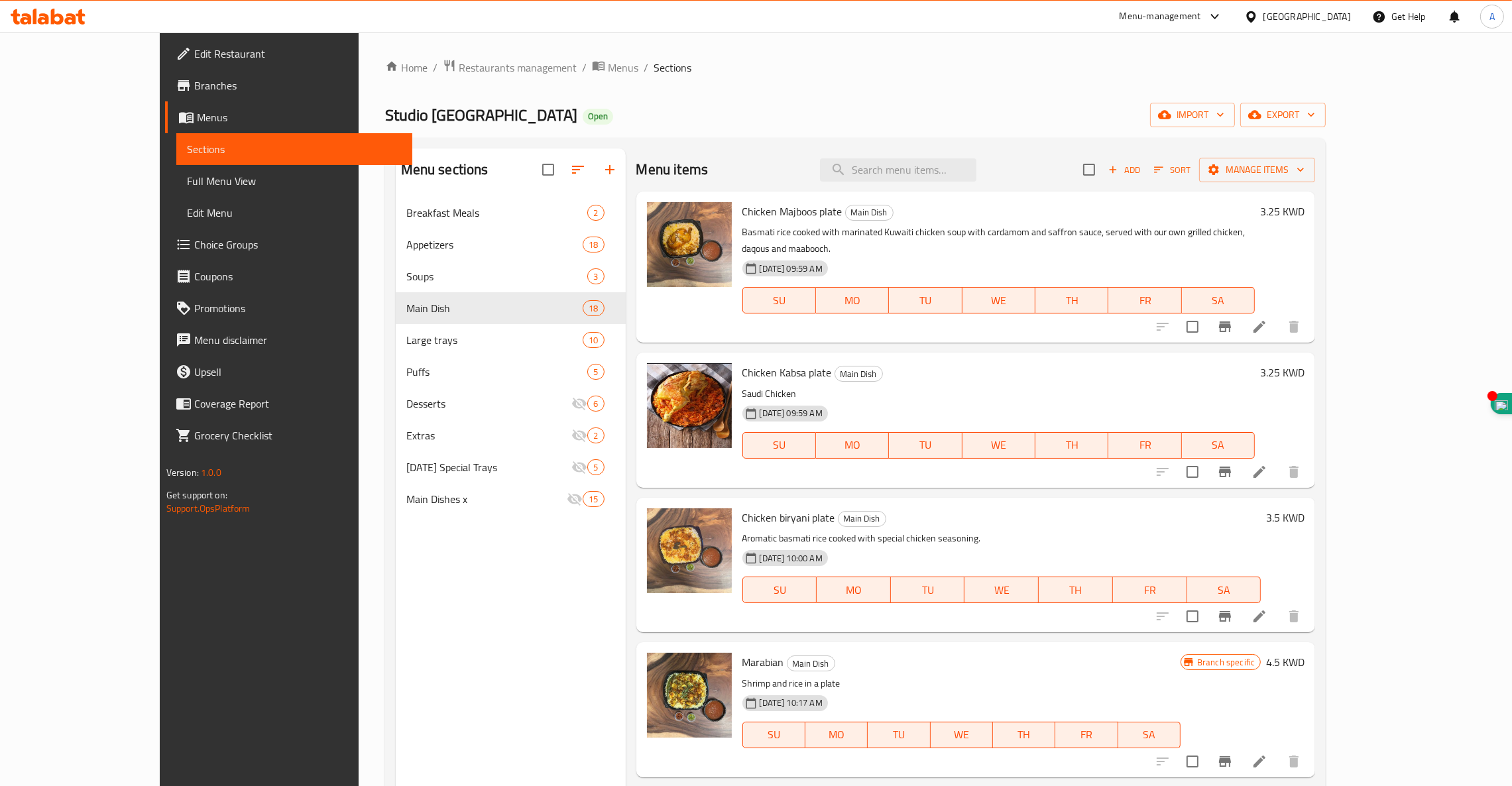
click at [1233, 464] on icon "Branch-specific-item" at bounding box center [1224, 471] width 16 height 16
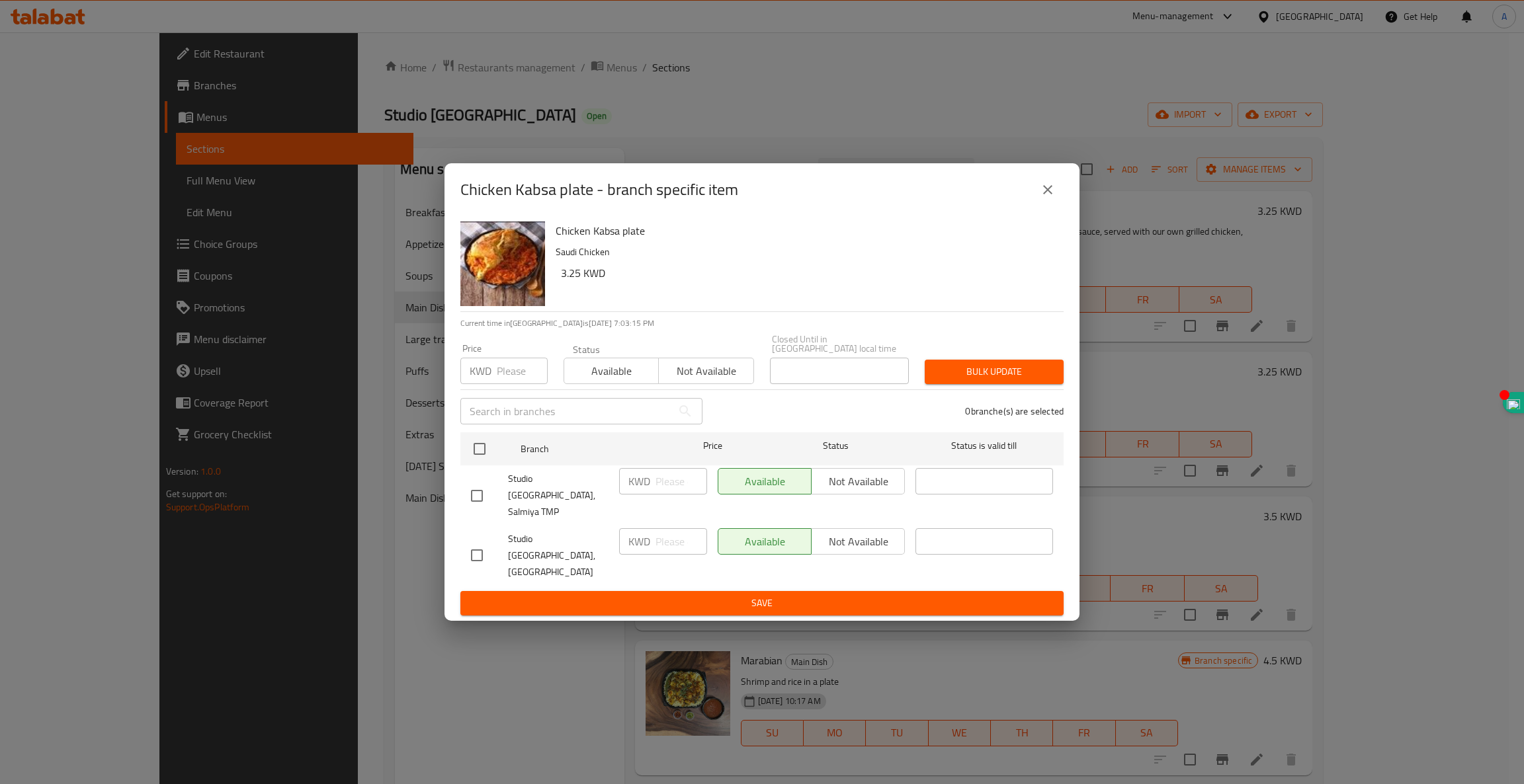
click at [1049, 195] on icon "close" at bounding box center [1048, 190] width 9 height 9
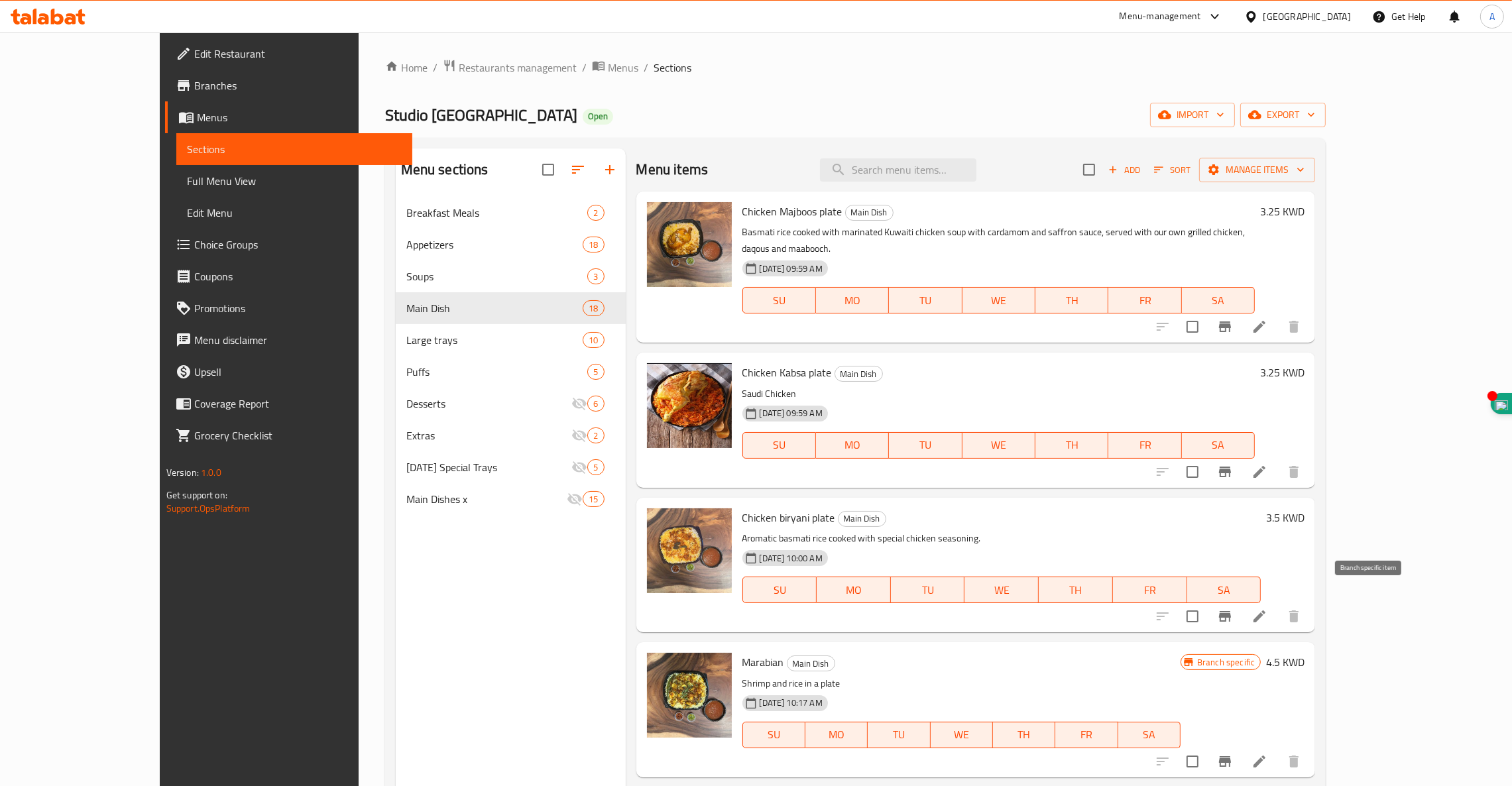
click at [1231, 611] on icon "Branch-specific-item" at bounding box center [1224, 617] width 12 height 11
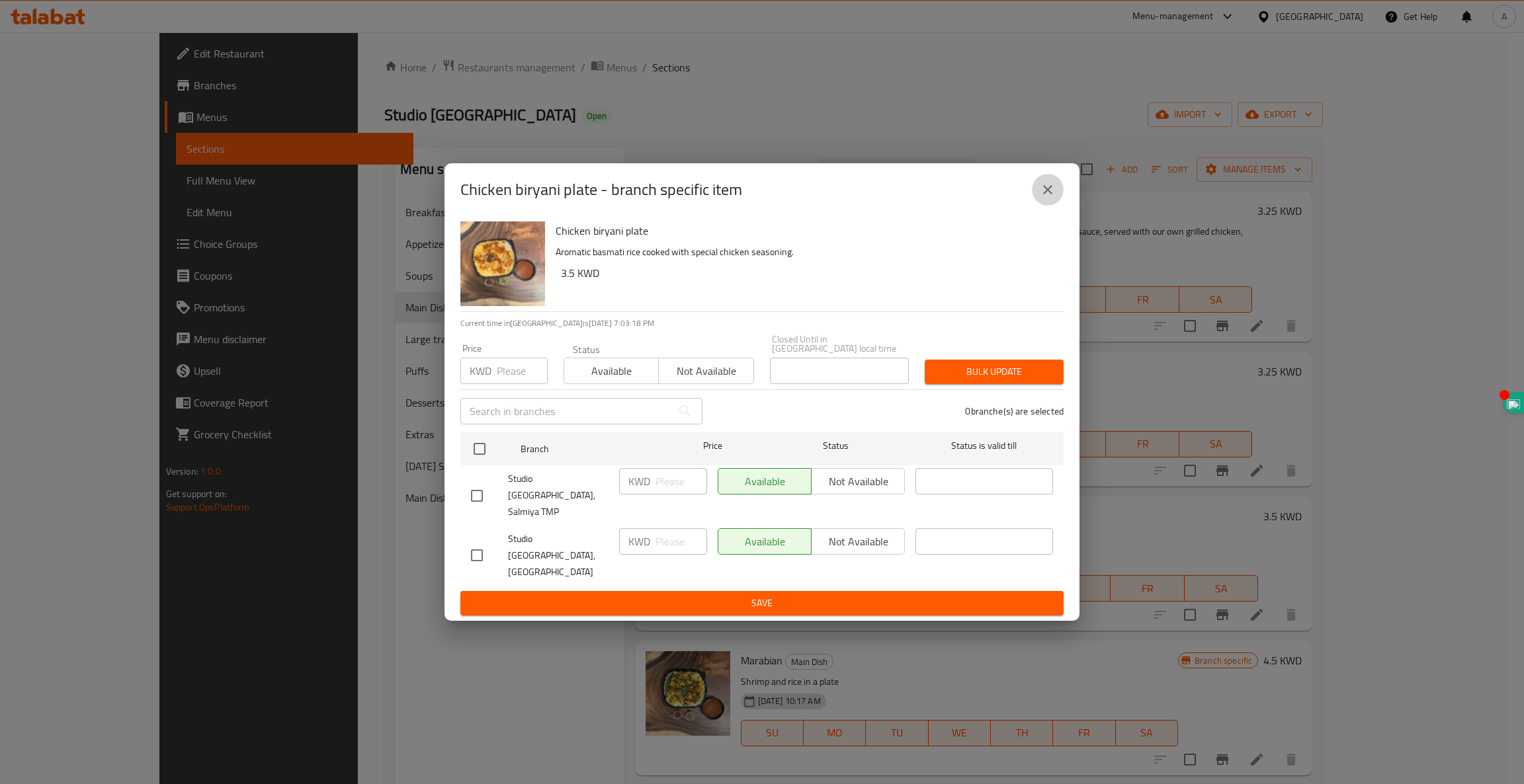
click at [1041, 197] on icon "close" at bounding box center [1047, 189] width 16 height 16
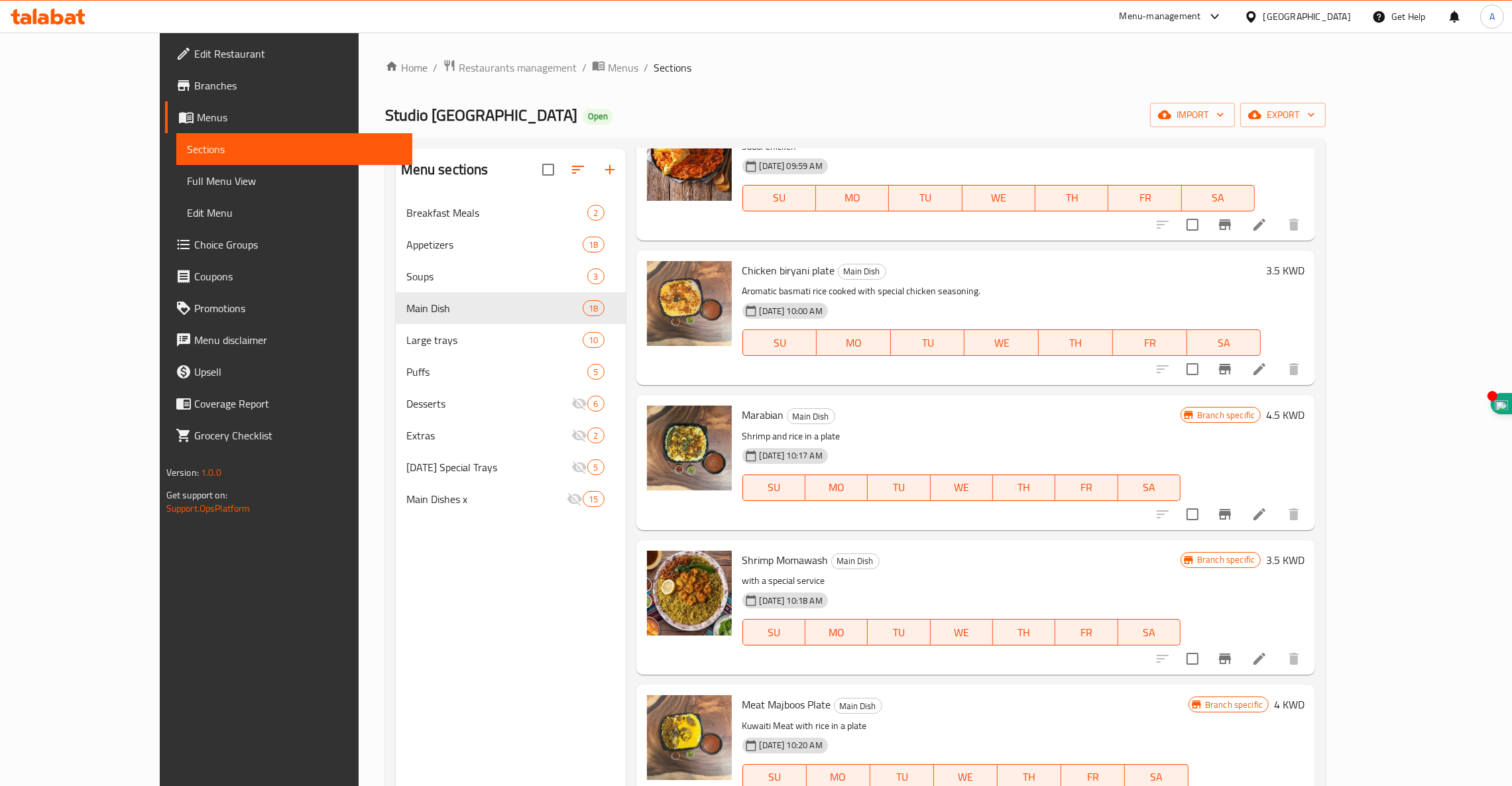
scroll to position [246, 0]
click at [1233, 508] on icon "Branch-specific-item" at bounding box center [1224, 515] width 16 height 16
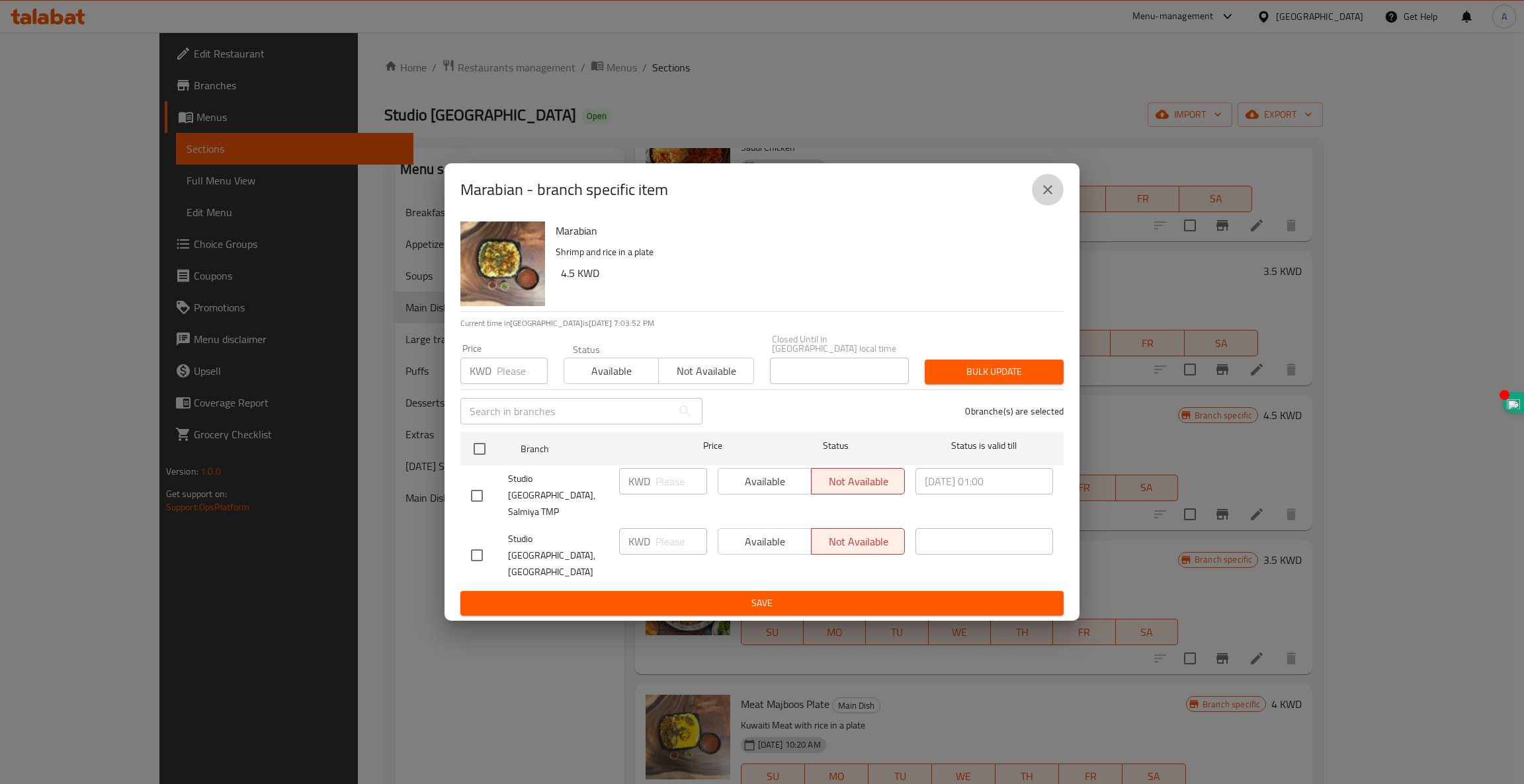
click at [1054, 197] on icon "close" at bounding box center [1047, 189] width 16 height 16
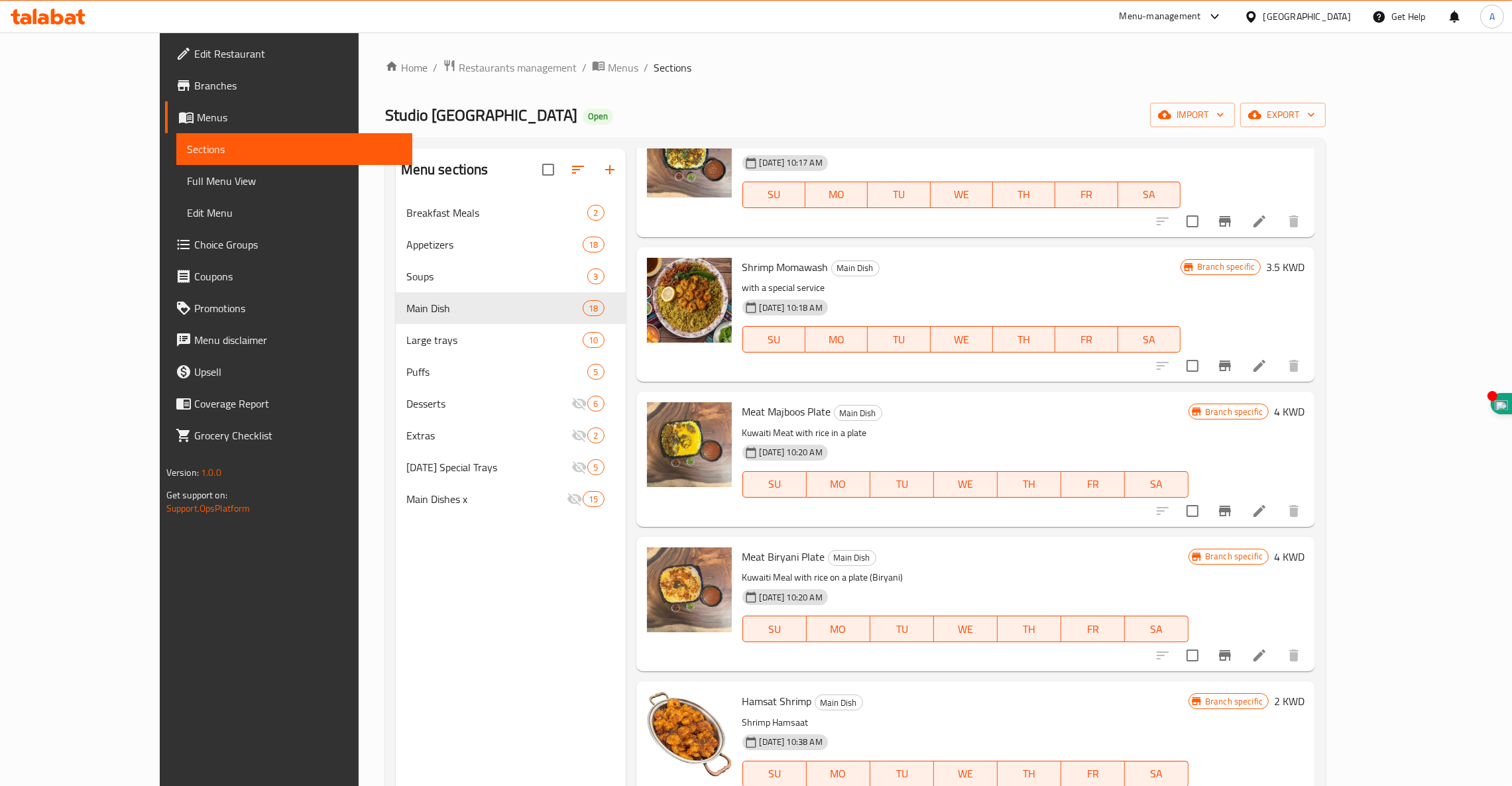
scroll to position [540, 0]
click at [1231, 650] on icon "Branch-specific-item" at bounding box center [1224, 656] width 12 height 11
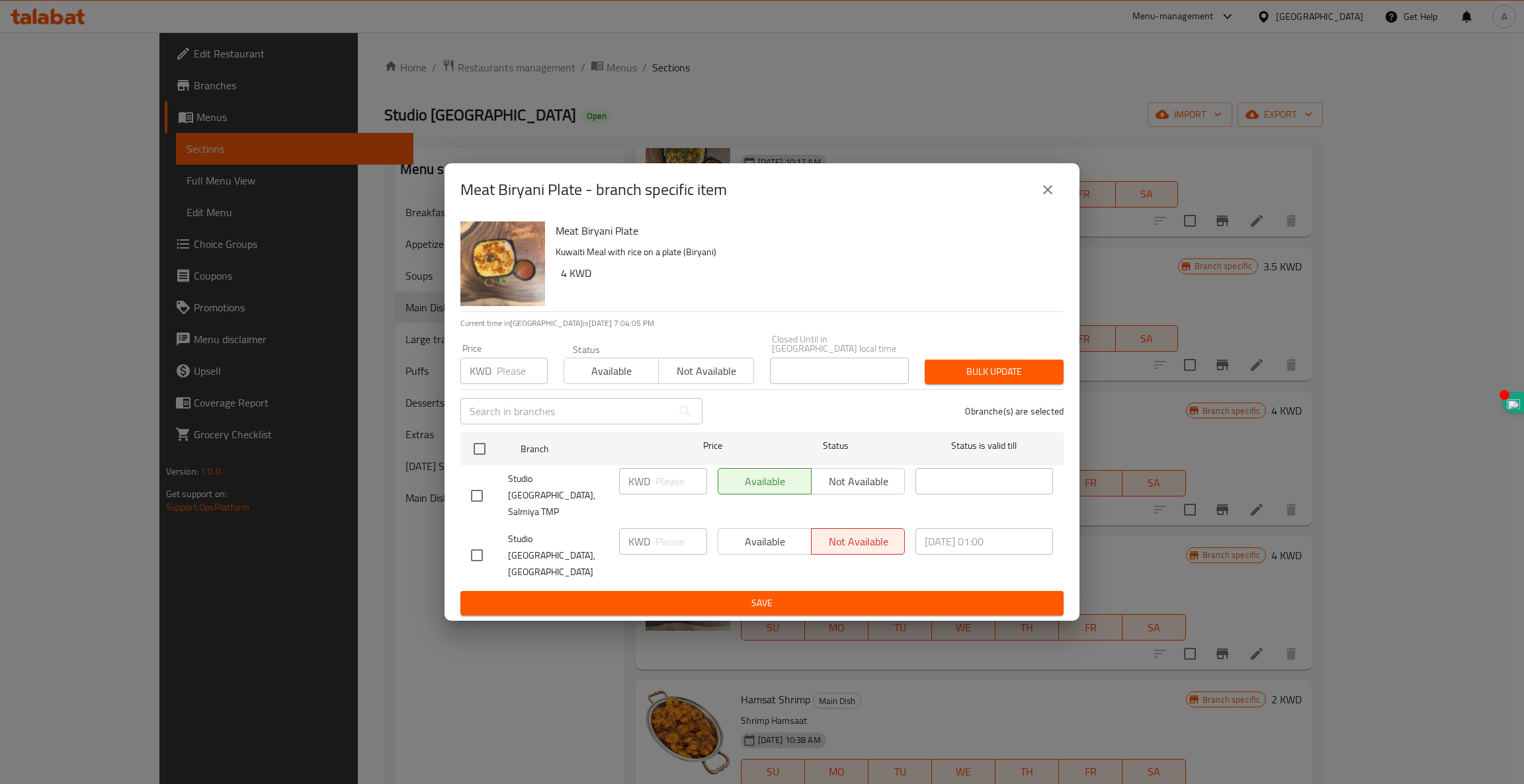
click at [750, 544] on div "Available Not available" at bounding box center [811, 541] width 187 height 26
click at [477, 547] on input "checkbox" at bounding box center [476, 555] width 27 height 27
checkbox input "true"
click at [739, 553] on button "Available" at bounding box center [764, 541] width 94 height 26
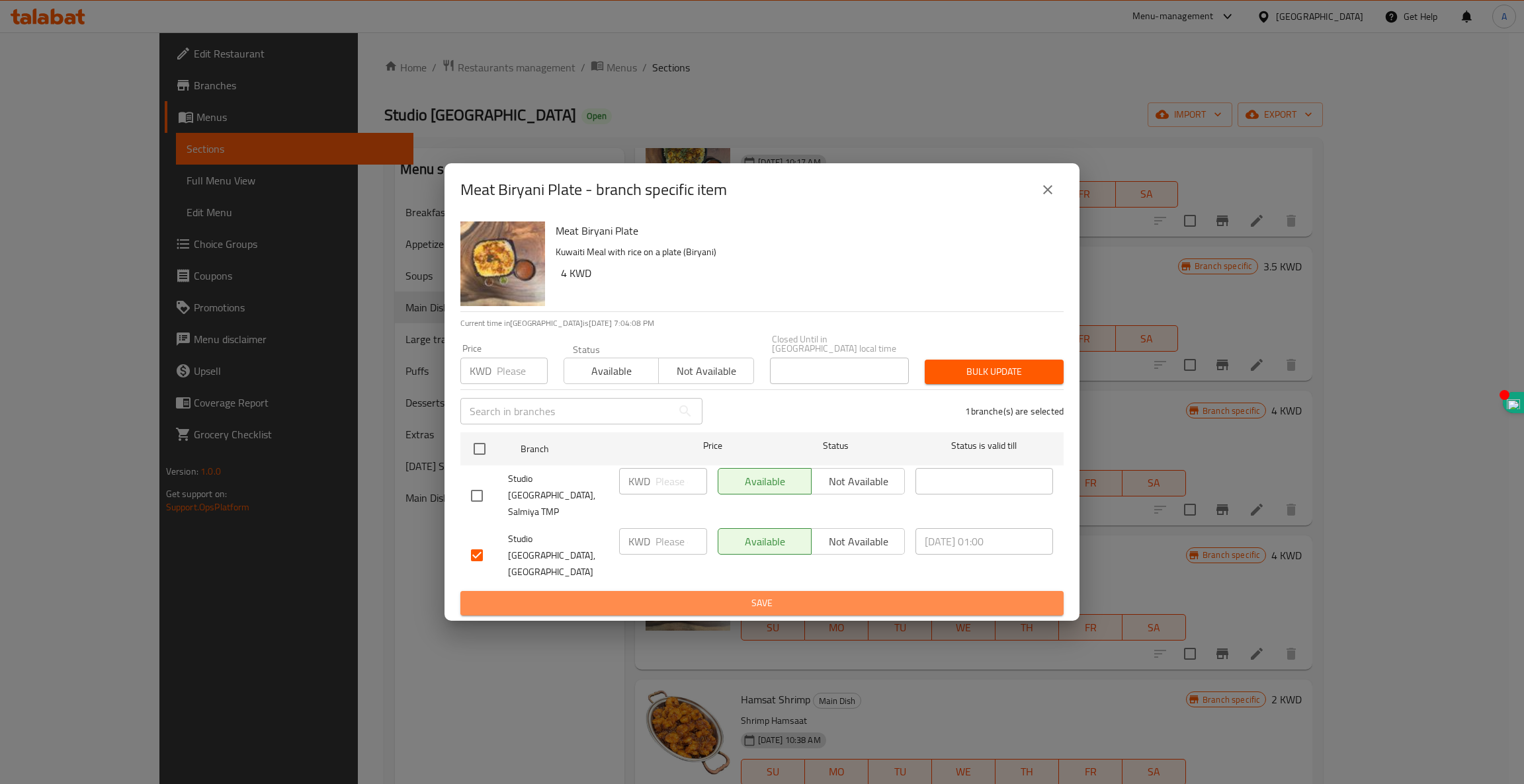
click at [795, 595] on span "Save" at bounding box center [762, 603] width 582 height 16
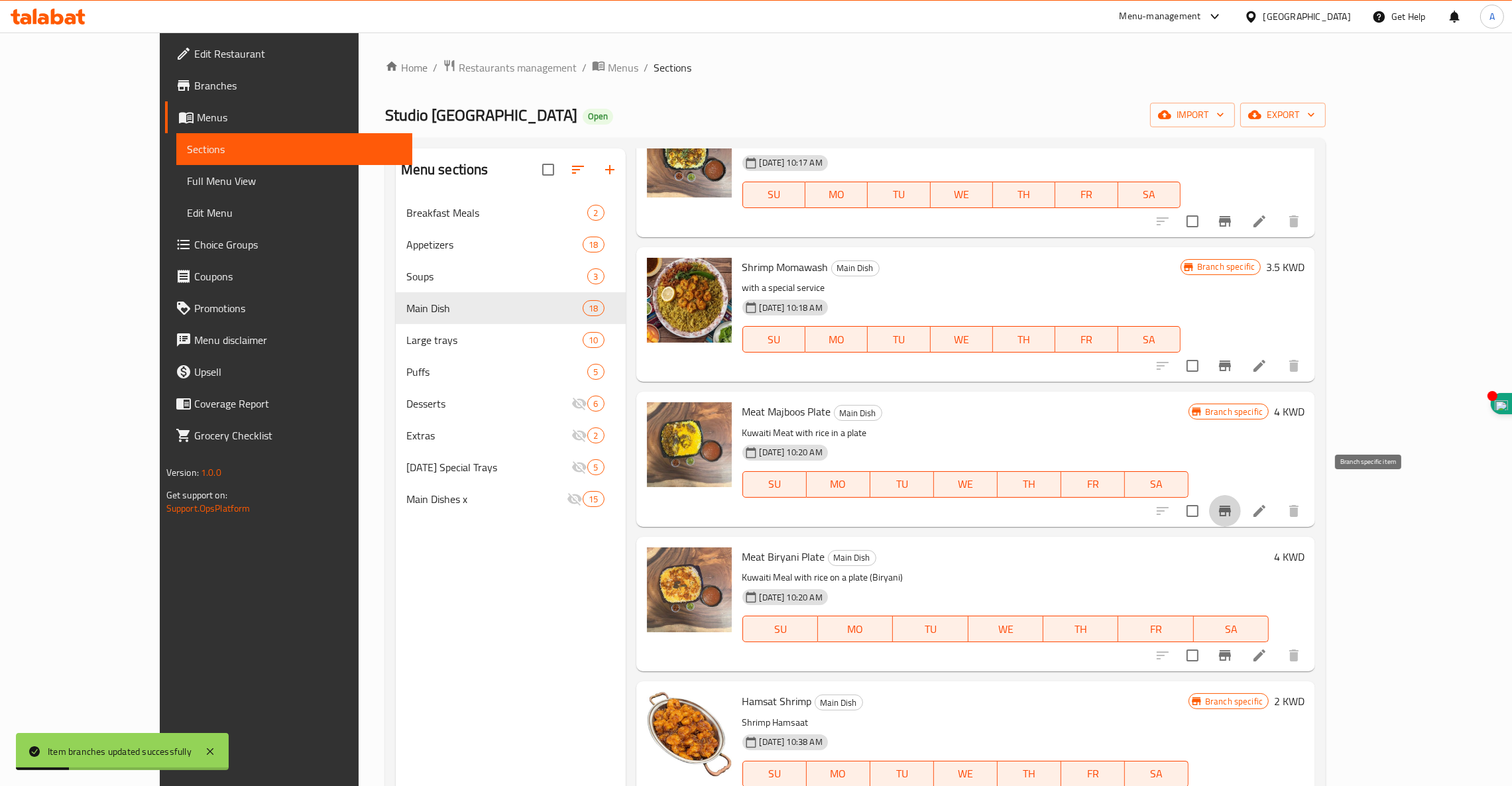
click at [1231, 506] on icon "Branch-specific-item" at bounding box center [1224, 511] width 12 height 11
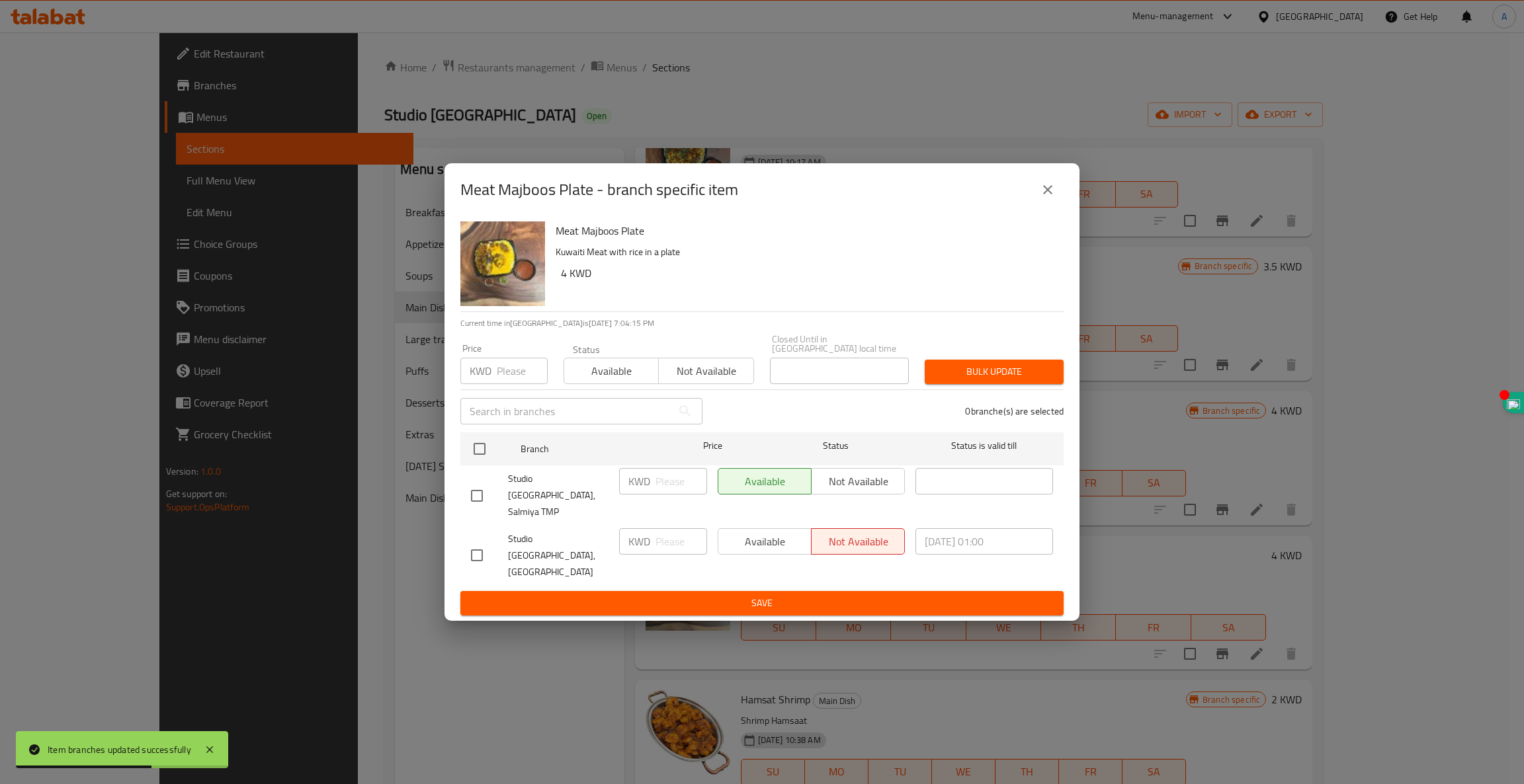
click at [474, 541] on input "checkbox" at bounding box center [476, 555] width 27 height 27
checkbox input "true"
click at [762, 545] on span "Available" at bounding box center [764, 541] width 82 height 19
click at [791, 595] on span "Save" at bounding box center [762, 603] width 582 height 16
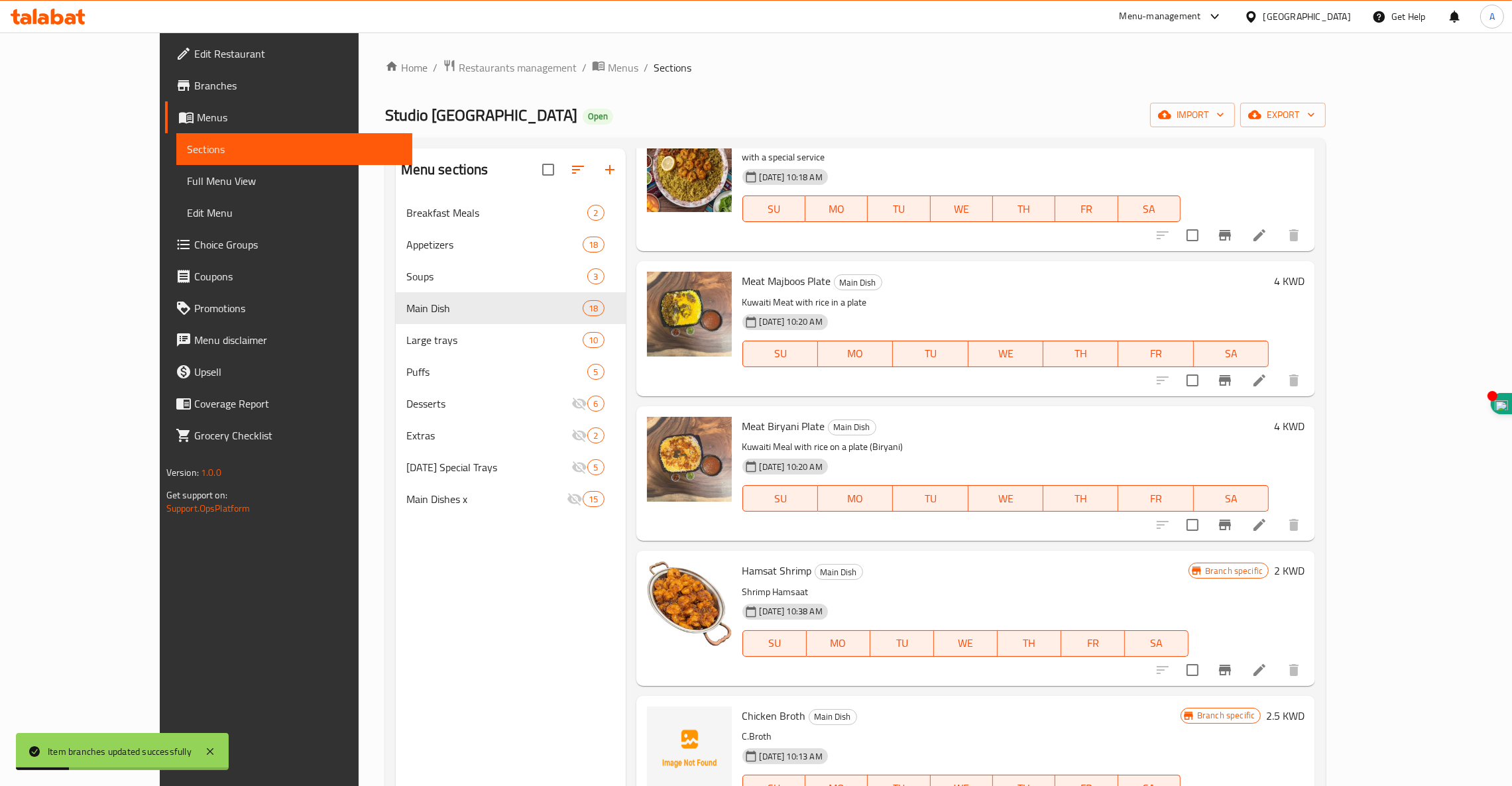
scroll to position [671, 0]
click at [1241, 653] on button "Branch-specific-item" at bounding box center [1224, 669] width 32 height 32
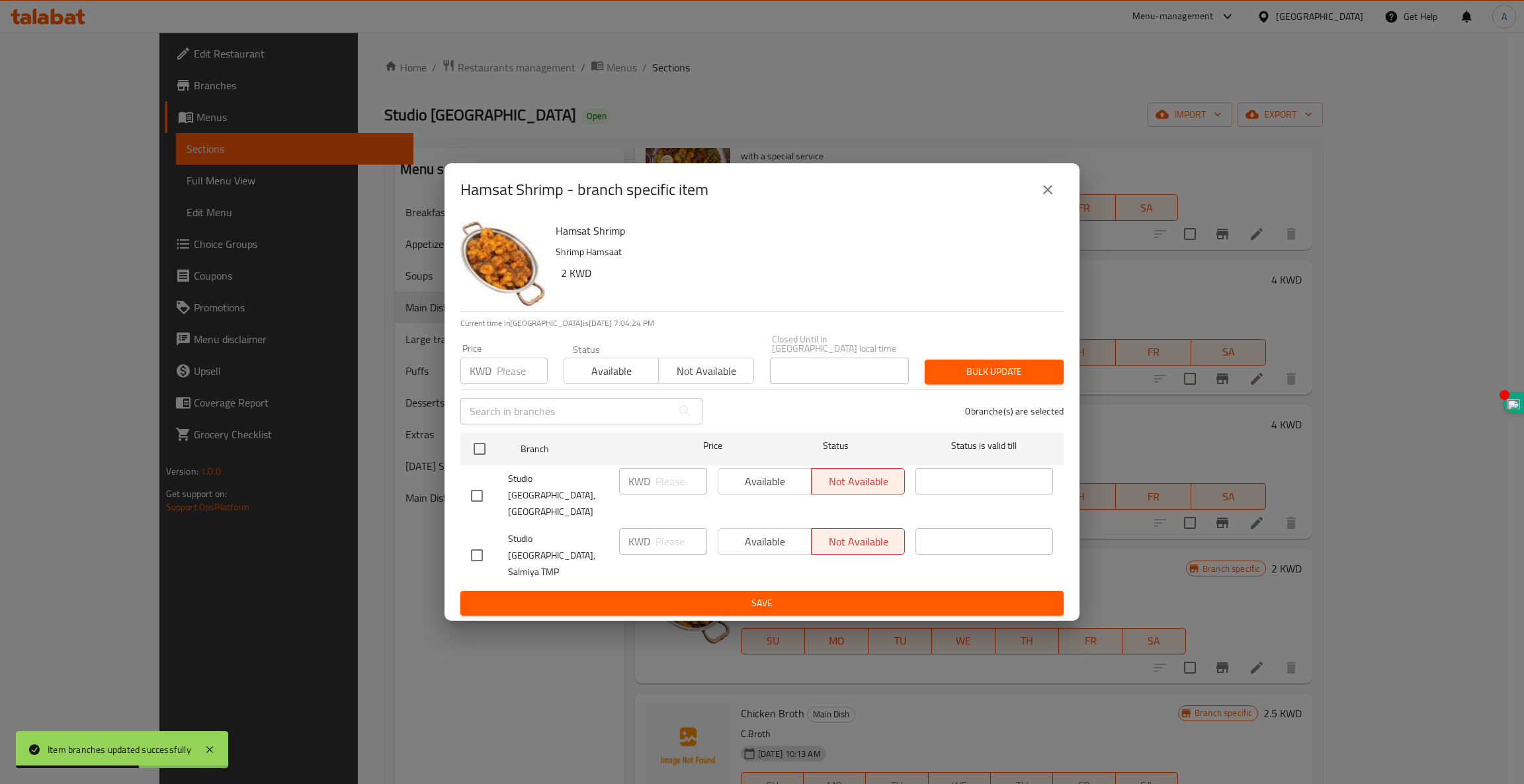
click at [1049, 197] on icon "close" at bounding box center [1047, 189] width 16 height 16
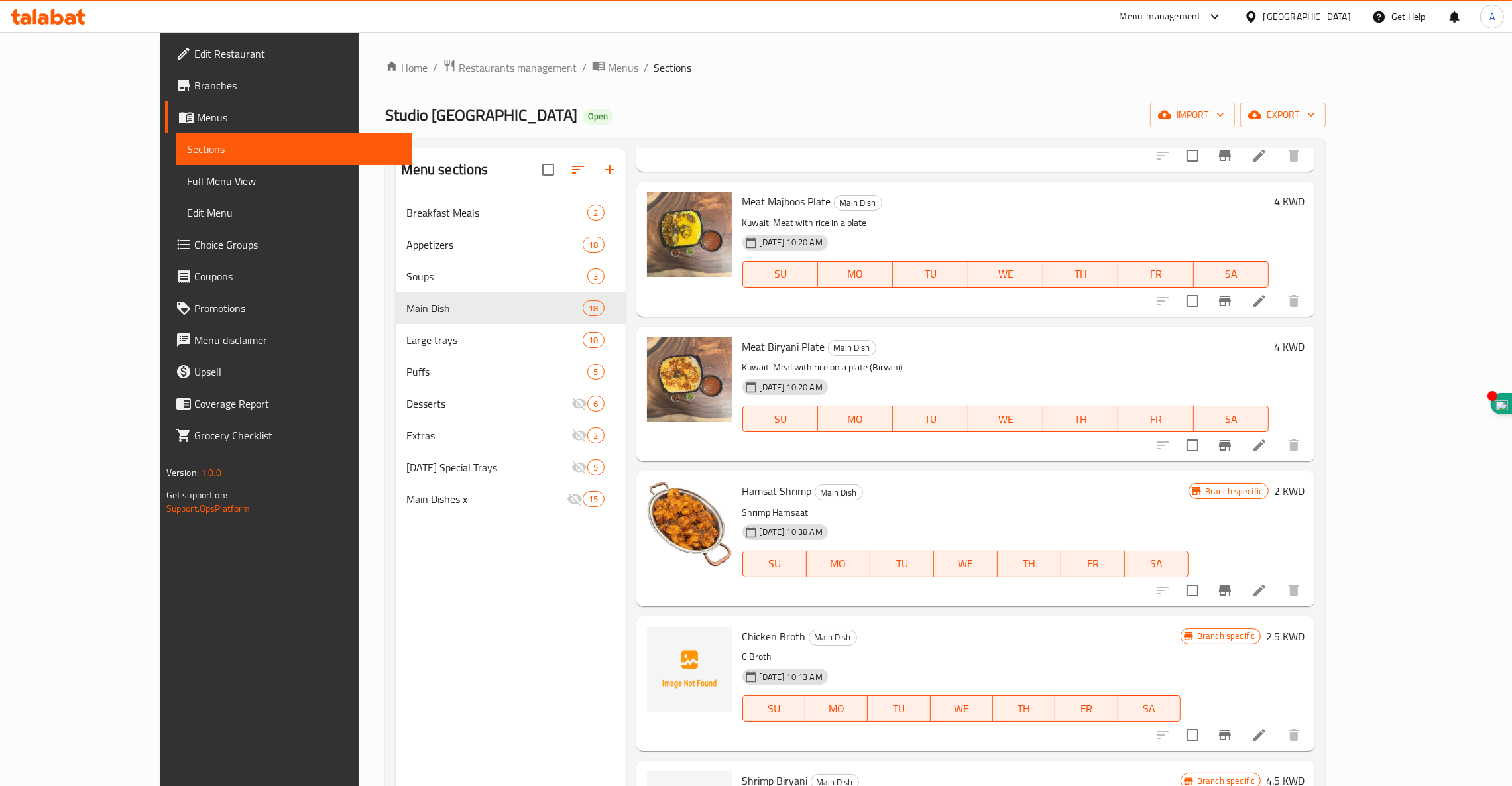
scroll to position [748, 0]
click at [1231, 588] on icon "Branch-specific-item" at bounding box center [1224, 594] width 12 height 11
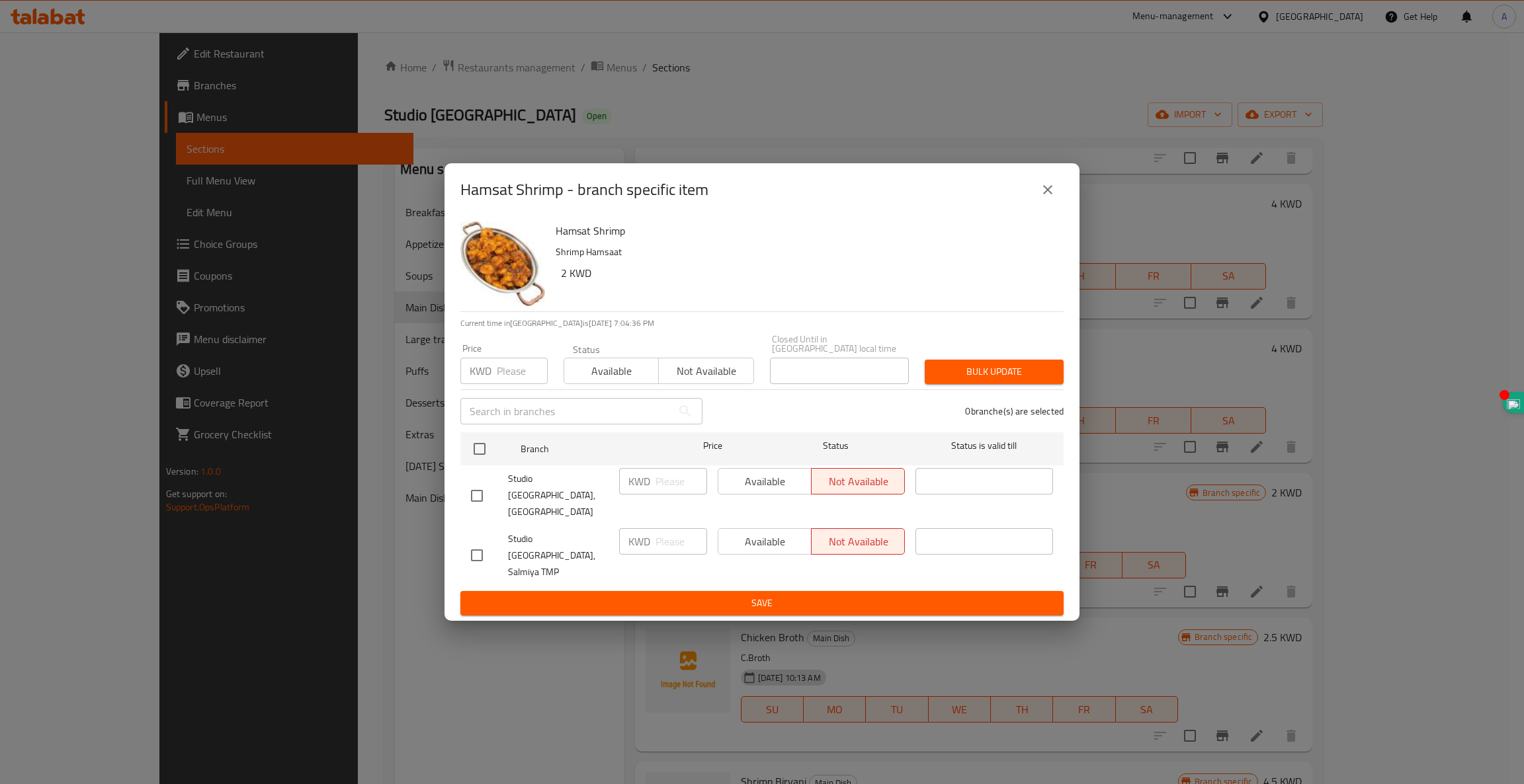
click at [1041, 206] on button "close" at bounding box center [1047, 189] width 32 height 32
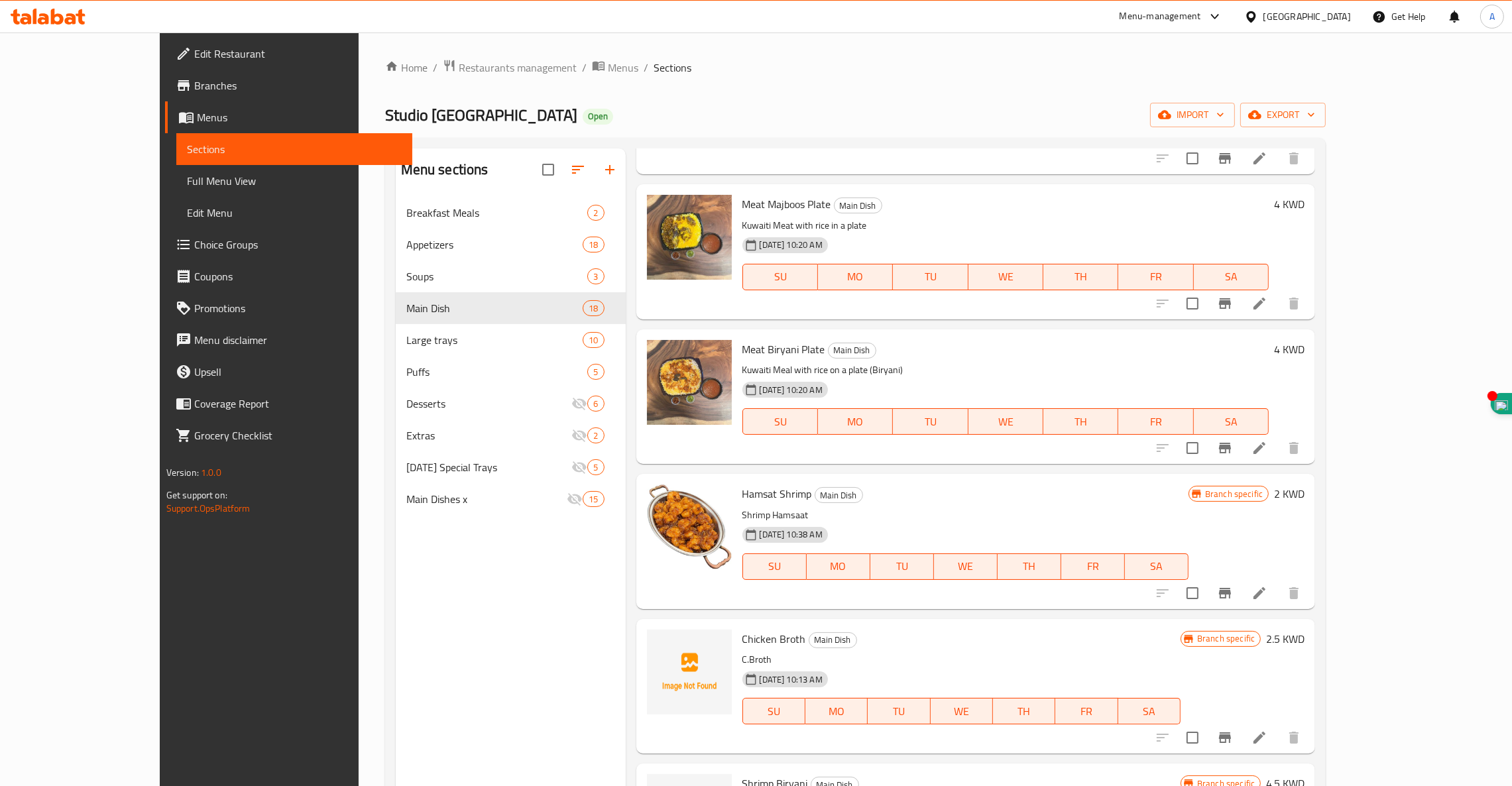
scroll to position [900, 0]
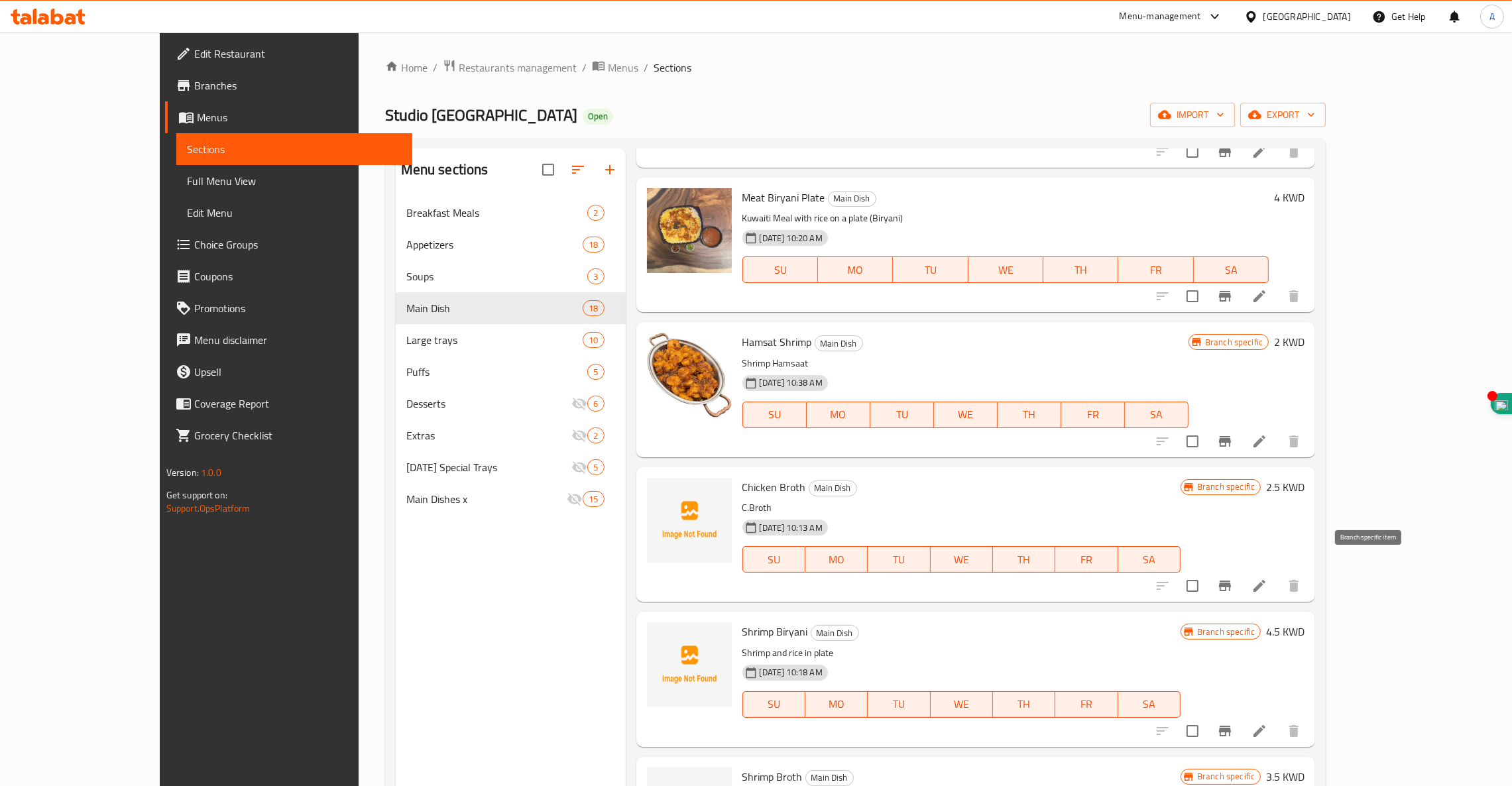
click at [1233, 578] on icon "Branch-specific-item" at bounding box center [1224, 585] width 16 height 16
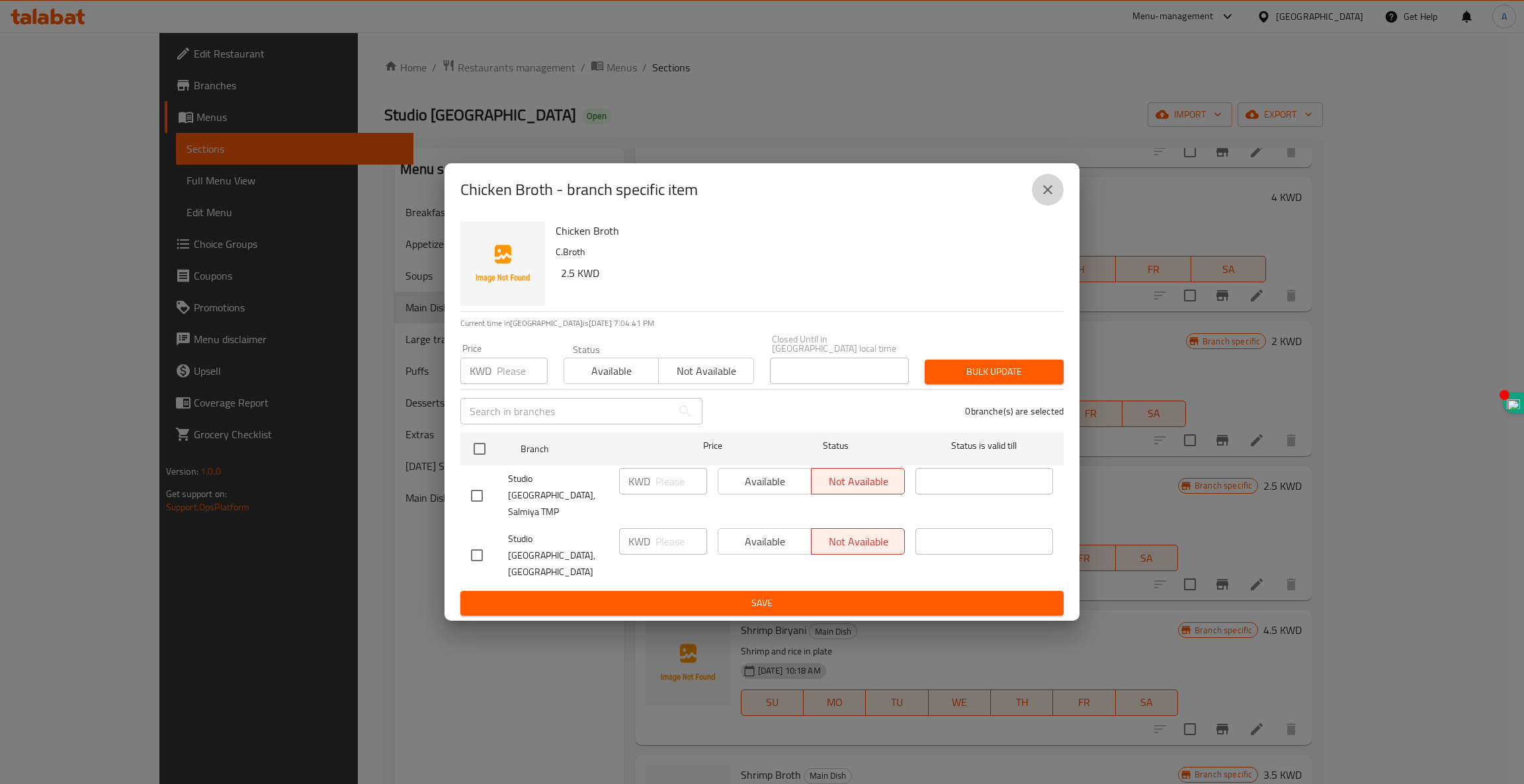
click at [1040, 197] on icon "close" at bounding box center [1047, 189] width 16 height 16
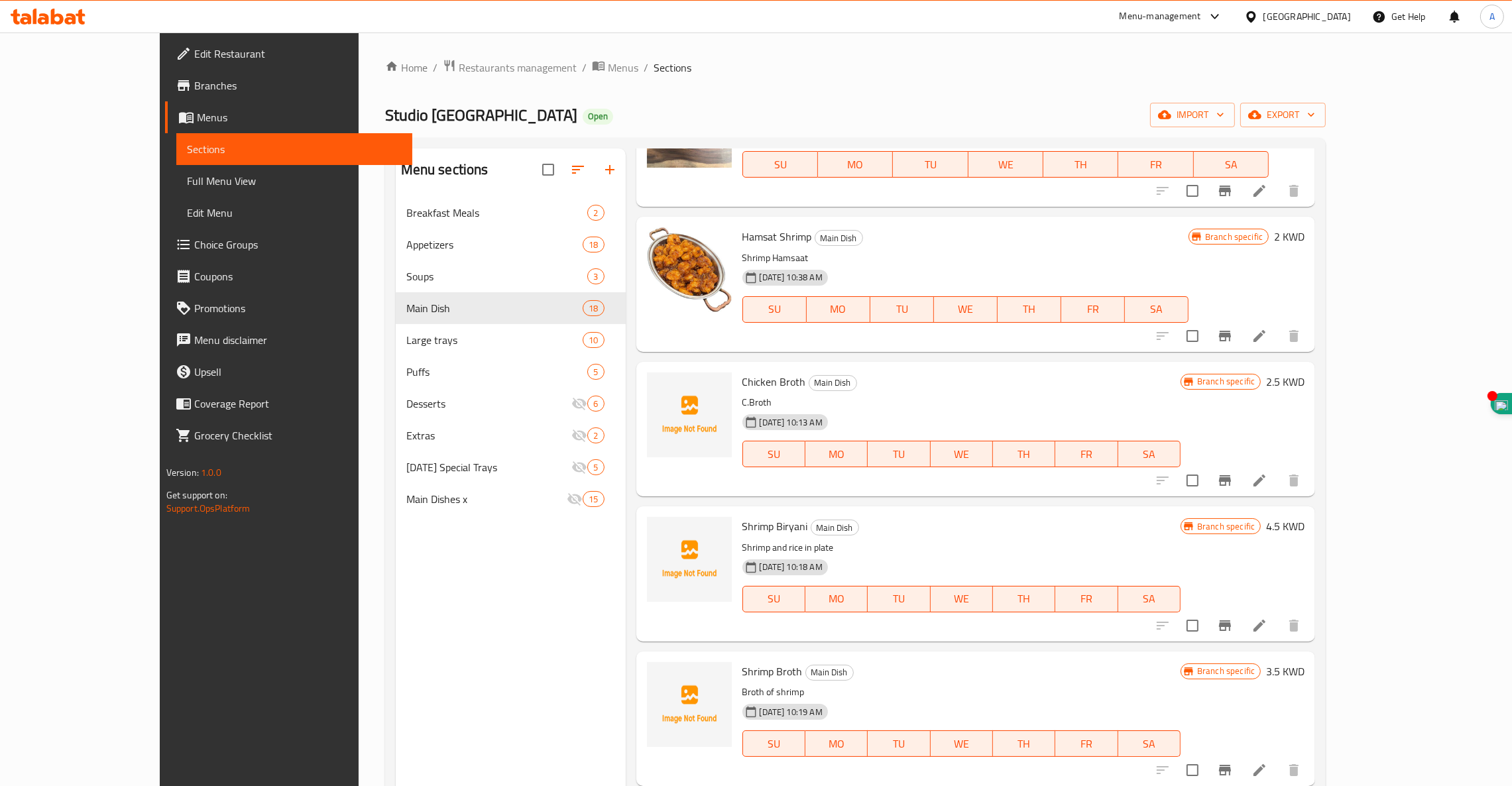
scroll to position [1007, 0]
click at [1233, 616] on icon "Branch-specific-item" at bounding box center [1224, 623] width 16 height 16
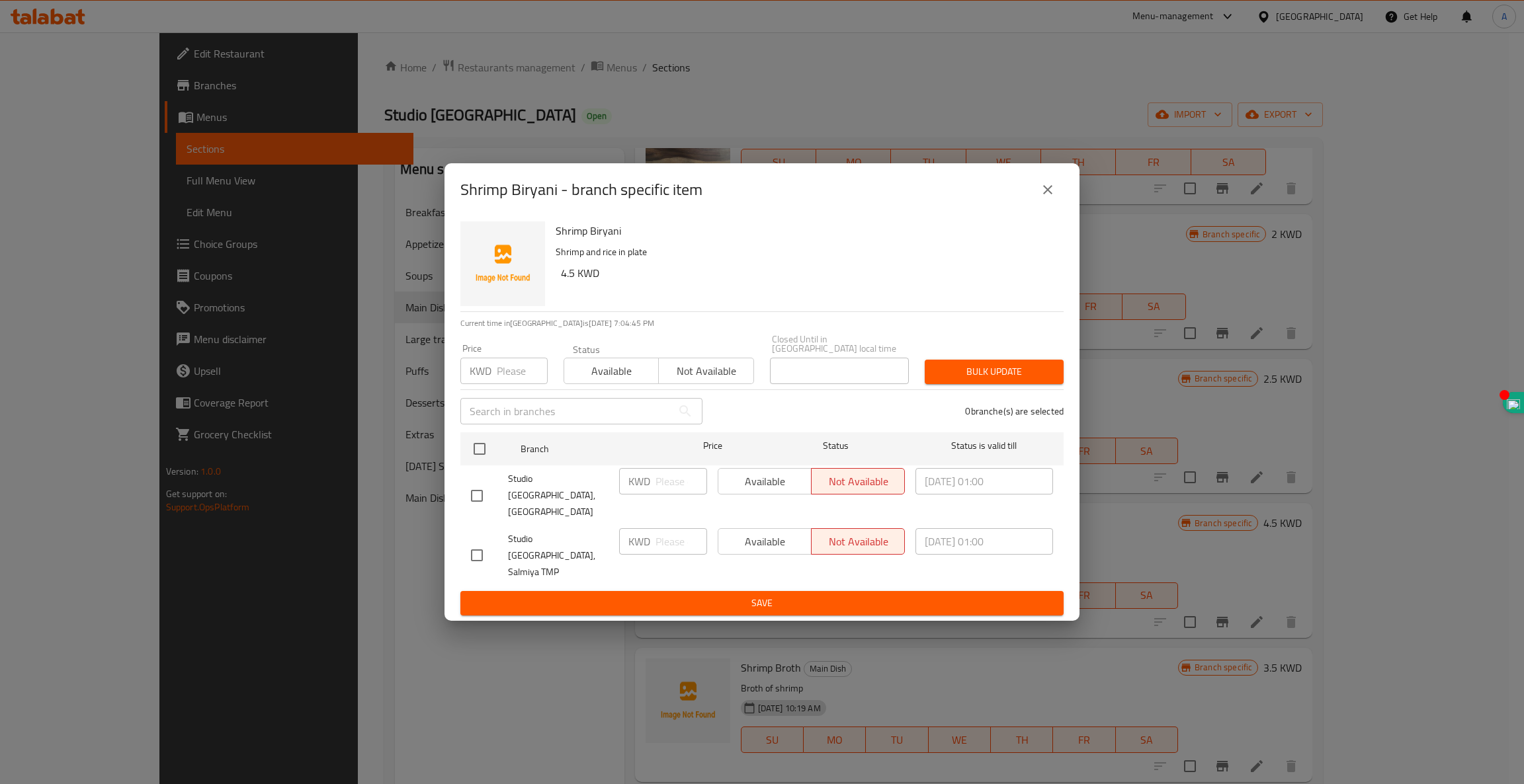
click at [1052, 197] on icon "close" at bounding box center [1047, 189] width 16 height 16
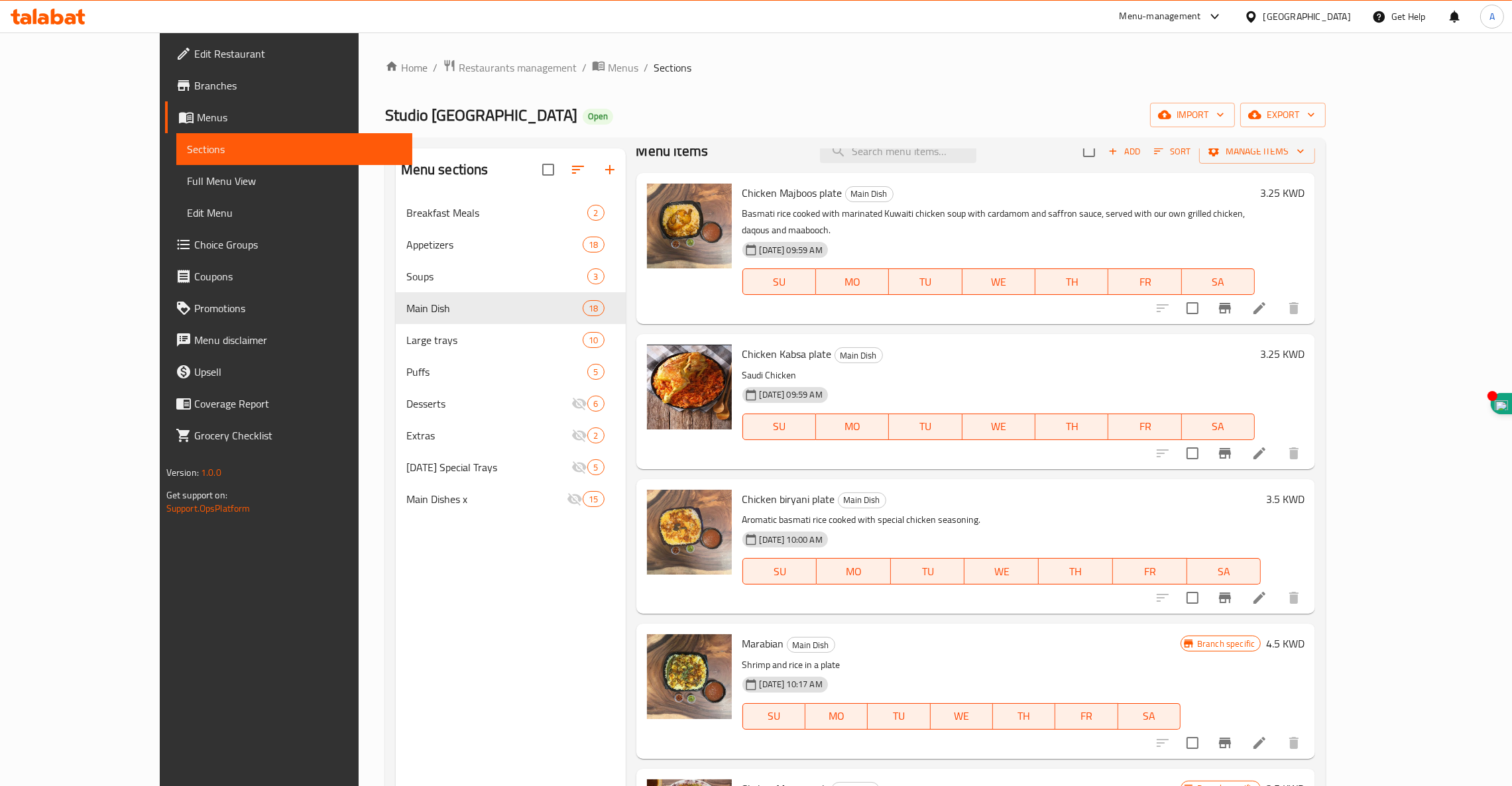
scroll to position [0, 0]
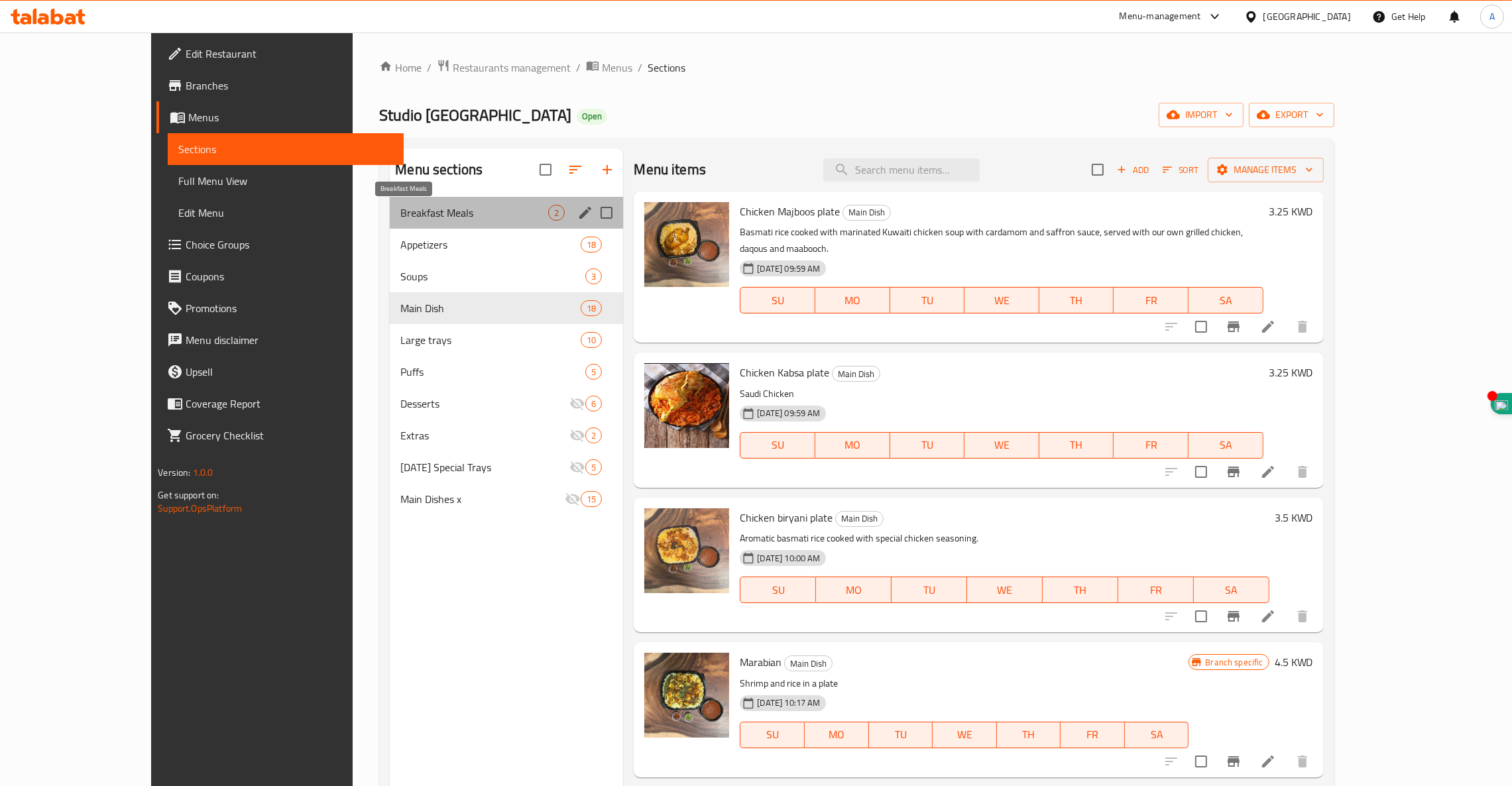
click at [400, 210] on span "Breakfast Meals" at bounding box center [474, 213] width 148 height 16
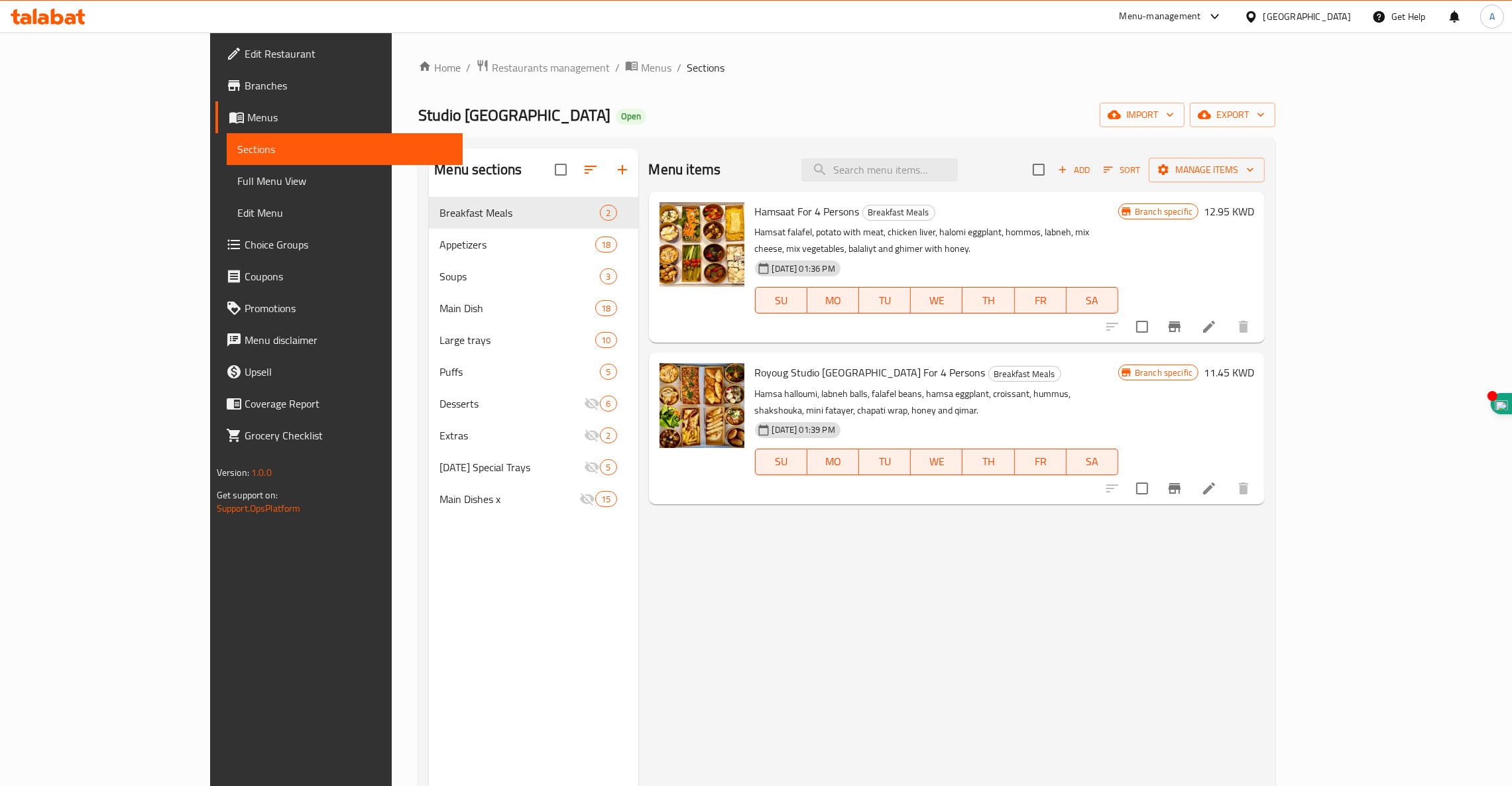
click at [1190, 320] on button "Branch-specific-item" at bounding box center [1174, 326] width 32 height 32
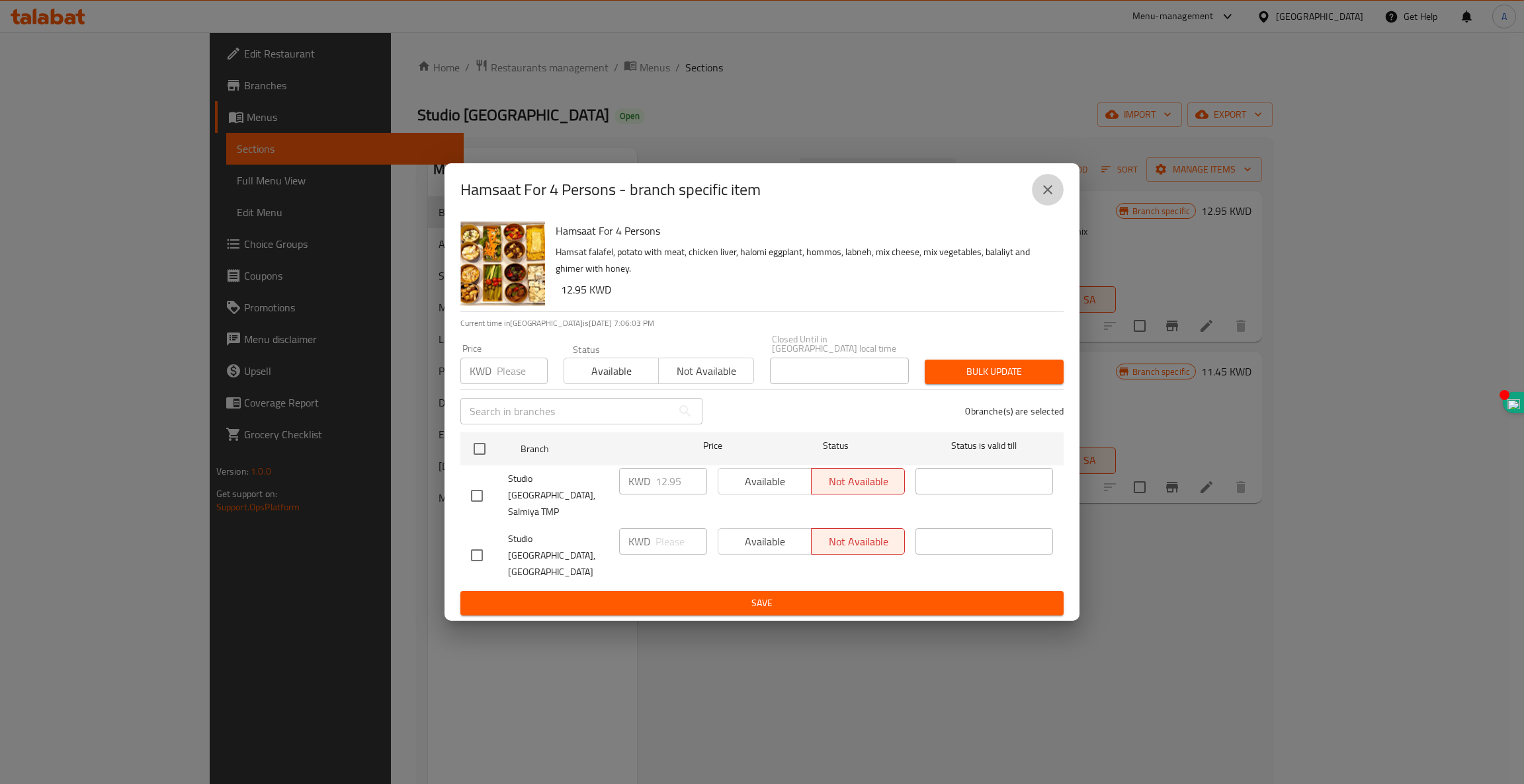
click at [1046, 197] on icon "close" at bounding box center [1047, 189] width 16 height 16
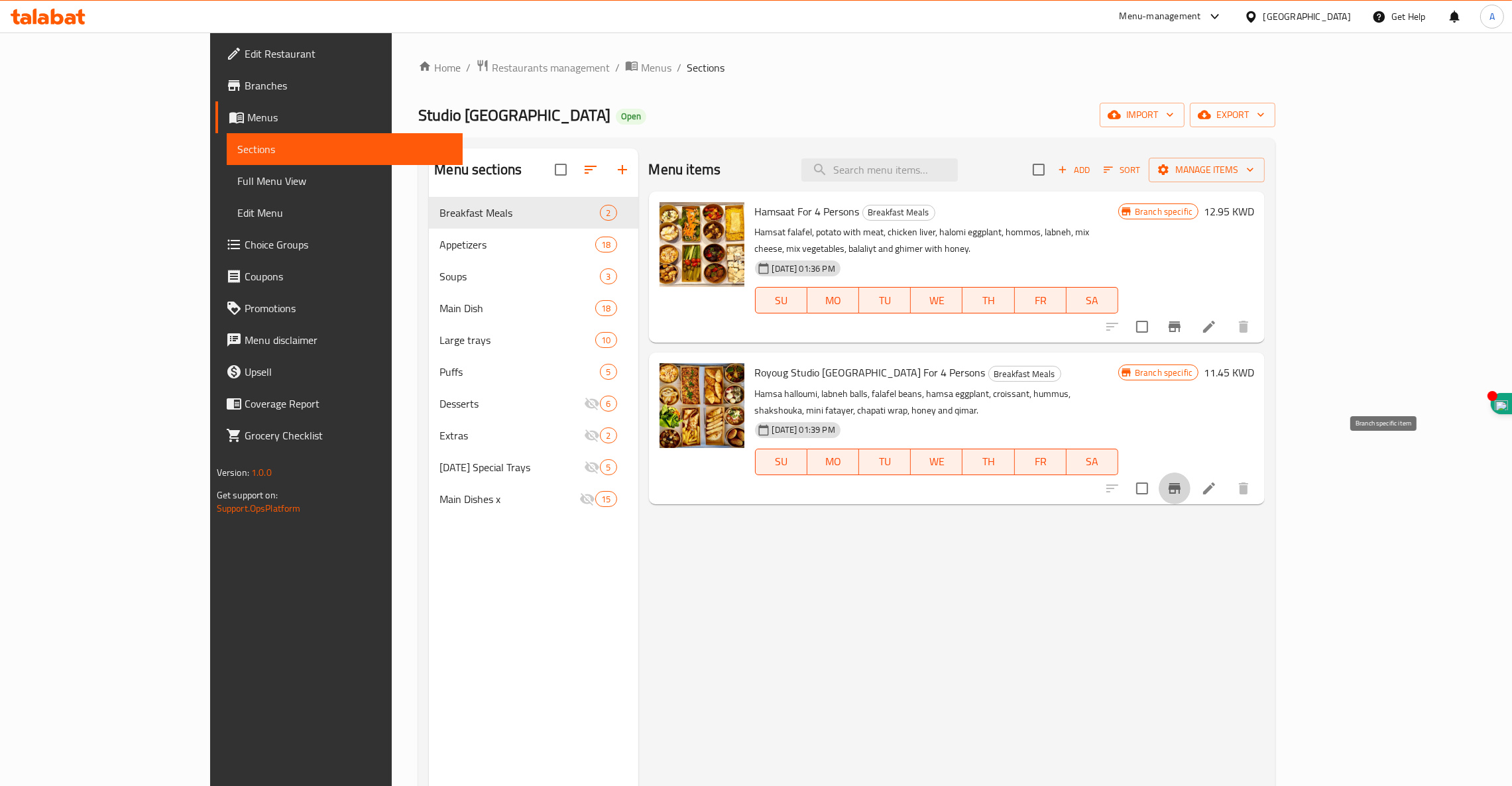
click at [1180, 483] on icon "Branch-specific-item" at bounding box center [1174, 488] width 12 height 11
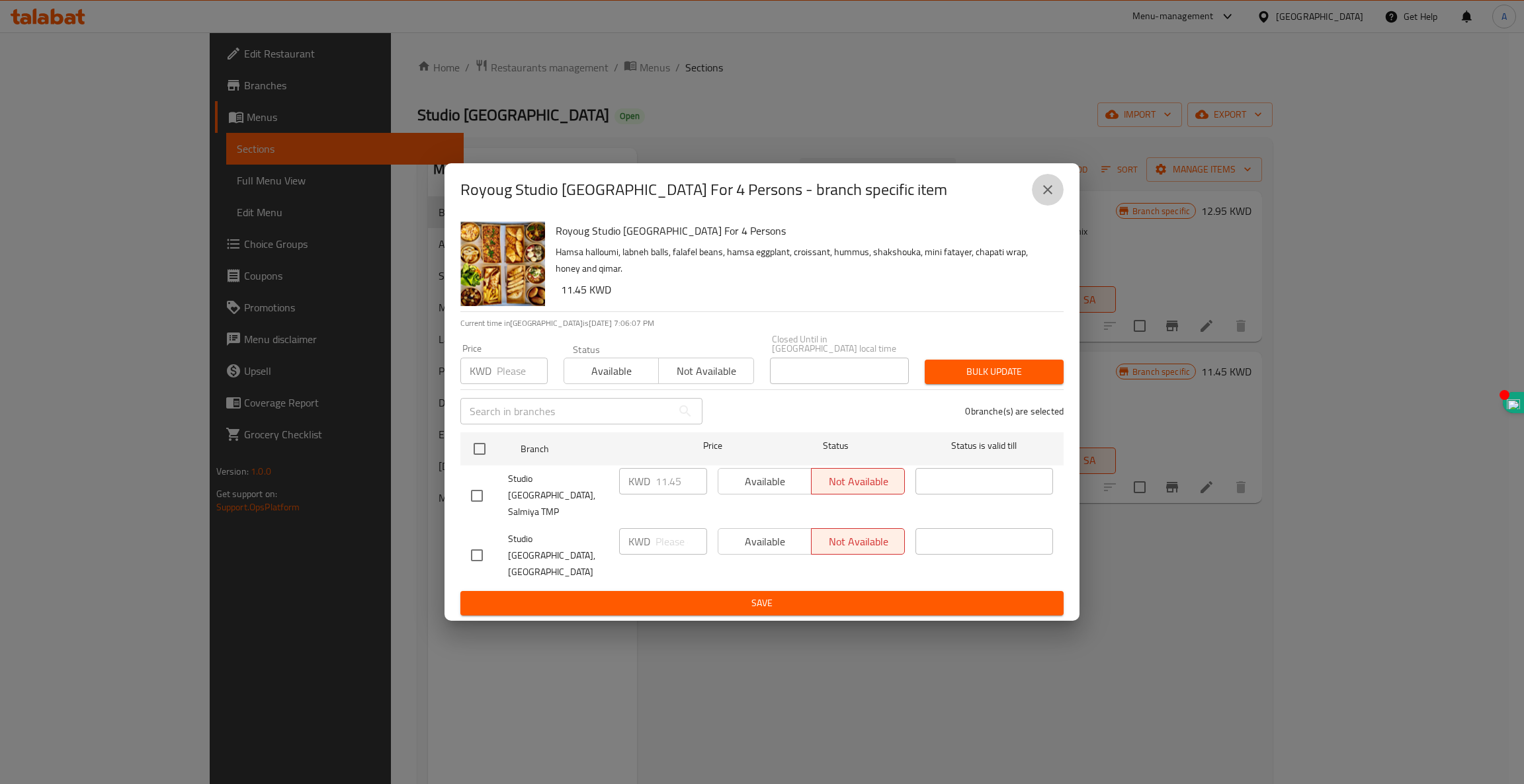
click at [1050, 195] on icon "close" at bounding box center [1048, 190] width 9 height 9
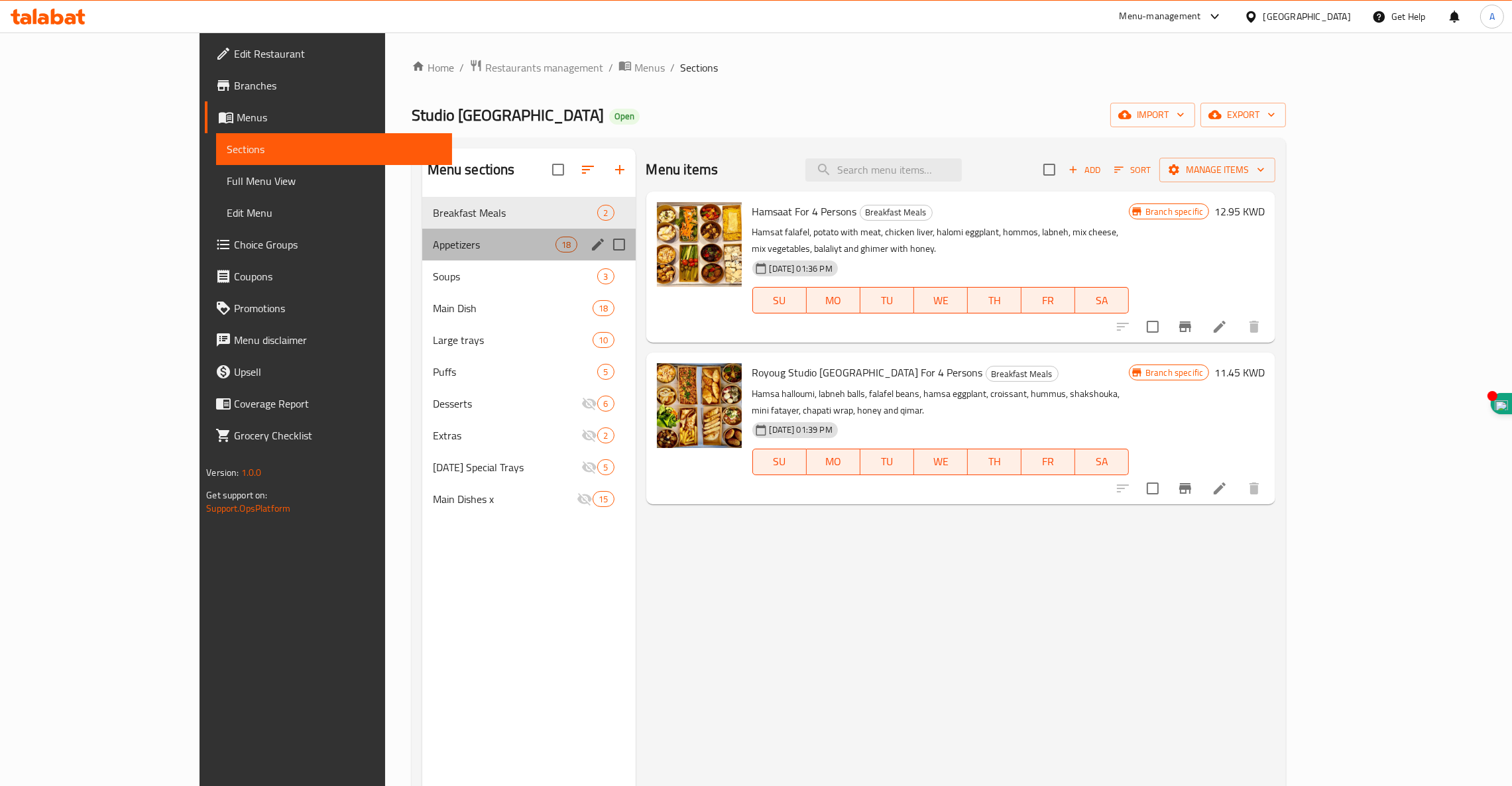
click at [422, 253] on div "Appetizers 18" at bounding box center [529, 245] width 214 height 32
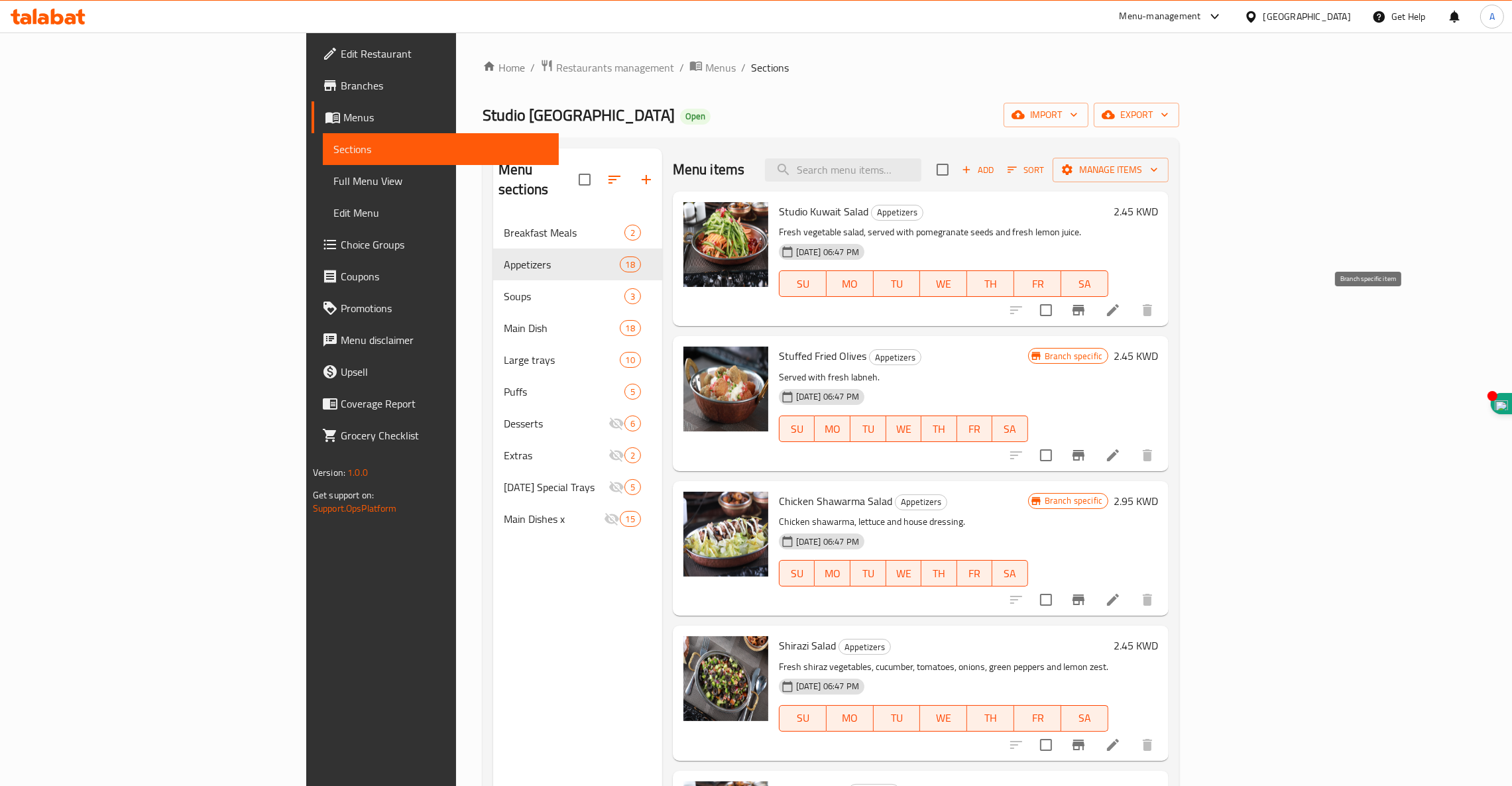
click at [1084, 311] on icon "Branch-specific-item" at bounding box center [1078, 311] width 12 height 11
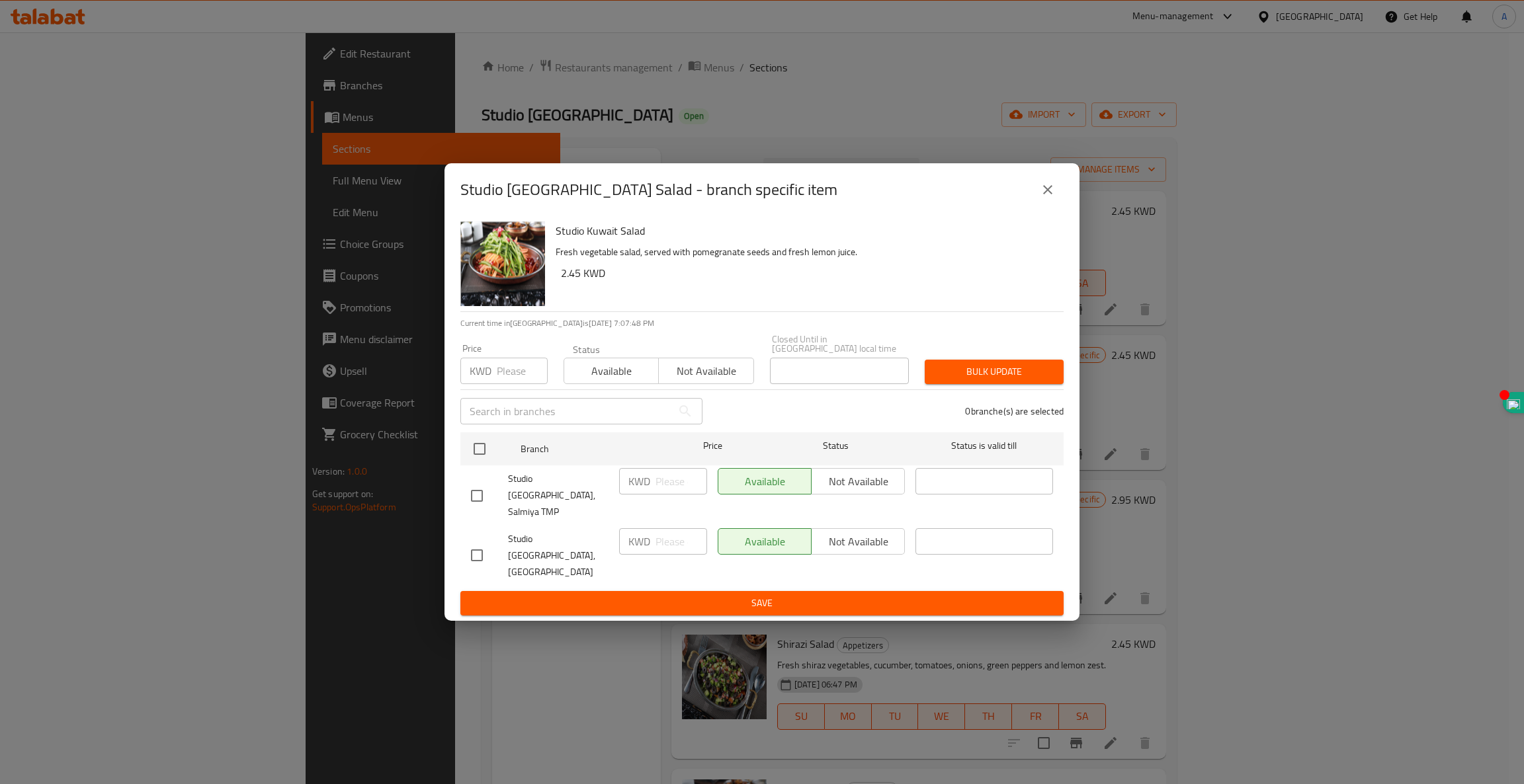
click at [1043, 197] on icon "close" at bounding box center [1047, 189] width 16 height 16
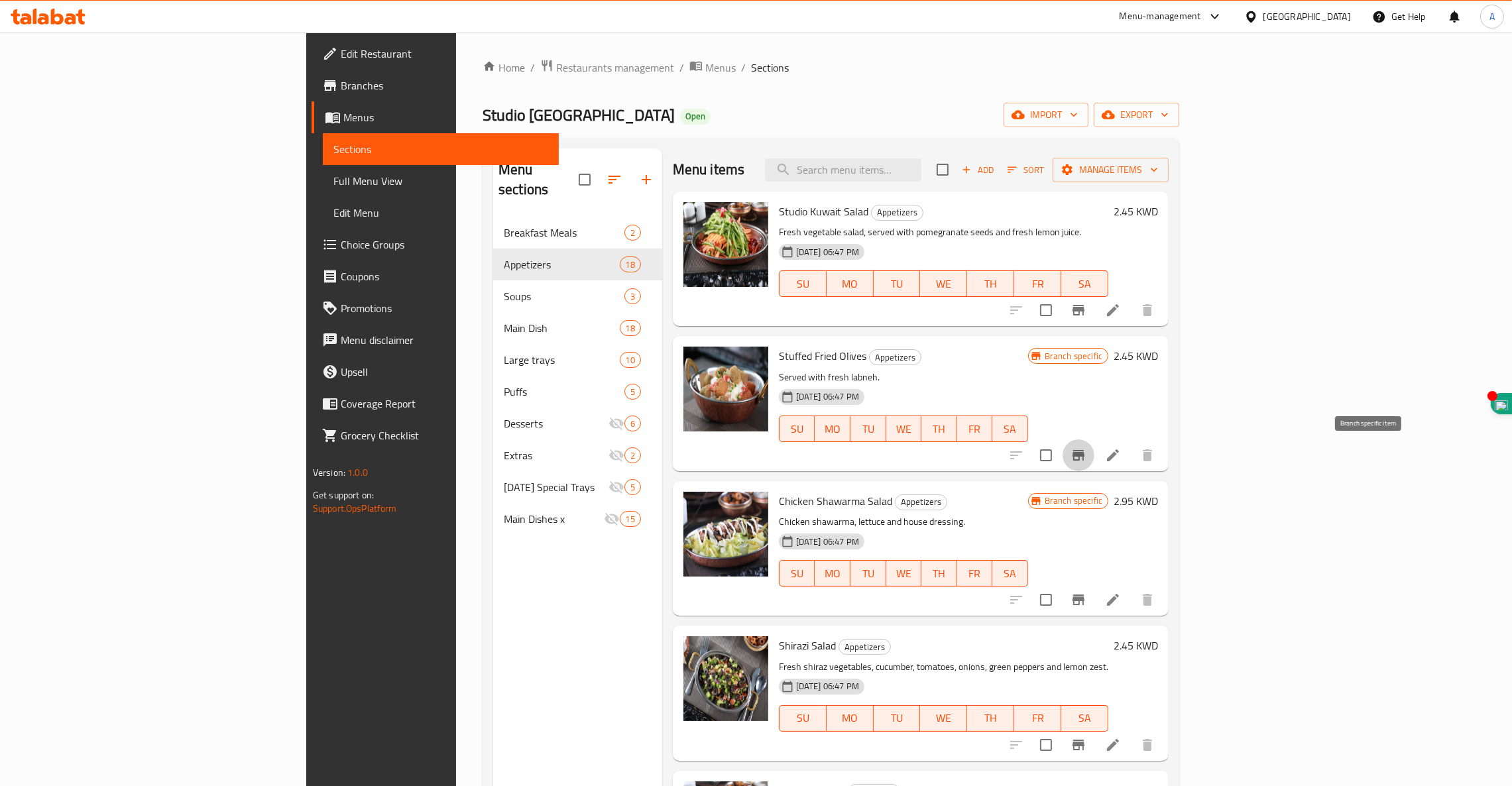
click at [1084, 456] on icon "Branch-specific-item" at bounding box center [1078, 455] width 12 height 11
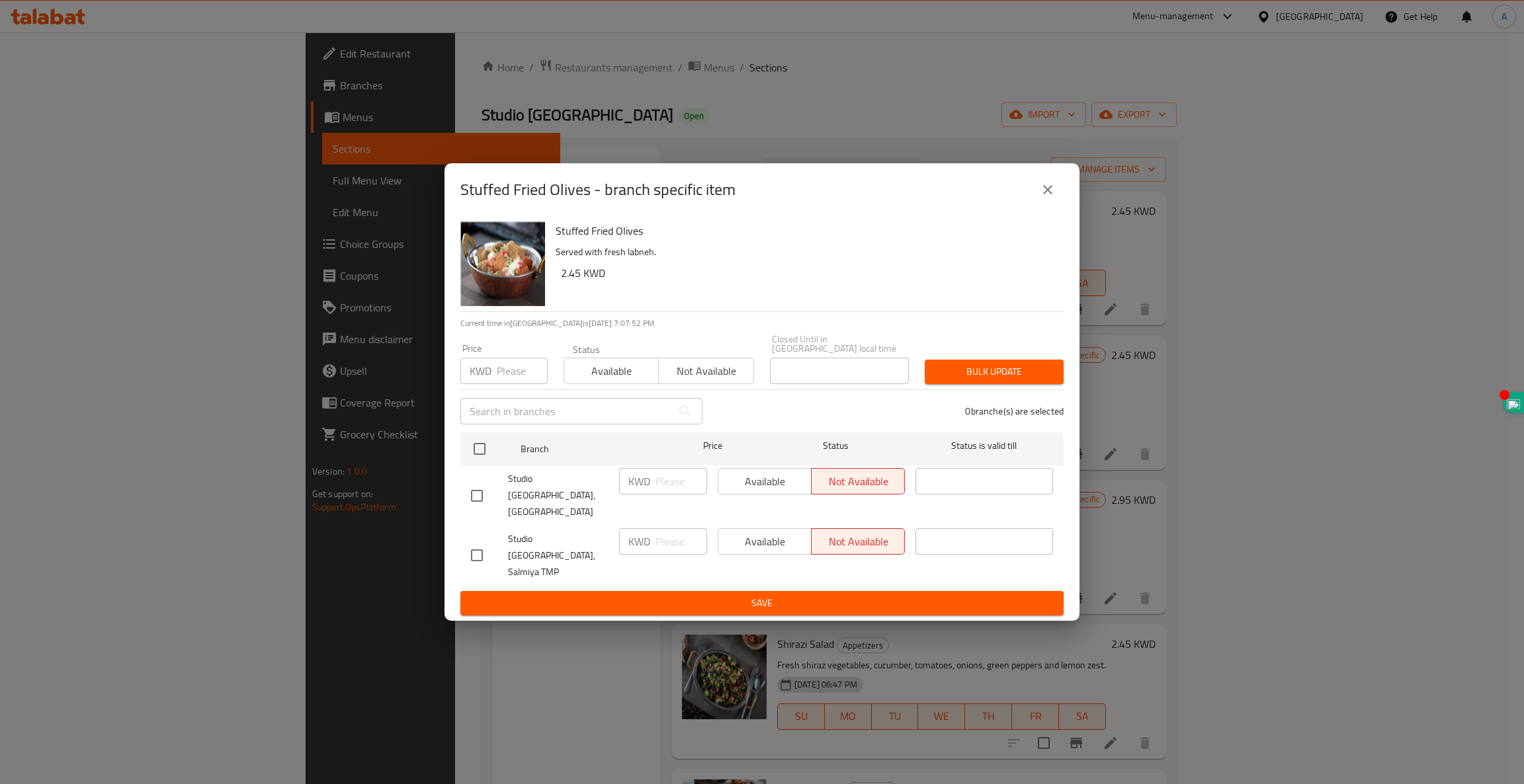
click at [1046, 197] on icon "close" at bounding box center [1047, 189] width 16 height 16
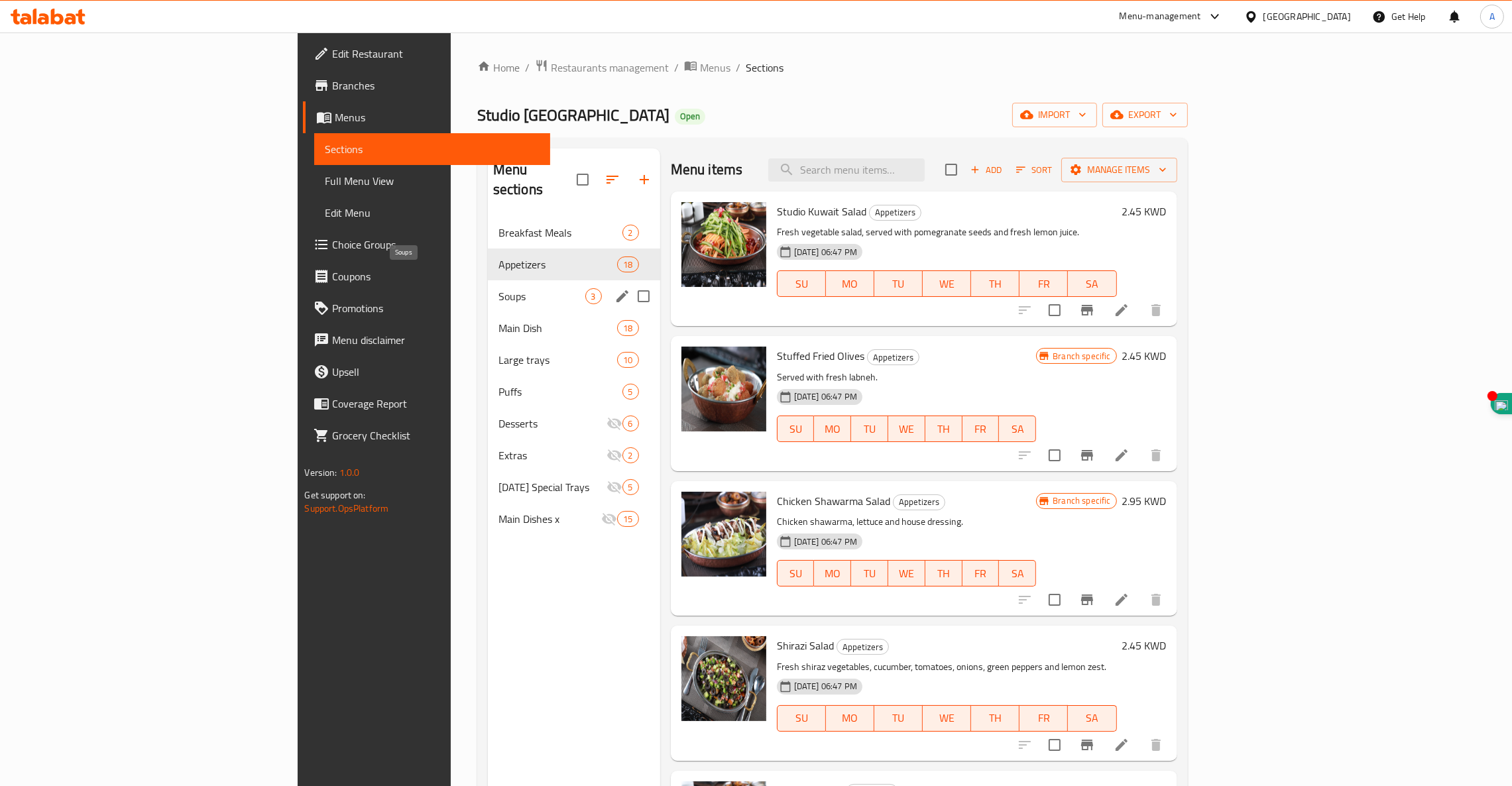
click at [499, 289] on span "Soups" at bounding box center [542, 296] width 87 height 16
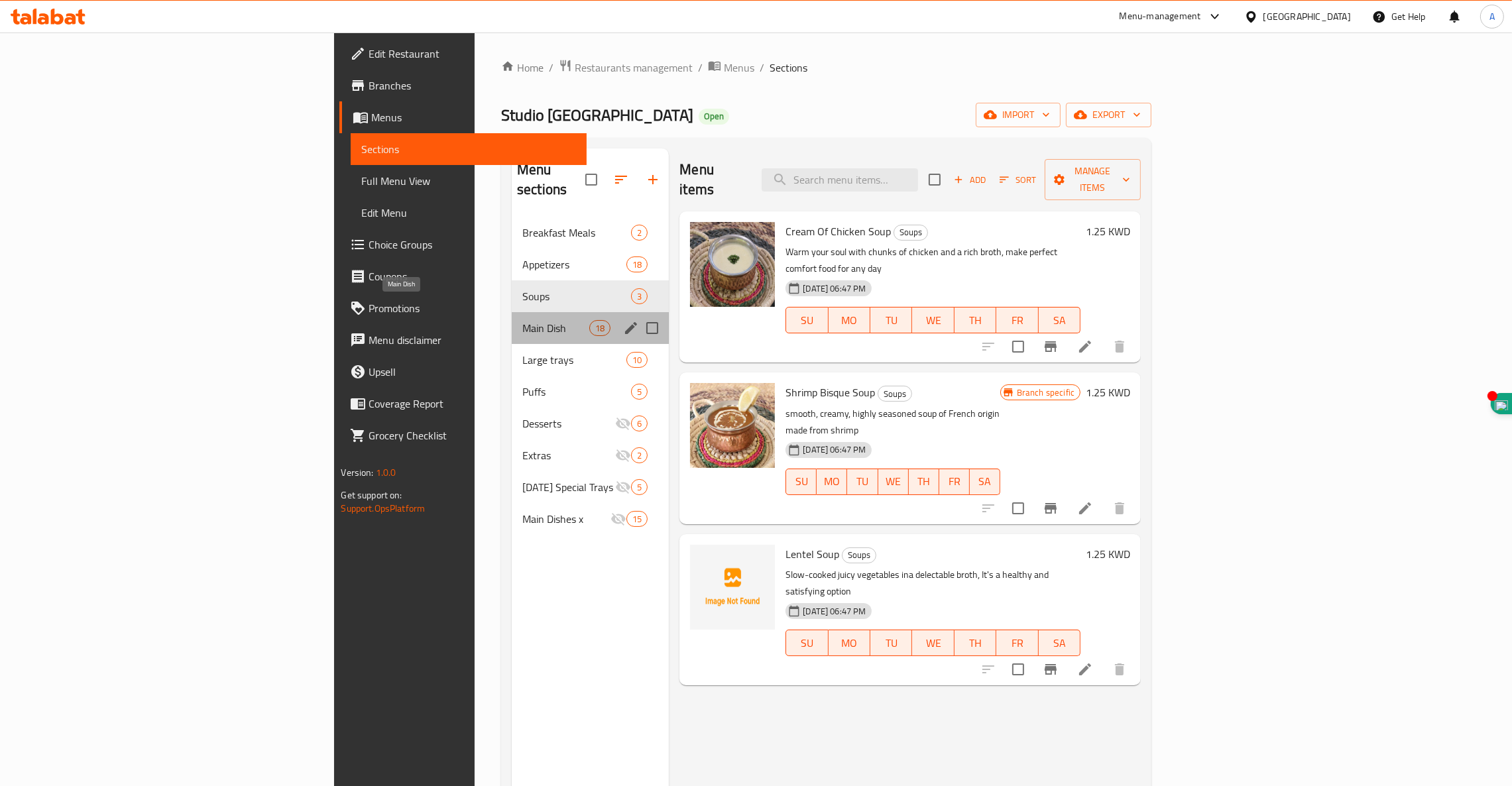
click at [522, 320] on span "Main Dish" at bounding box center [555, 327] width 67 height 16
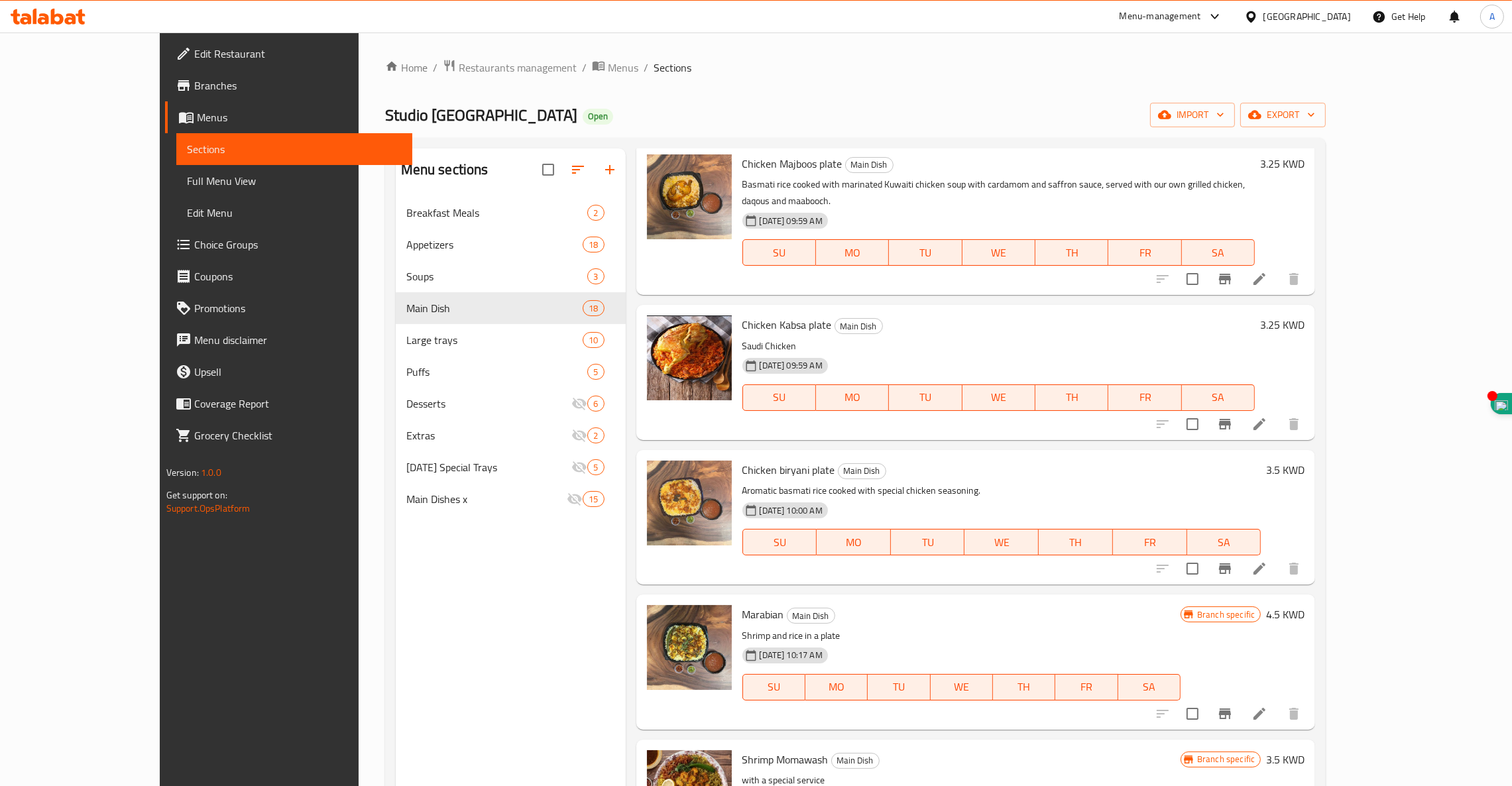
scroll to position [48, 0]
